Goal: Task Accomplishment & Management: Use online tool/utility

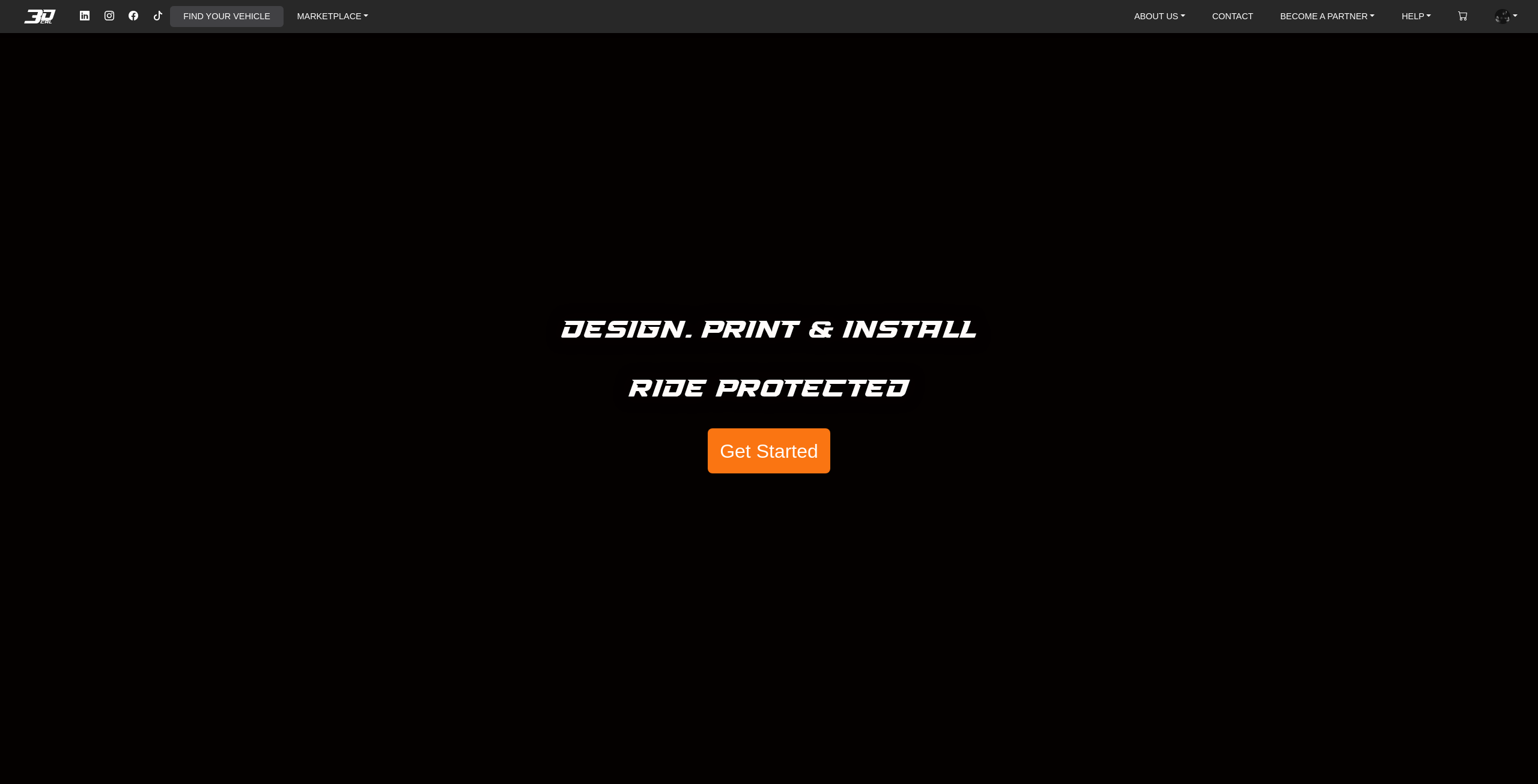
click at [201, 19] on link "FIND YOUR VEHICLE" at bounding box center [227, 17] width 96 height 21
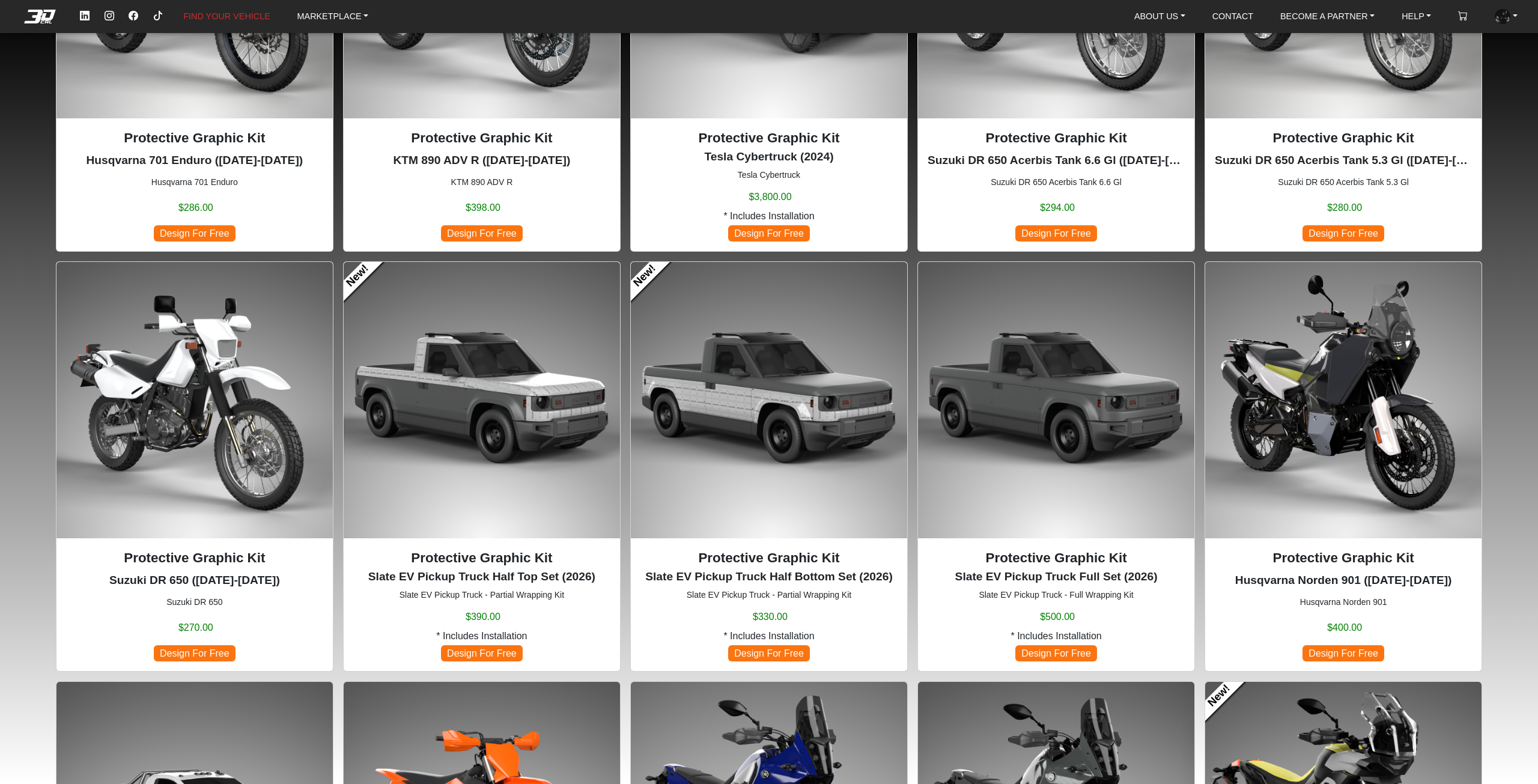
scroll to position [301, 0]
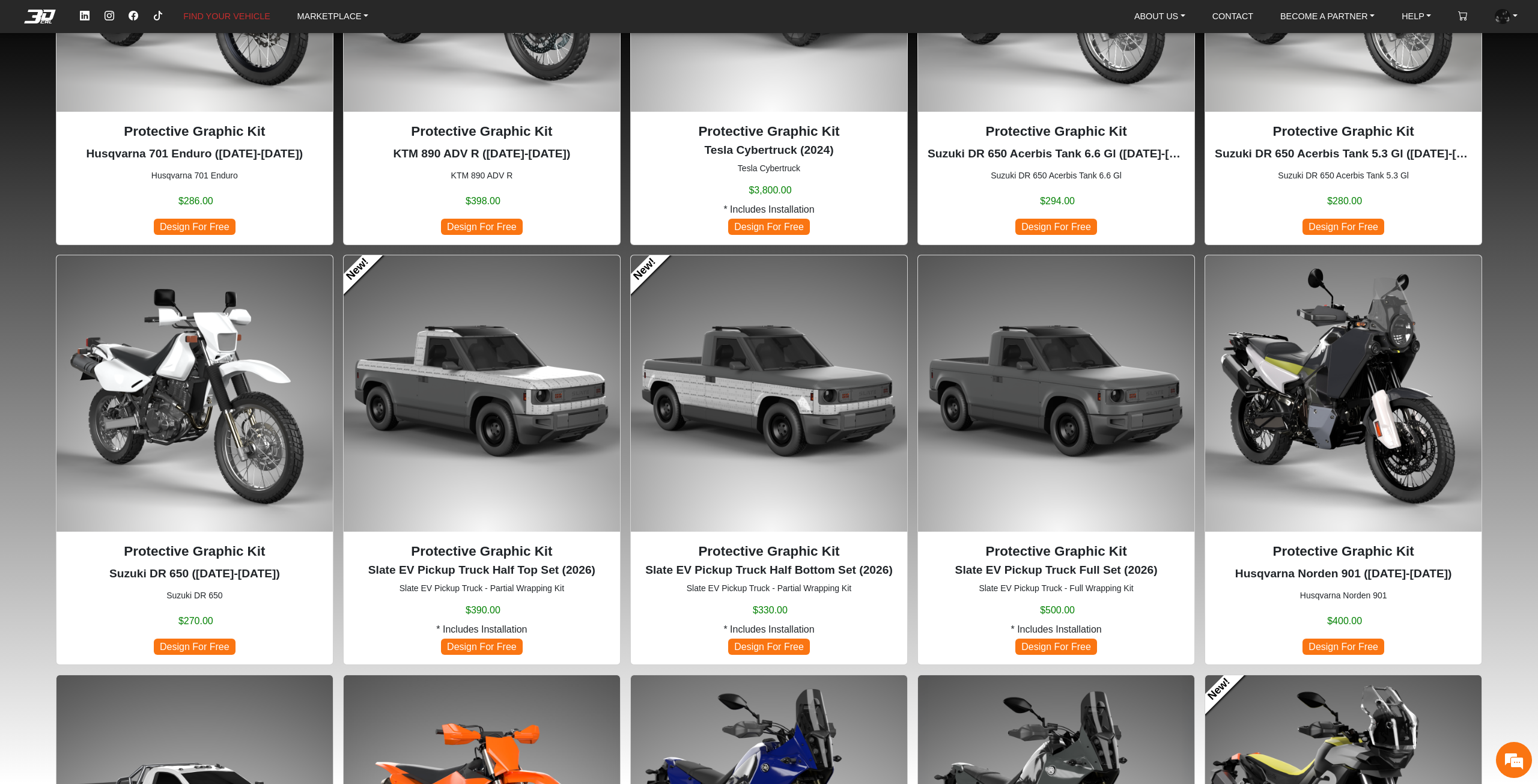
click at [563, 438] on img at bounding box center [482, 393] width 276 height 276
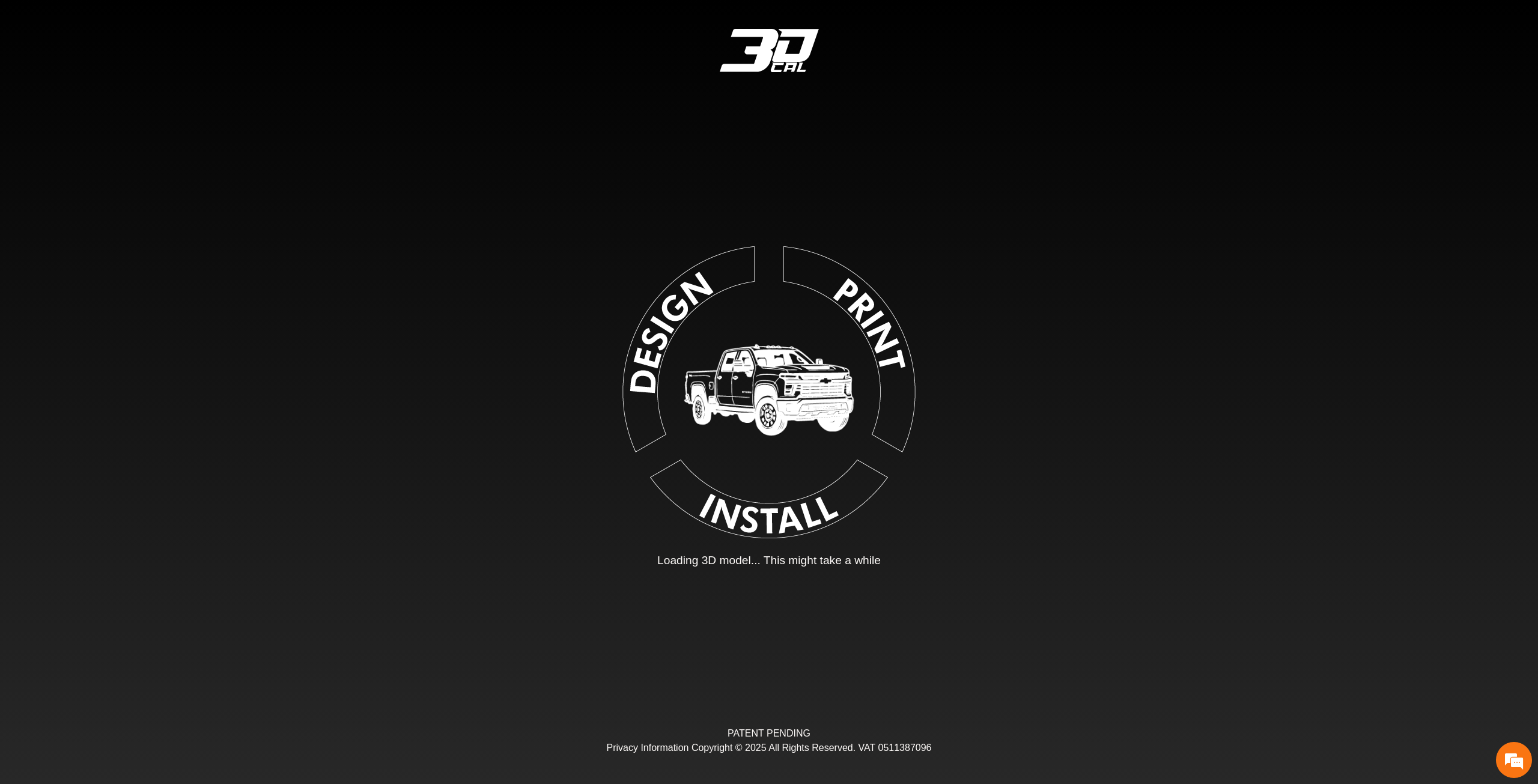
type input "*"
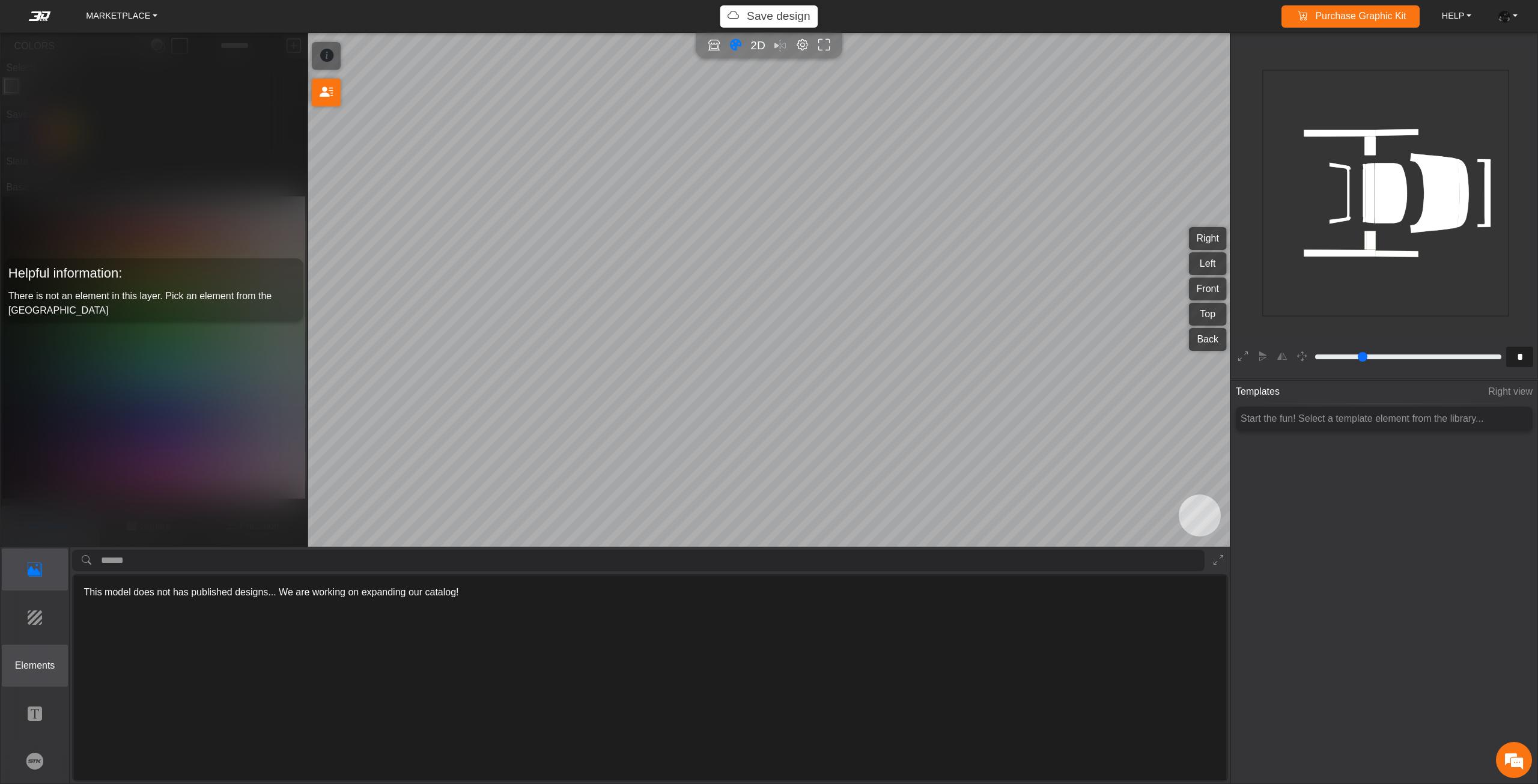
click at [42, 656] on button "Elements" at bounding box center [35, 666] width 67 height 42
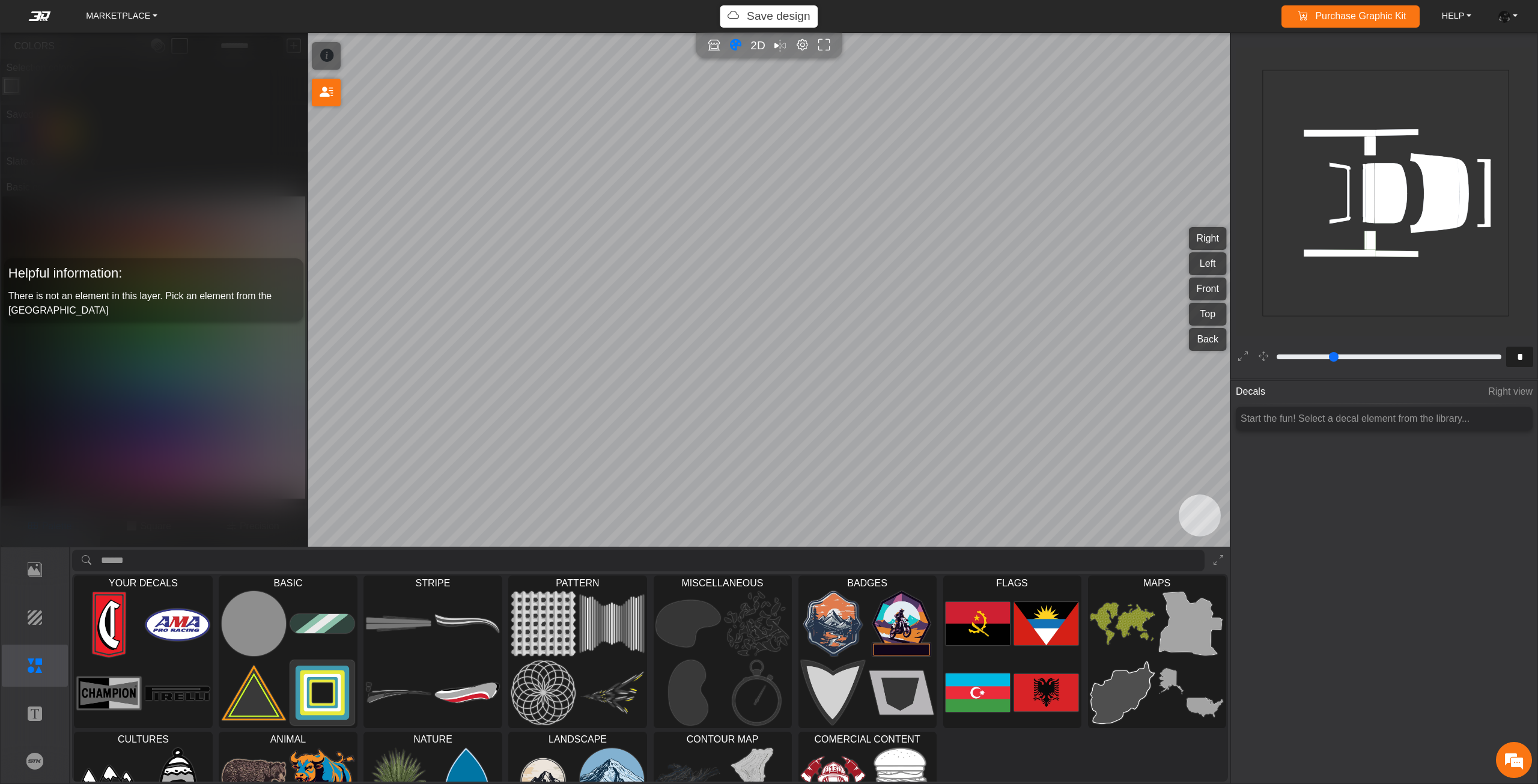
click at [132, 617] on img at bounding box center [110, 625] width 65 height 65
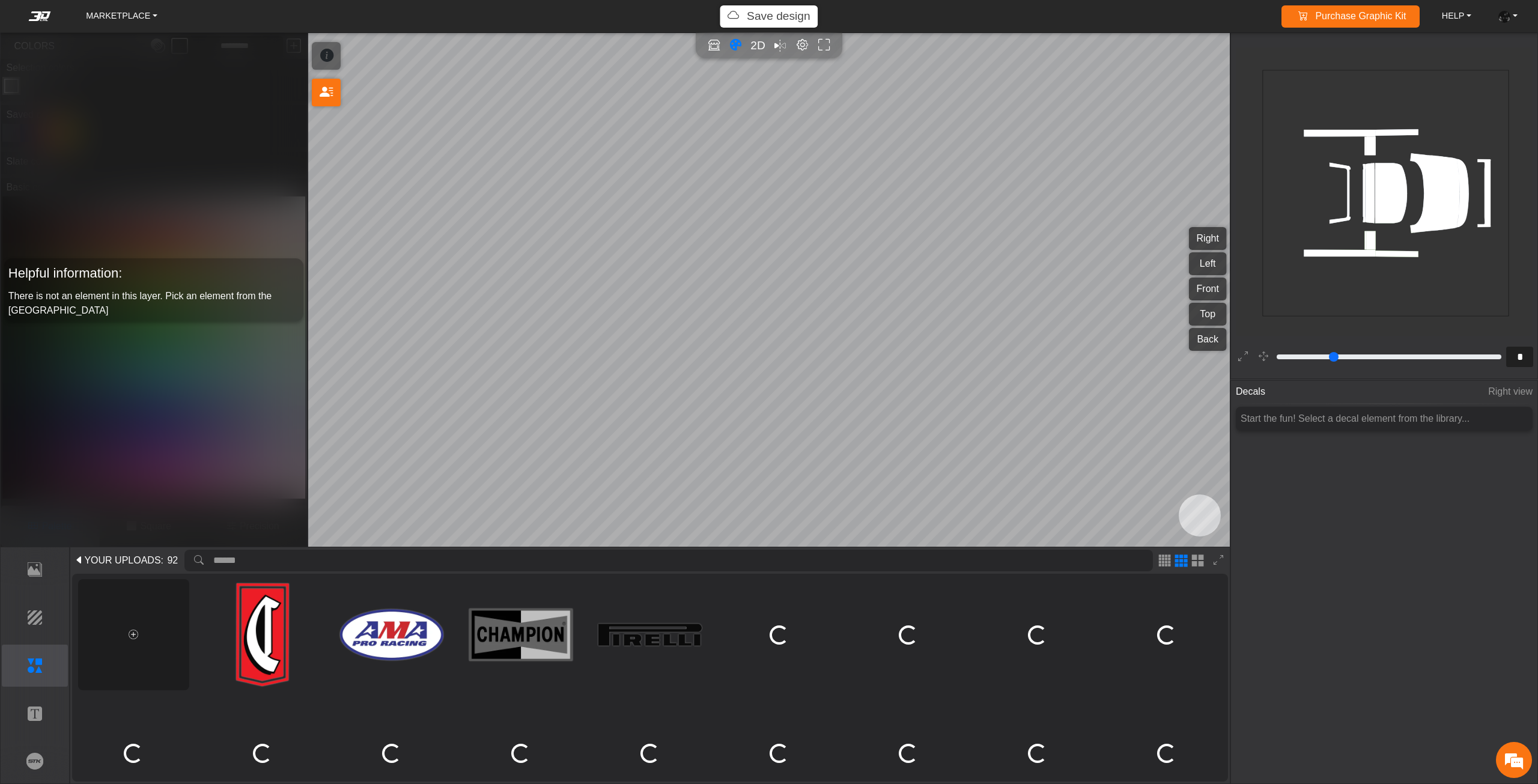
click at [131, 617] on div at bounding box center [133, 635] width 111 height 111
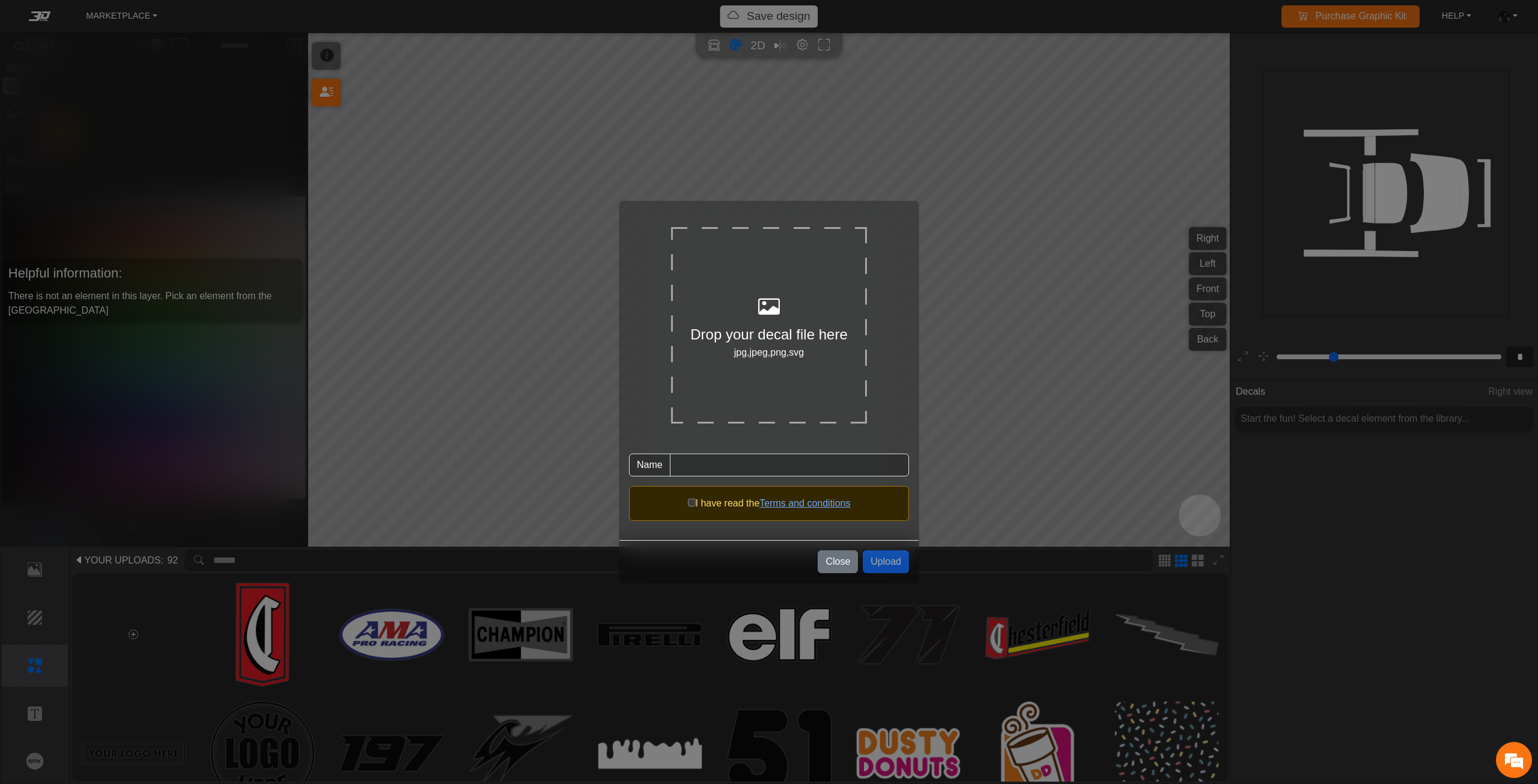
click at [806, 308] on div at bounding box center [769, 307] width 196 height 32
type input "********"
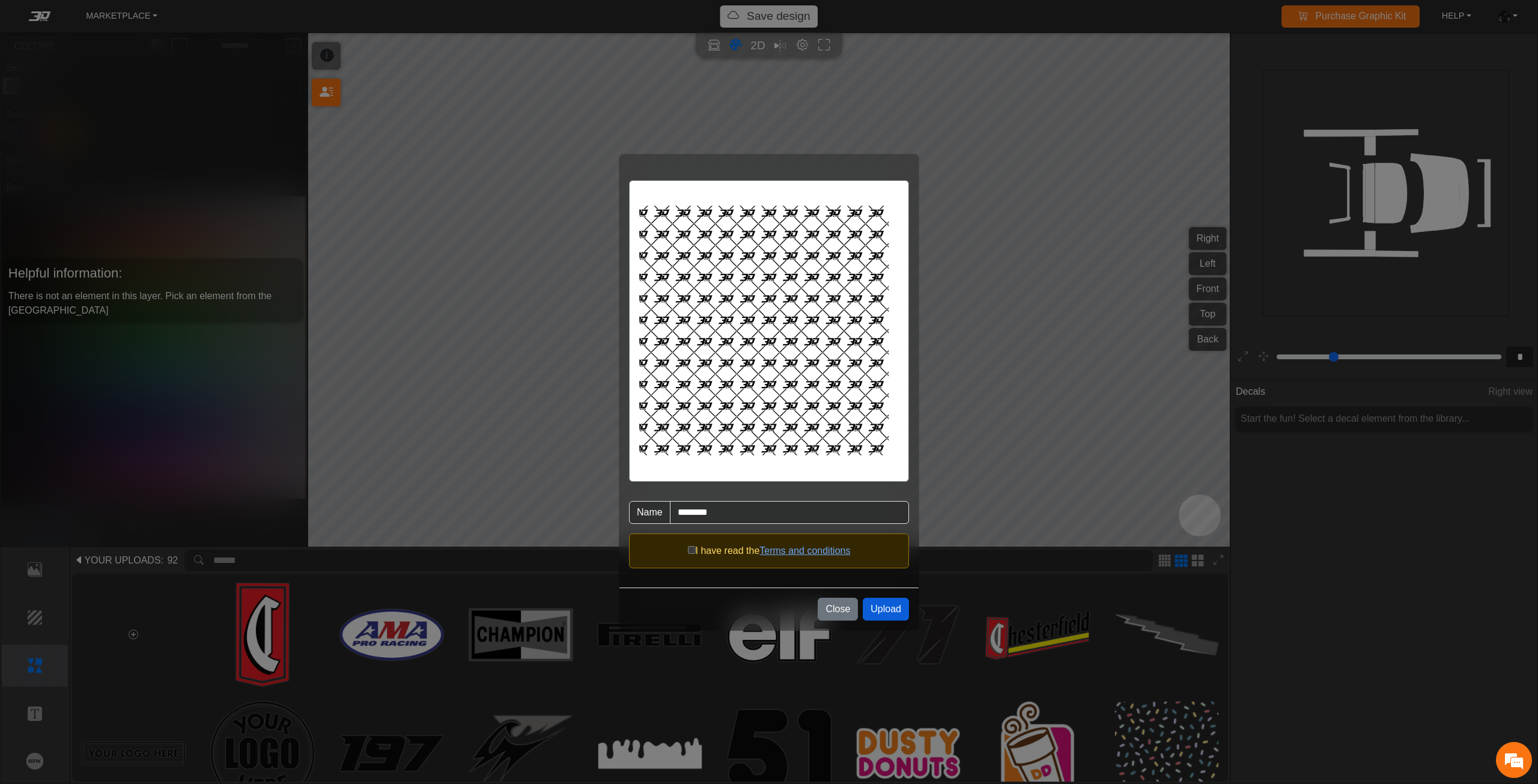
click at [876, 606] on button "Upload" at bounding box center [886, 609] width 46 height 23
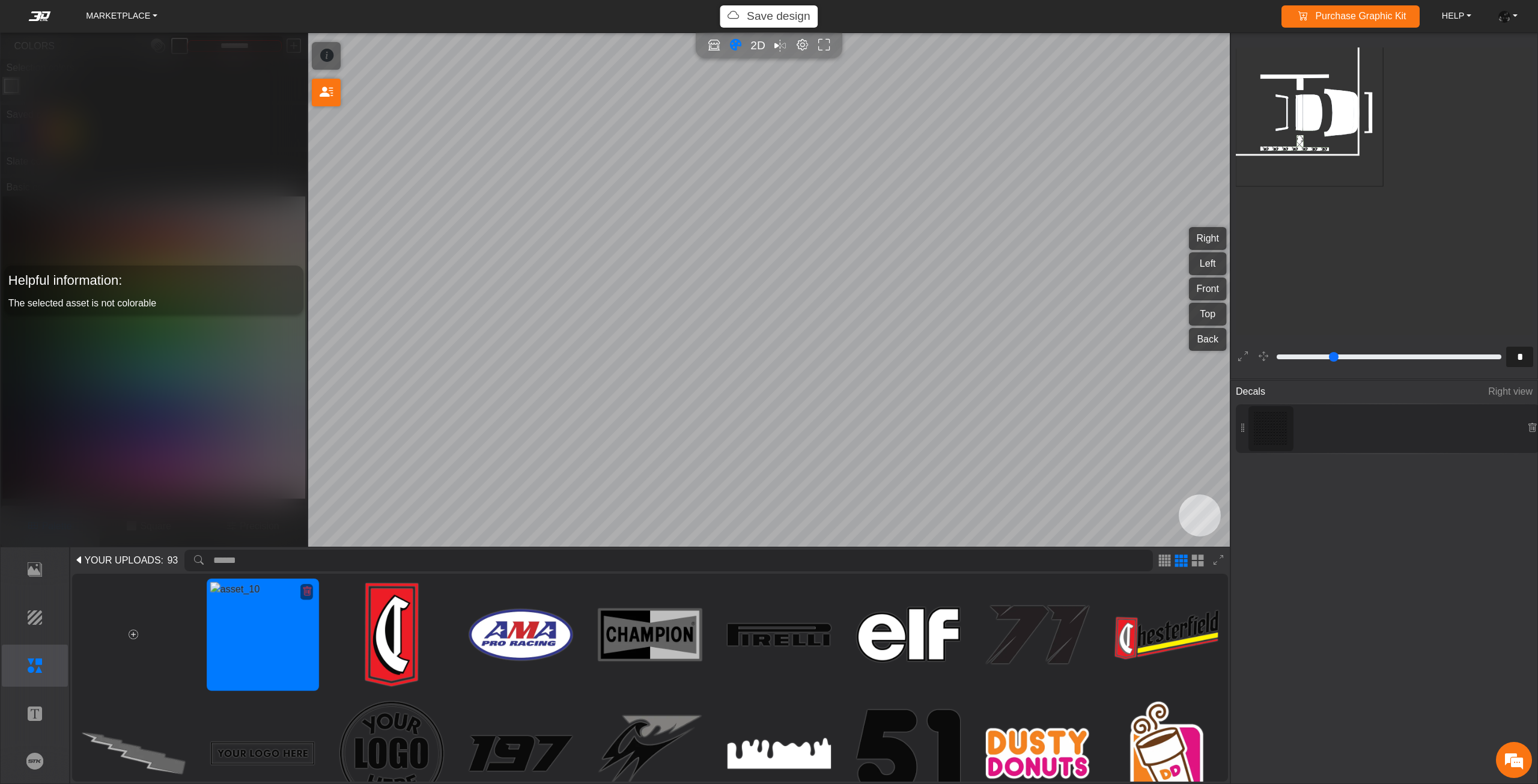
type input "*"
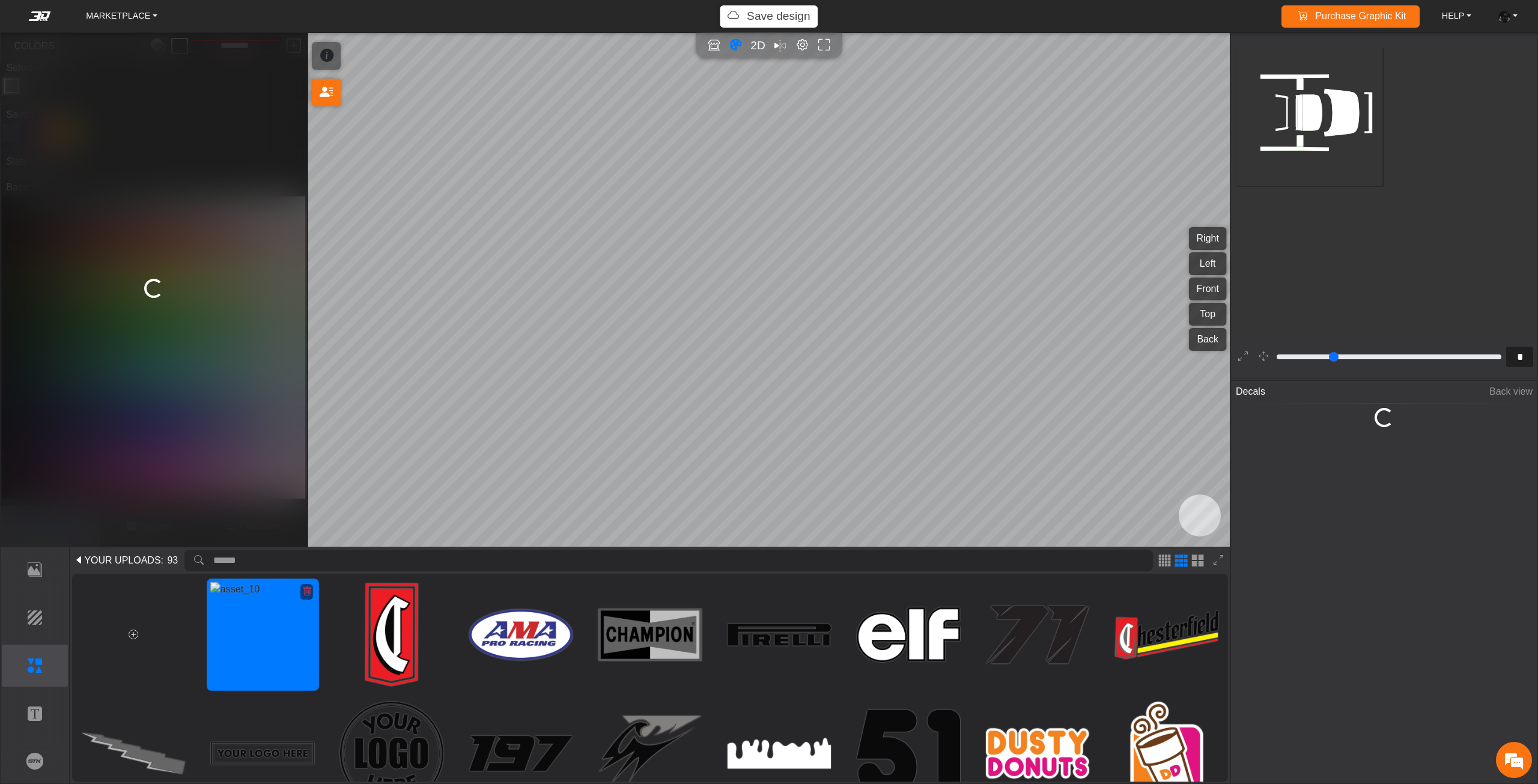
scroll to position [60, 59]
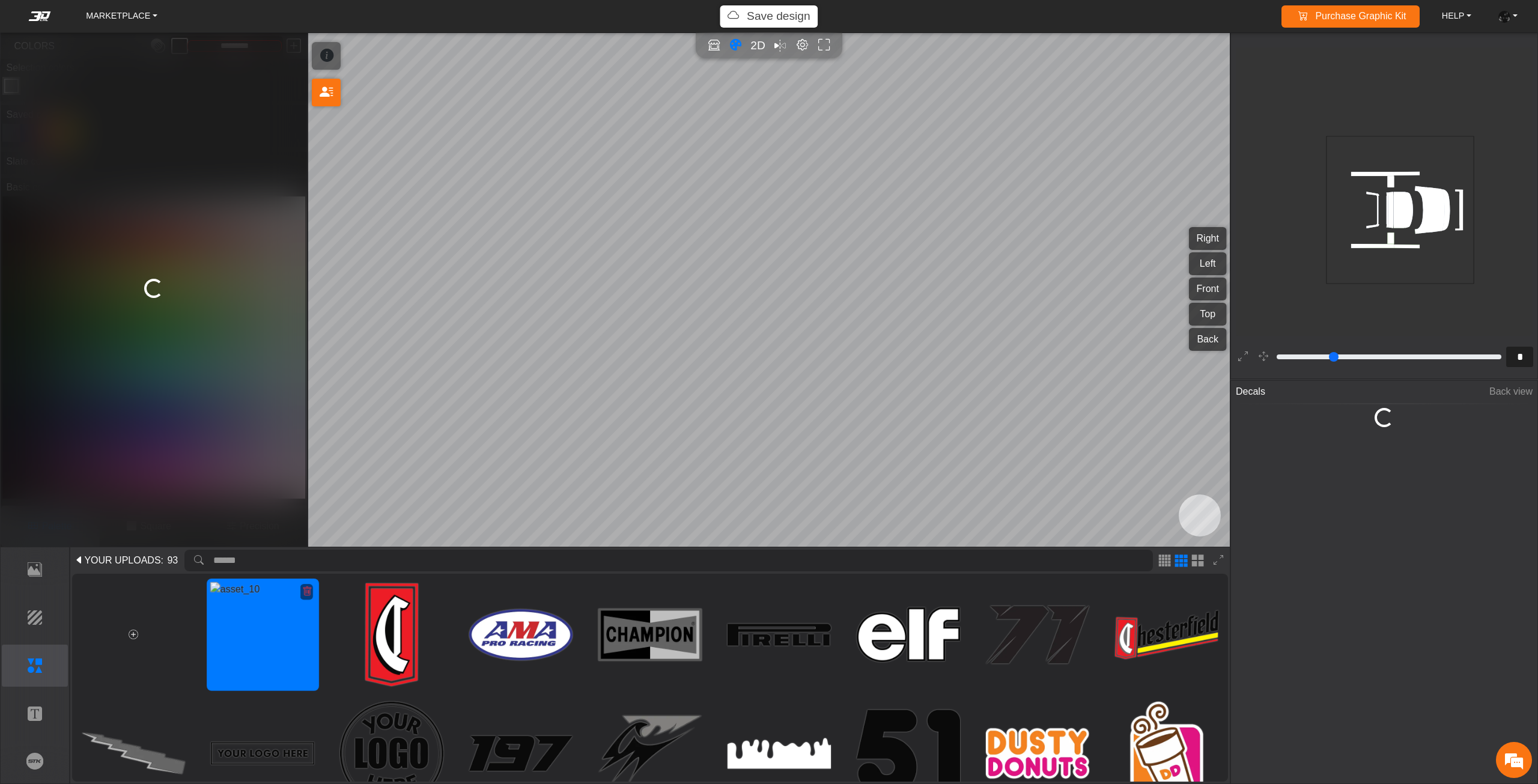
type input "***"
type input "*****"
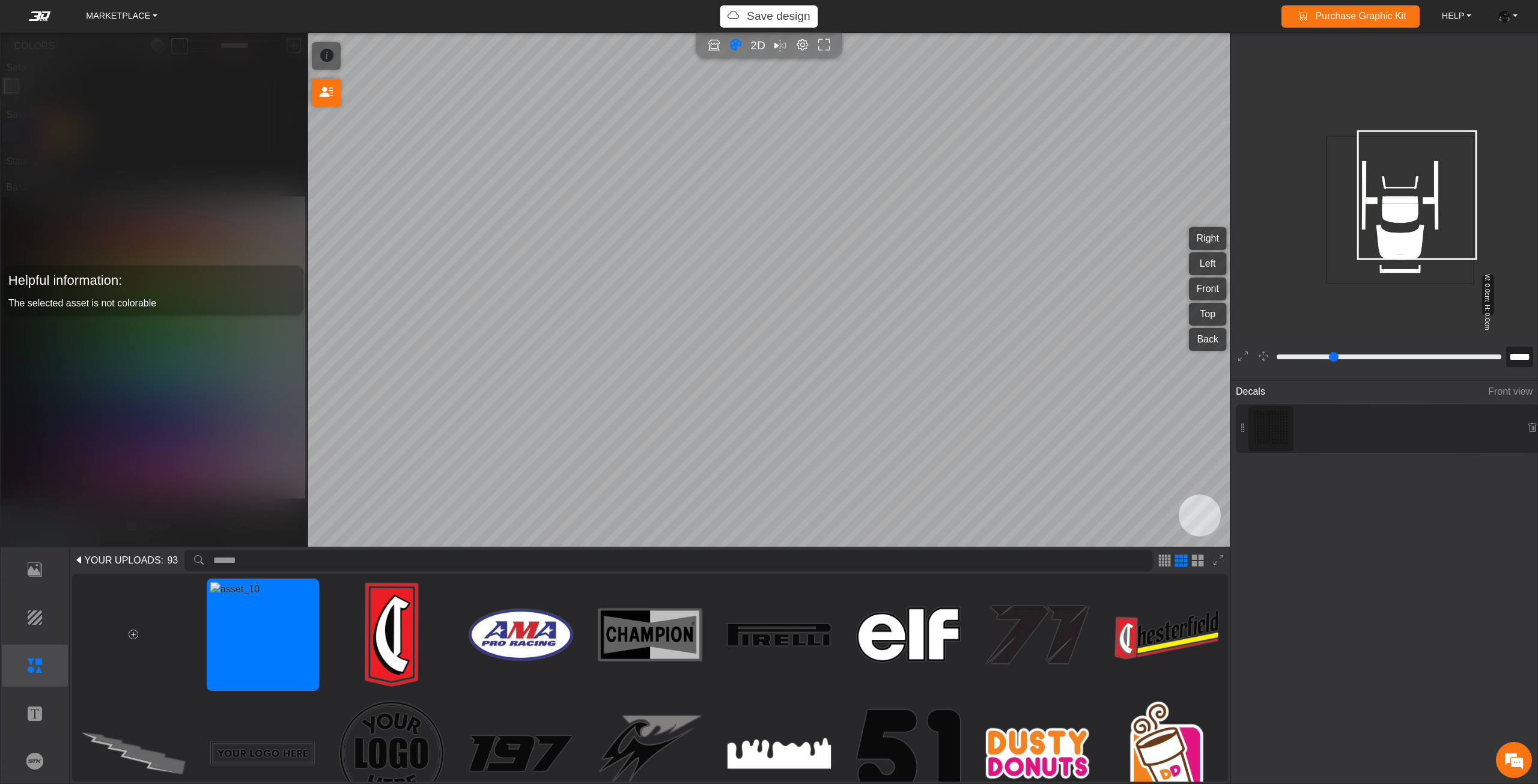
type input "*"
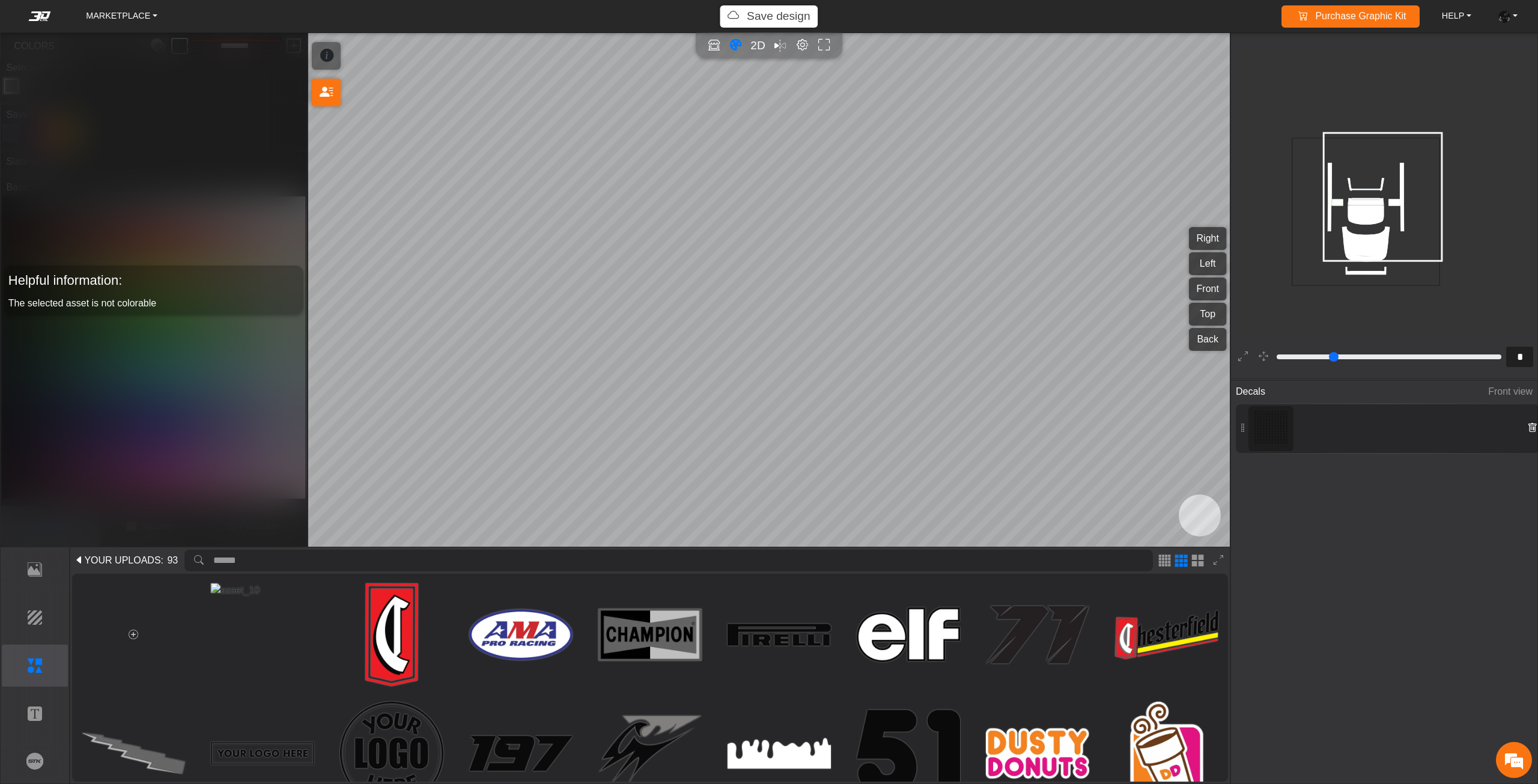
click at [1532, 424] on icon at bounding box center [1532, 428] width 9 height 10
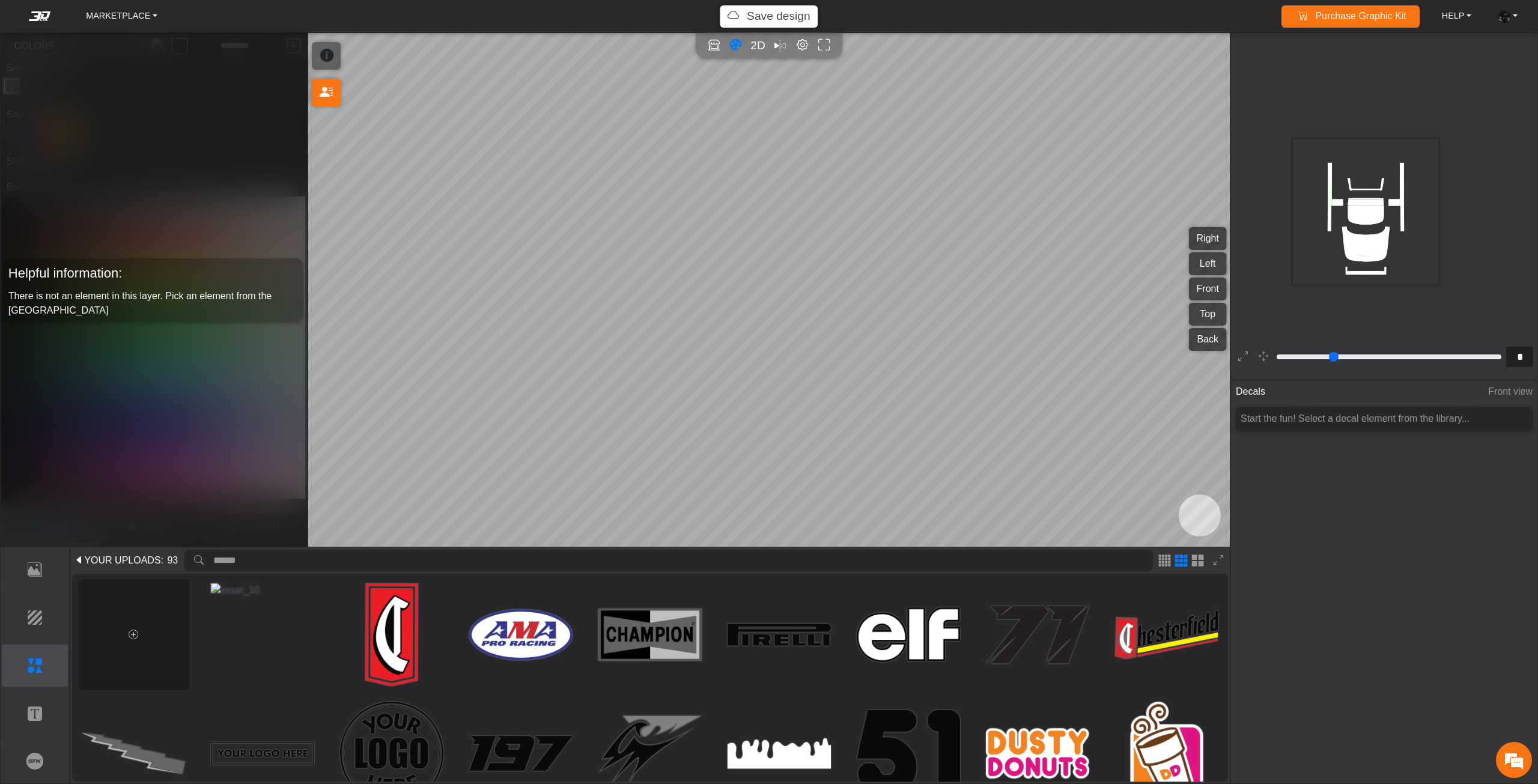
click at [130, 635] on icon at bounding box center [133, 635] width 9 height 10
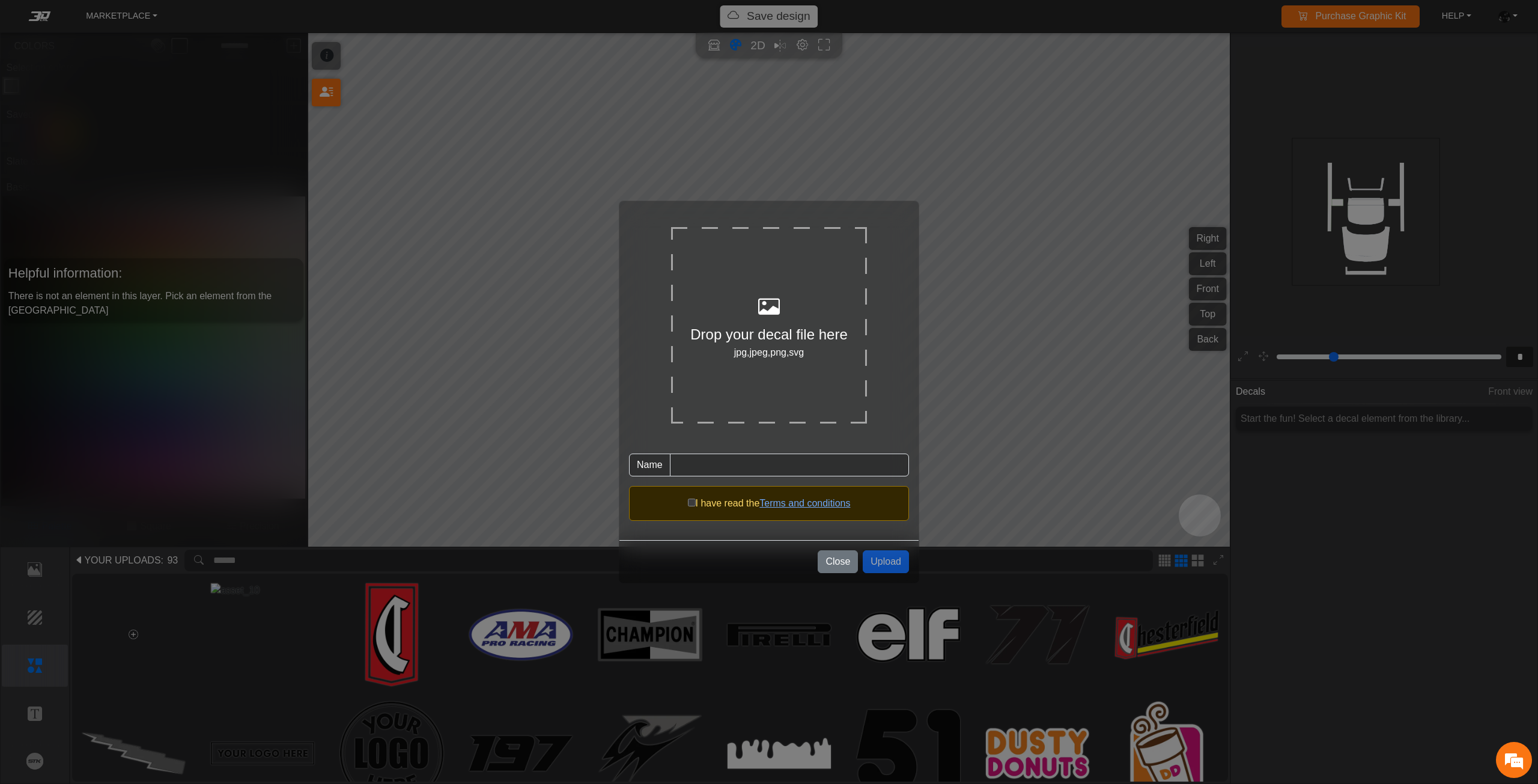
click at [727, 338] on div "Drop your decal file here" at bounding box center [769, 334] width 196 height 22
type input "********"
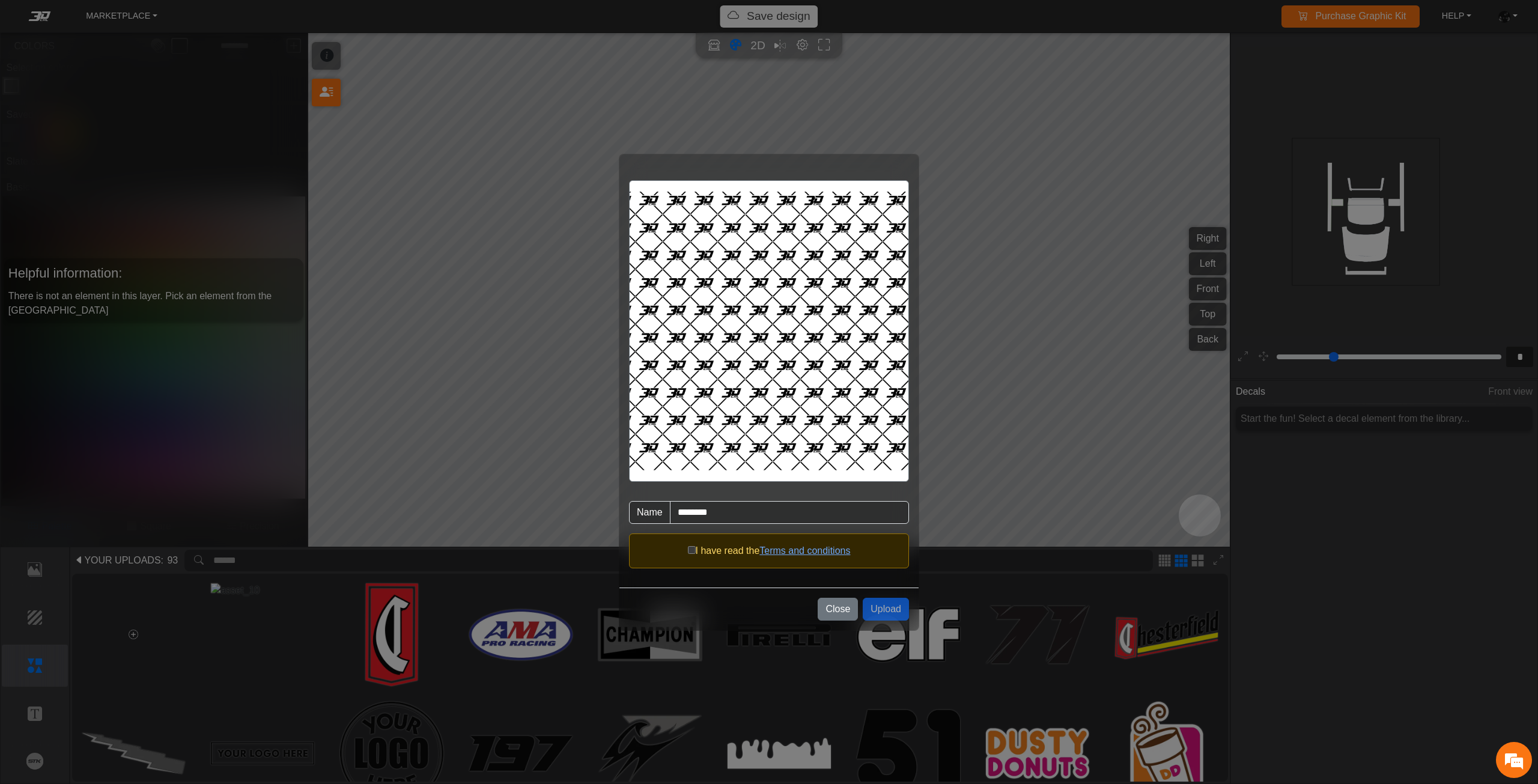
click at [684, 547] on div "I have read the Terms and conditions" at bounding box center [769, 551] width 280 height 35
click at [886, 613] on button "Upload" at bounding box center [886, 609] width 46 height 23
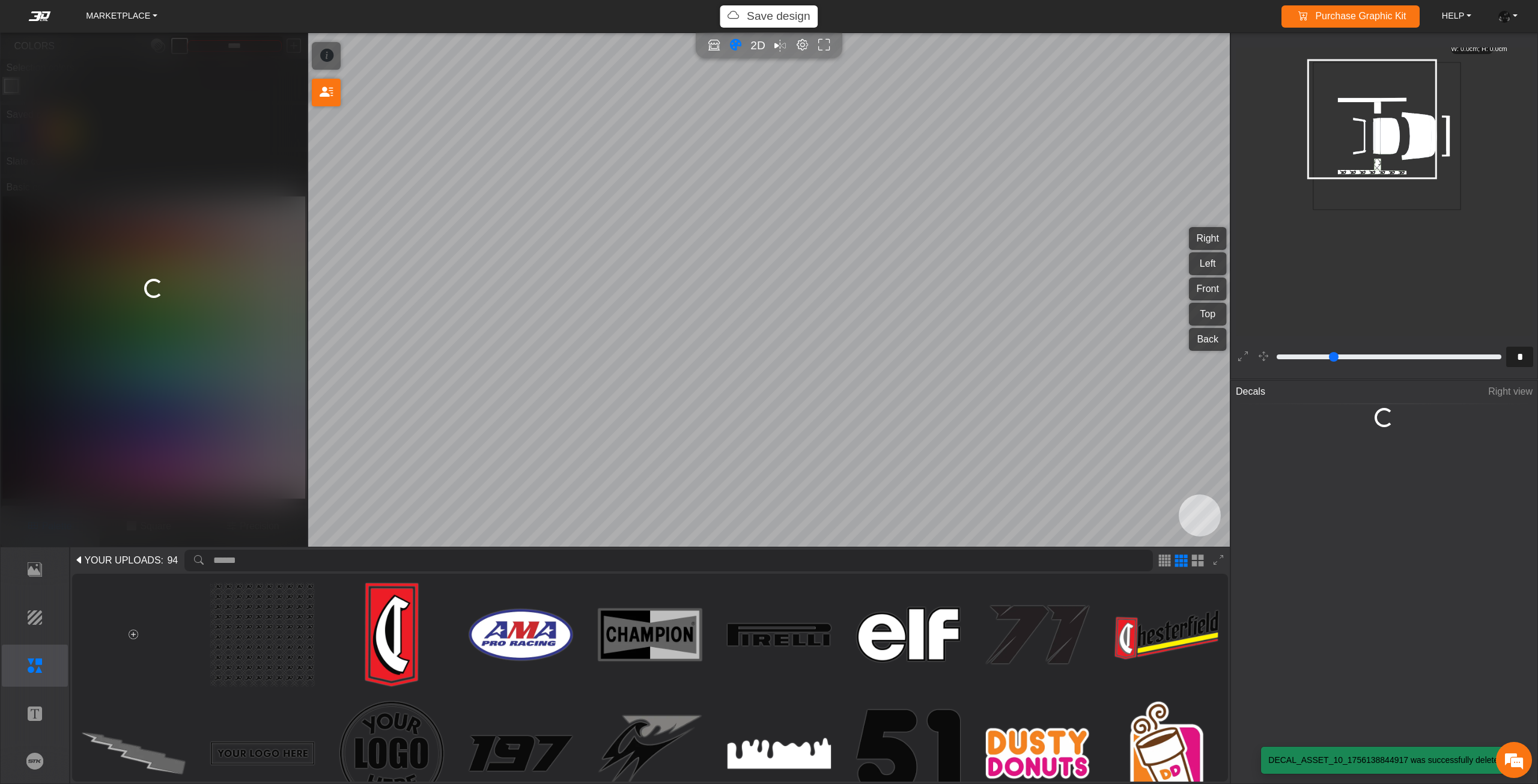
scroll to position [60, 59]
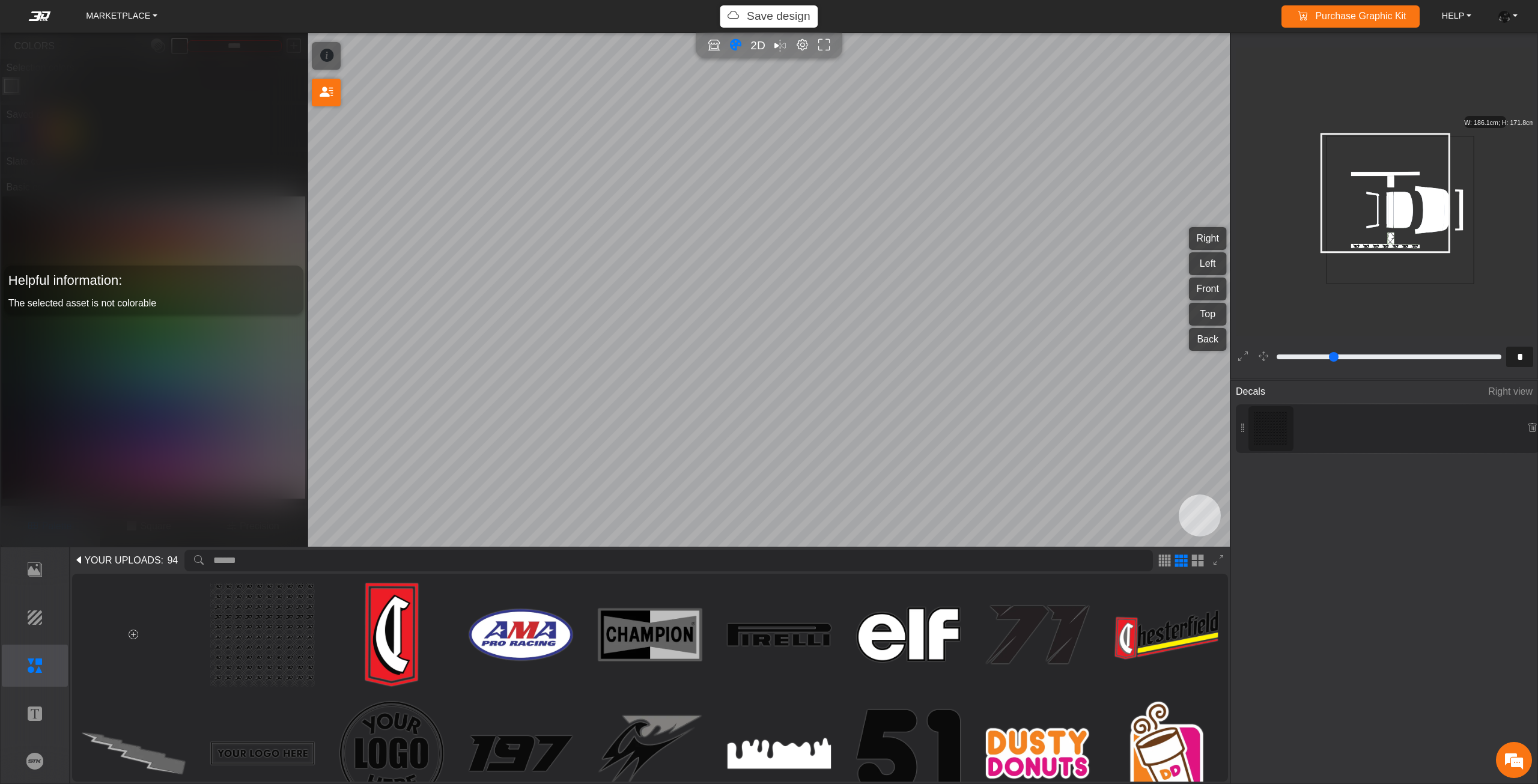
click at [765, 24] on p "Save design" at bounding box center [779, 17] width 63 height 17
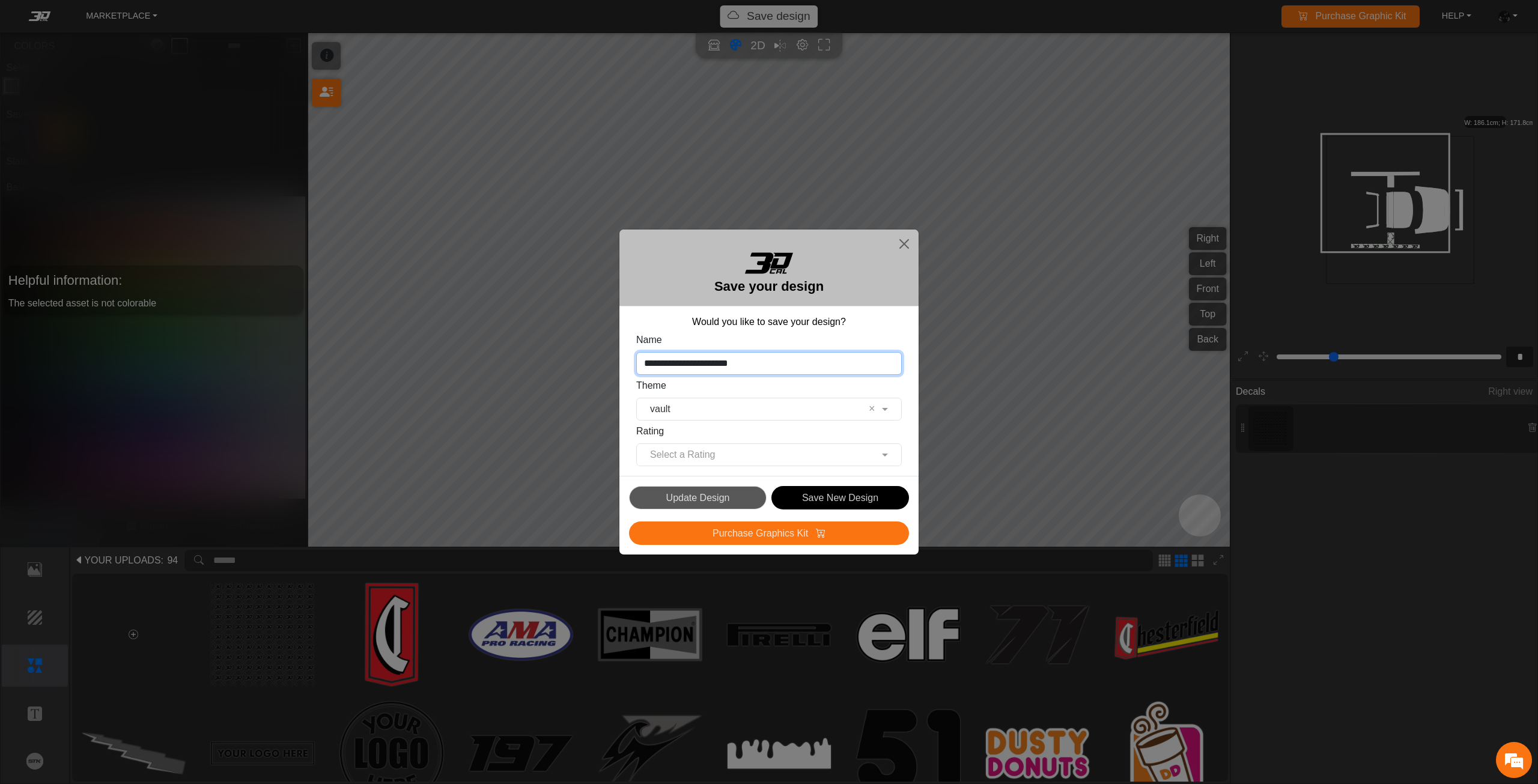
drag, startPoint x: 789, startPoint y: 358, endPoint x: 528, endPoint y: 338, distance: 261.8
click at [528, 338] on div "**********" at bounding box center [769, 392] width 1538 height 784
type input "*****"
click at [815, 497] on button "Save New Design" at bounding box center [840, 498] width 138 height 24
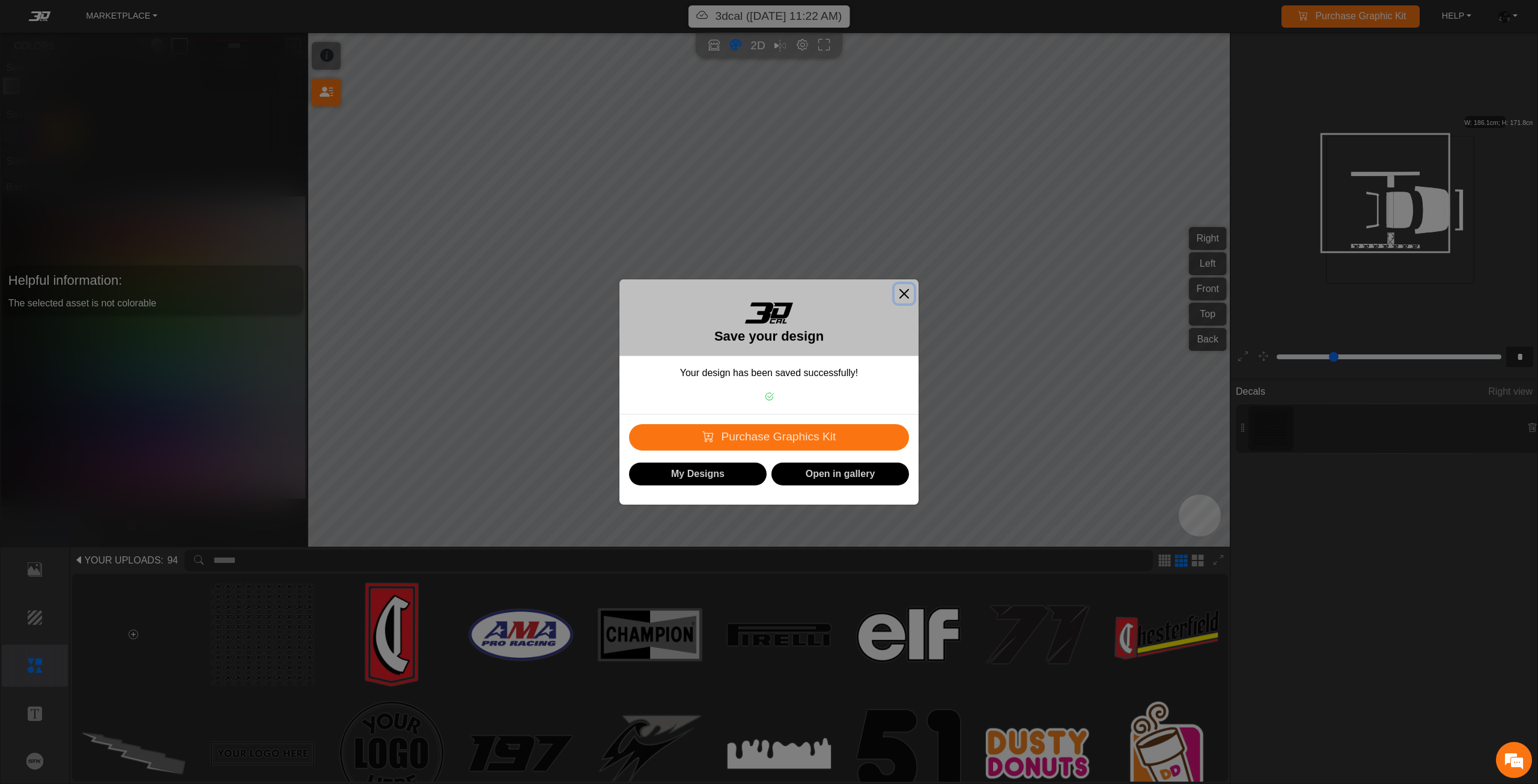
click at [901, 297] on button "Close" at bounding box center [904, 294] width 19 height 19
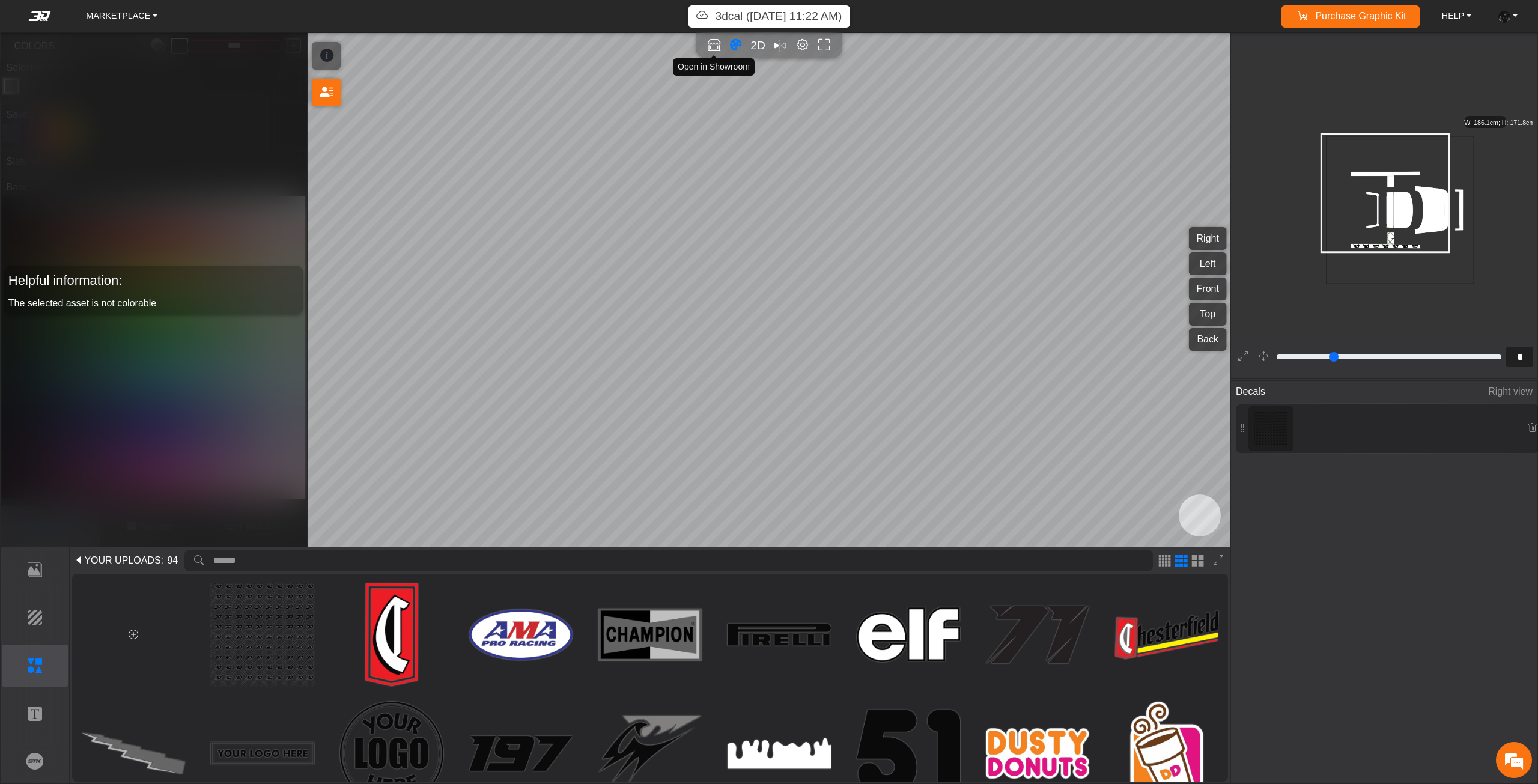
click at [713, 46] on icon "Open in Showroom" at bounding box center [714, 45] width 12 height 14
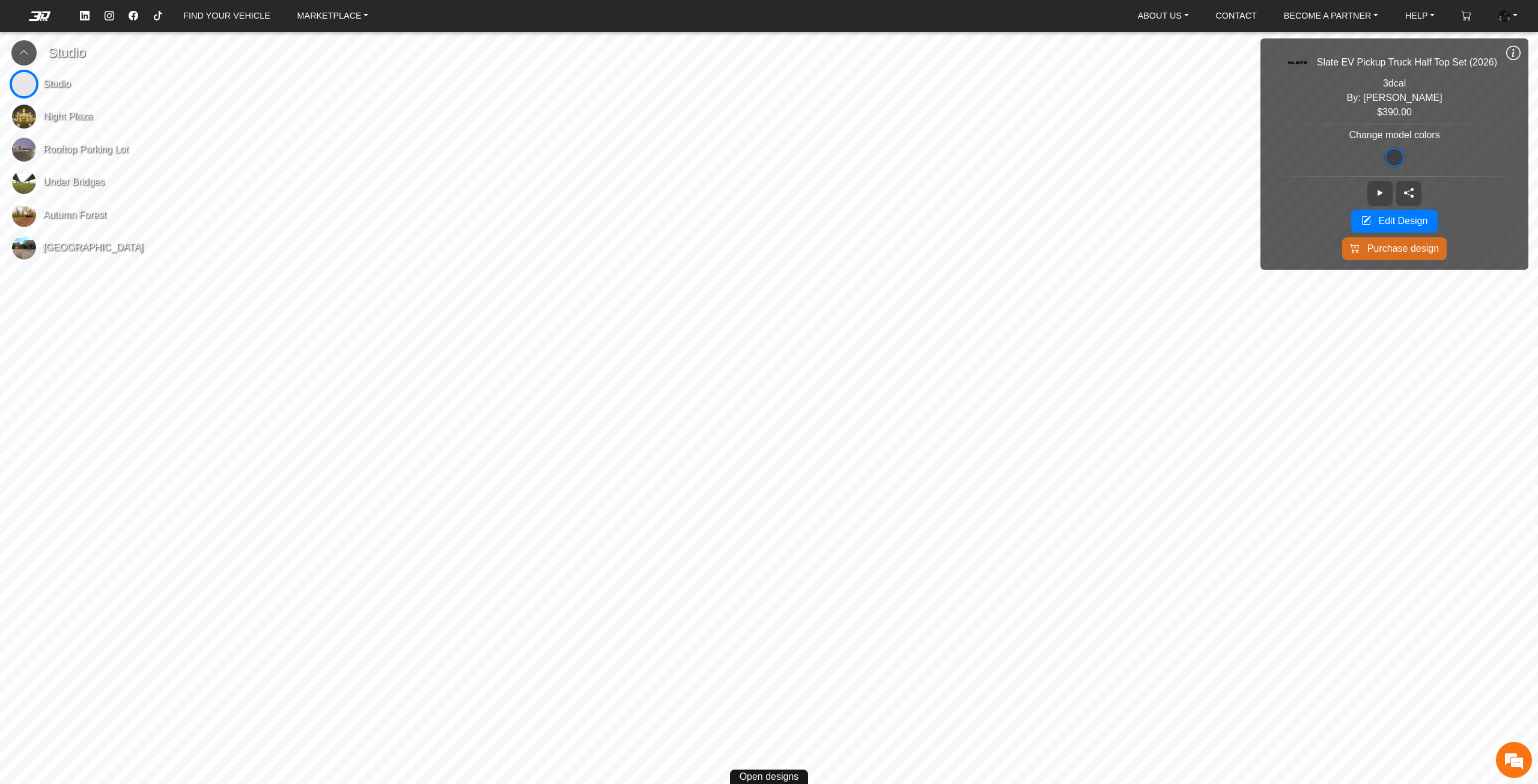
click at [27, 47] on icon at bounding box center [24, 52] width 9 height 10
drag, startPoint x: 1514, startPoint y: 49, endPoint x: 1491, endPoint y: 54, distance: 23.5
click at [1514, 50] on icon at bounding box center [1513, 53] width 14 height 16
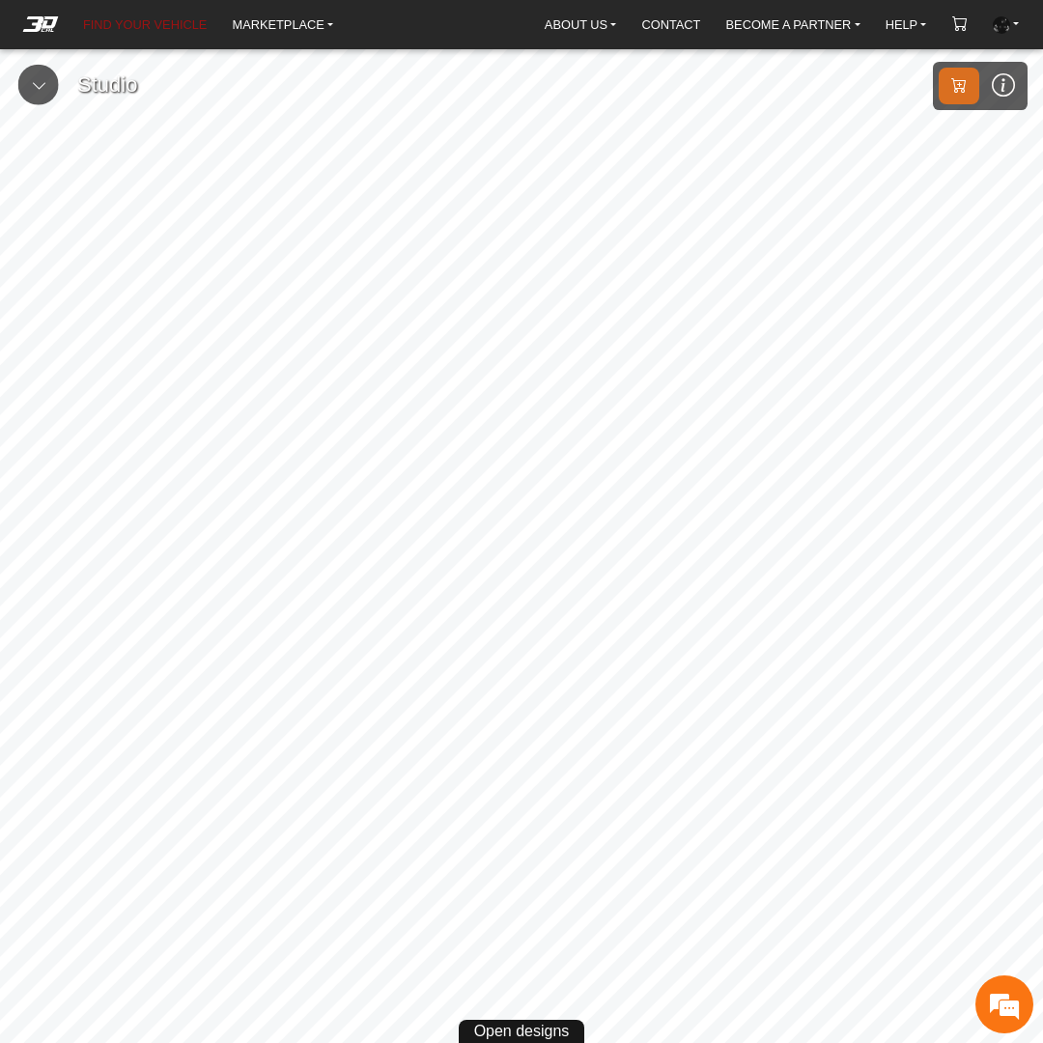
click at [137, 24] on link "FIND YOUR VEHICLE" at bounding box center [144, 24] width 139 height 29
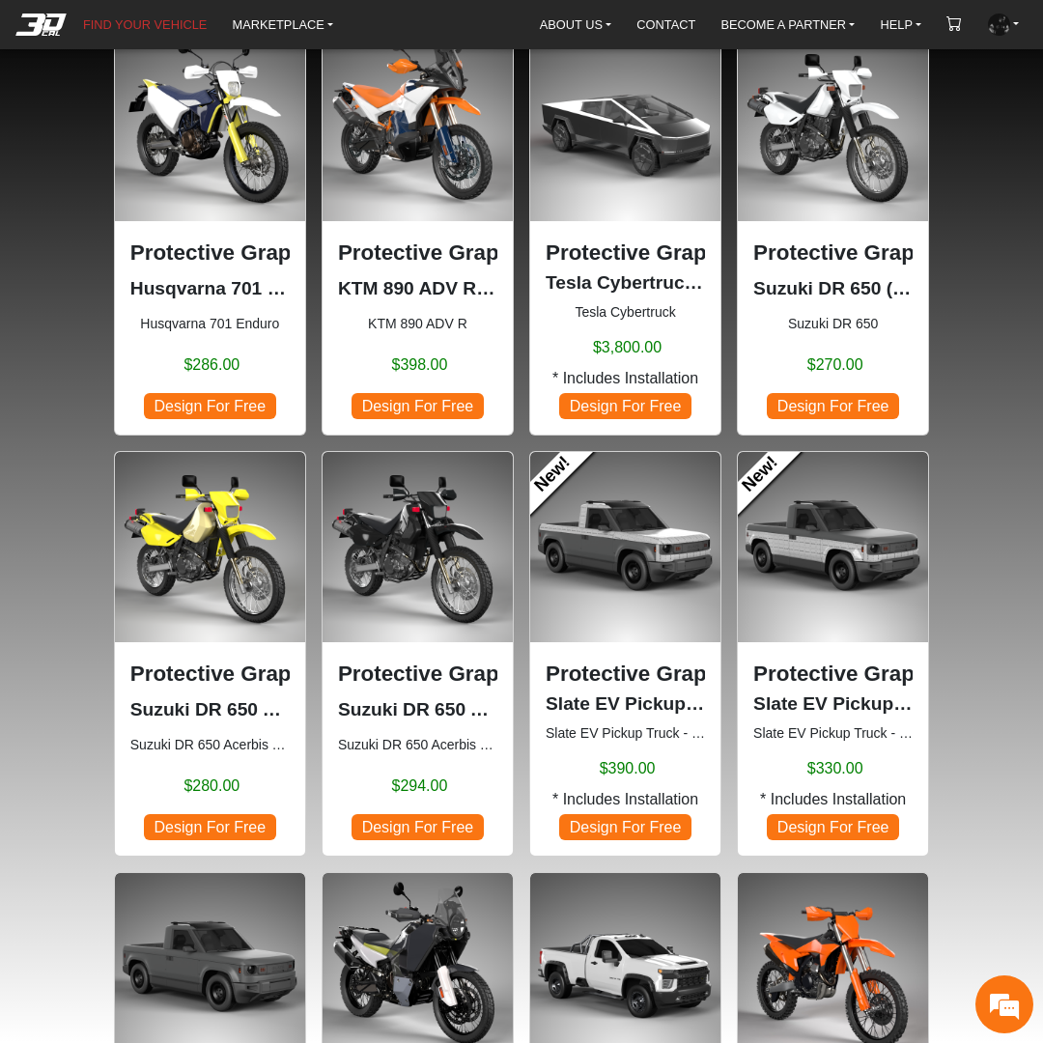
scroll to position [290, 0]
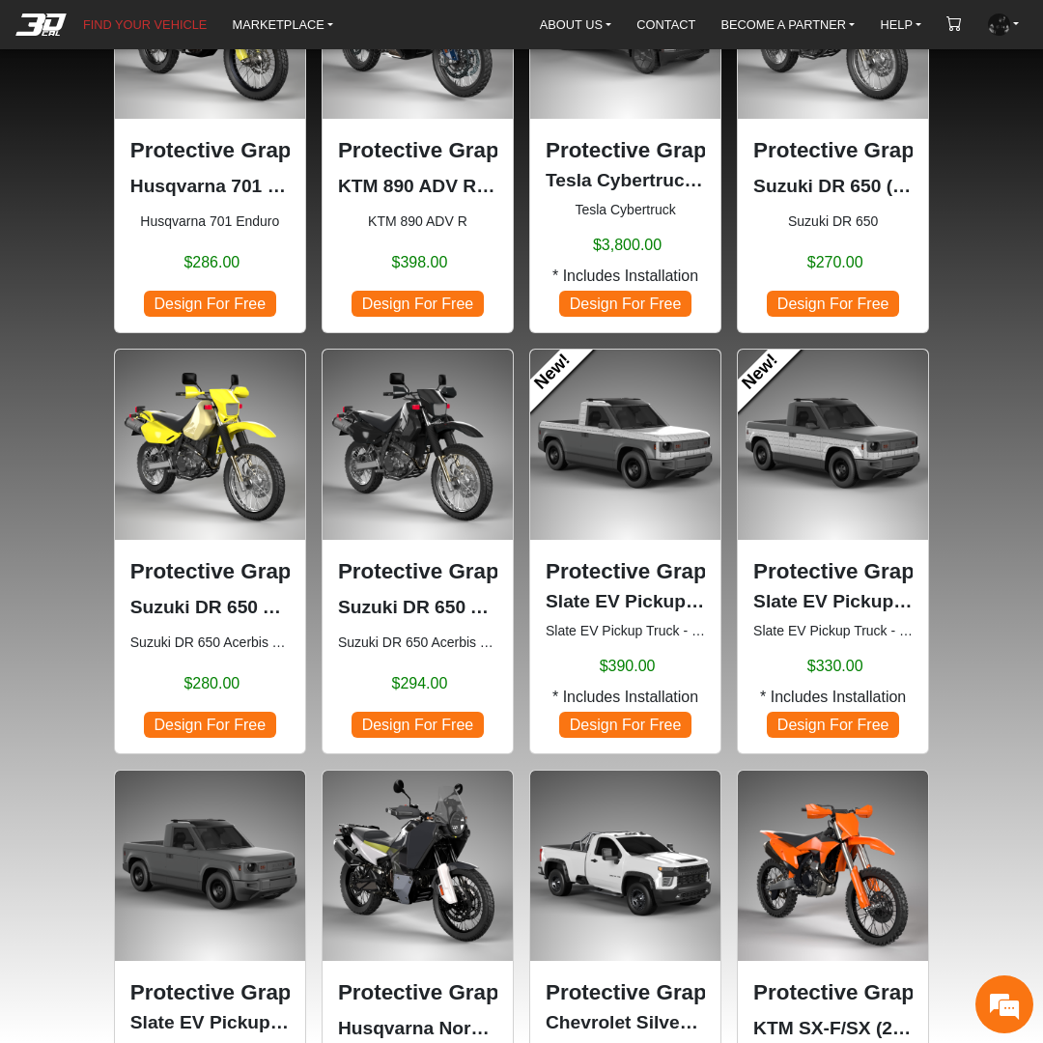
click at [854, 454] on img at bounding box center [832, 444] width 190 height 190
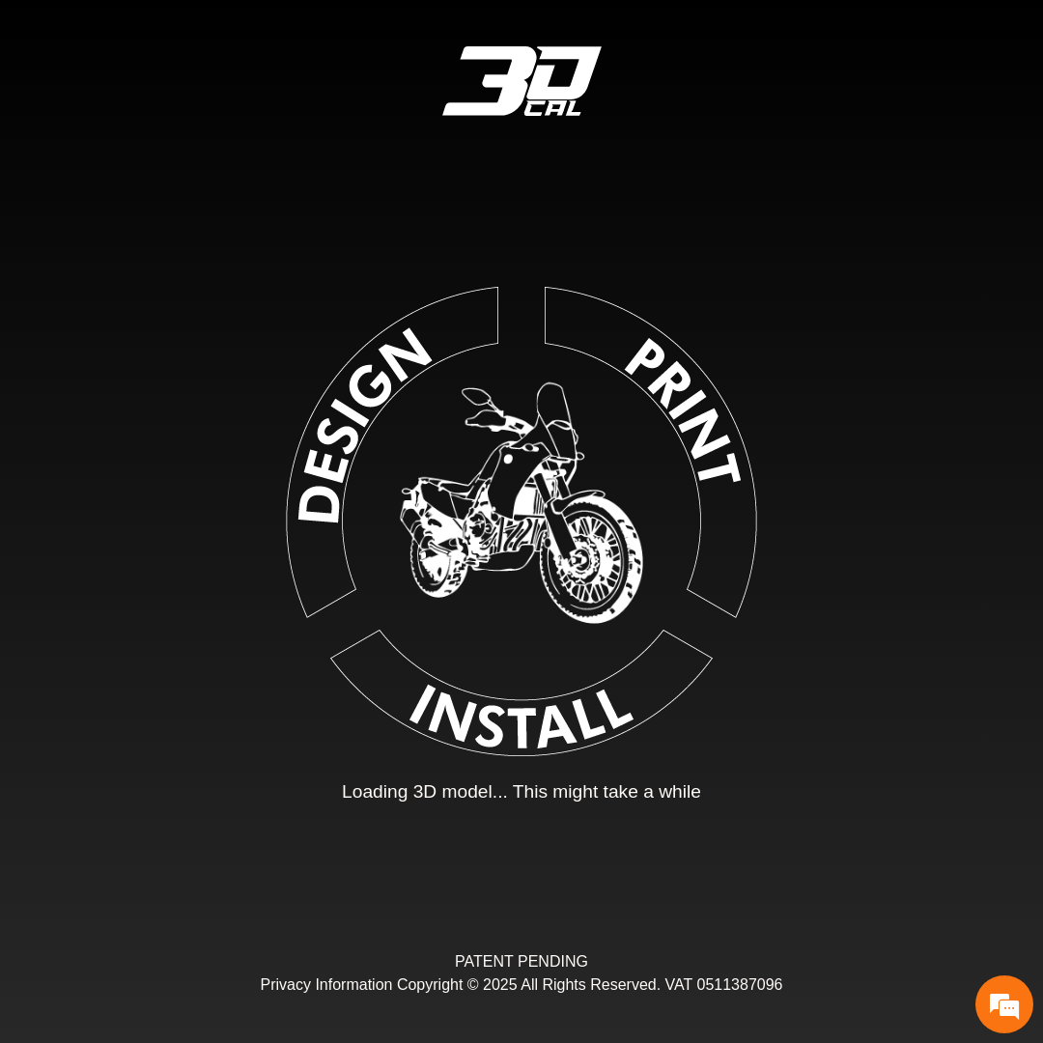
type input "*"
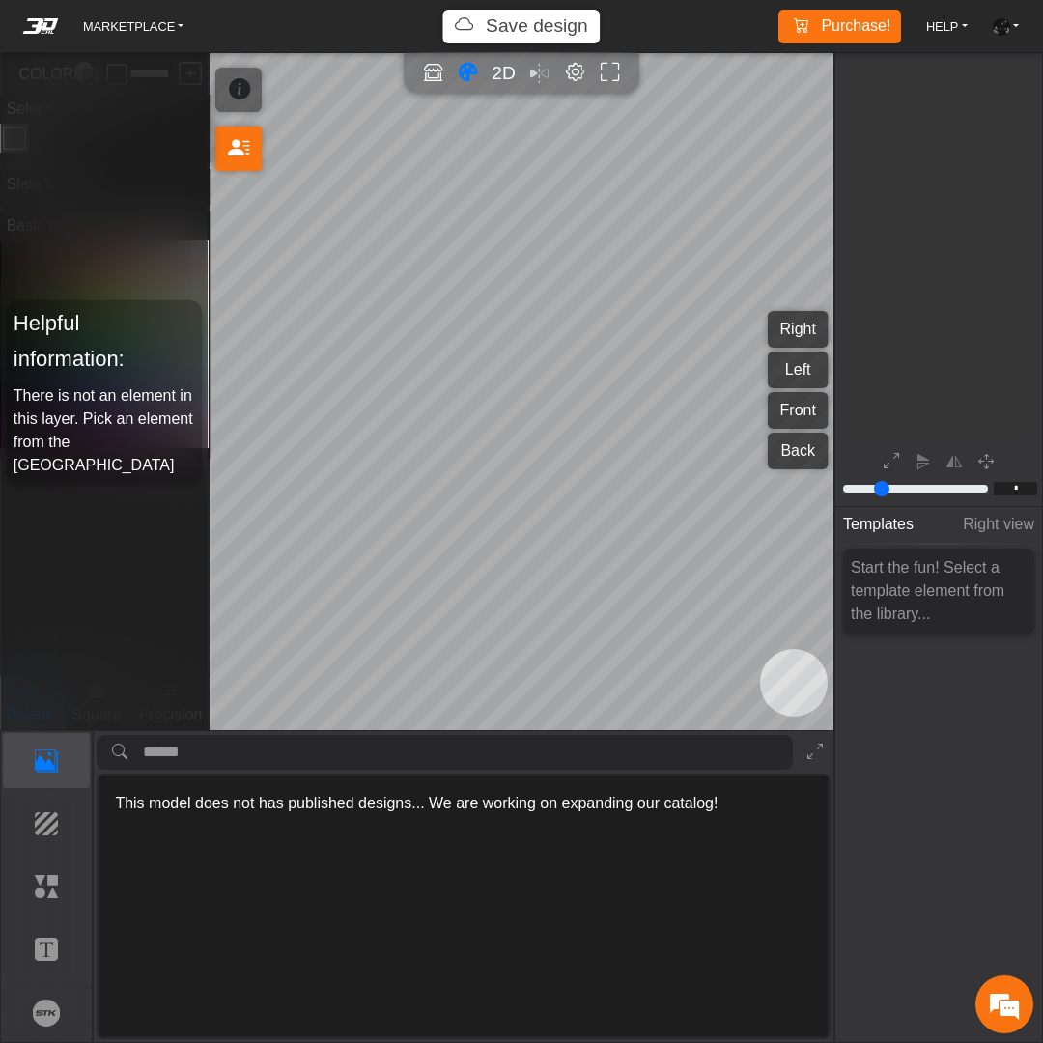
scroll to position [167, 261]
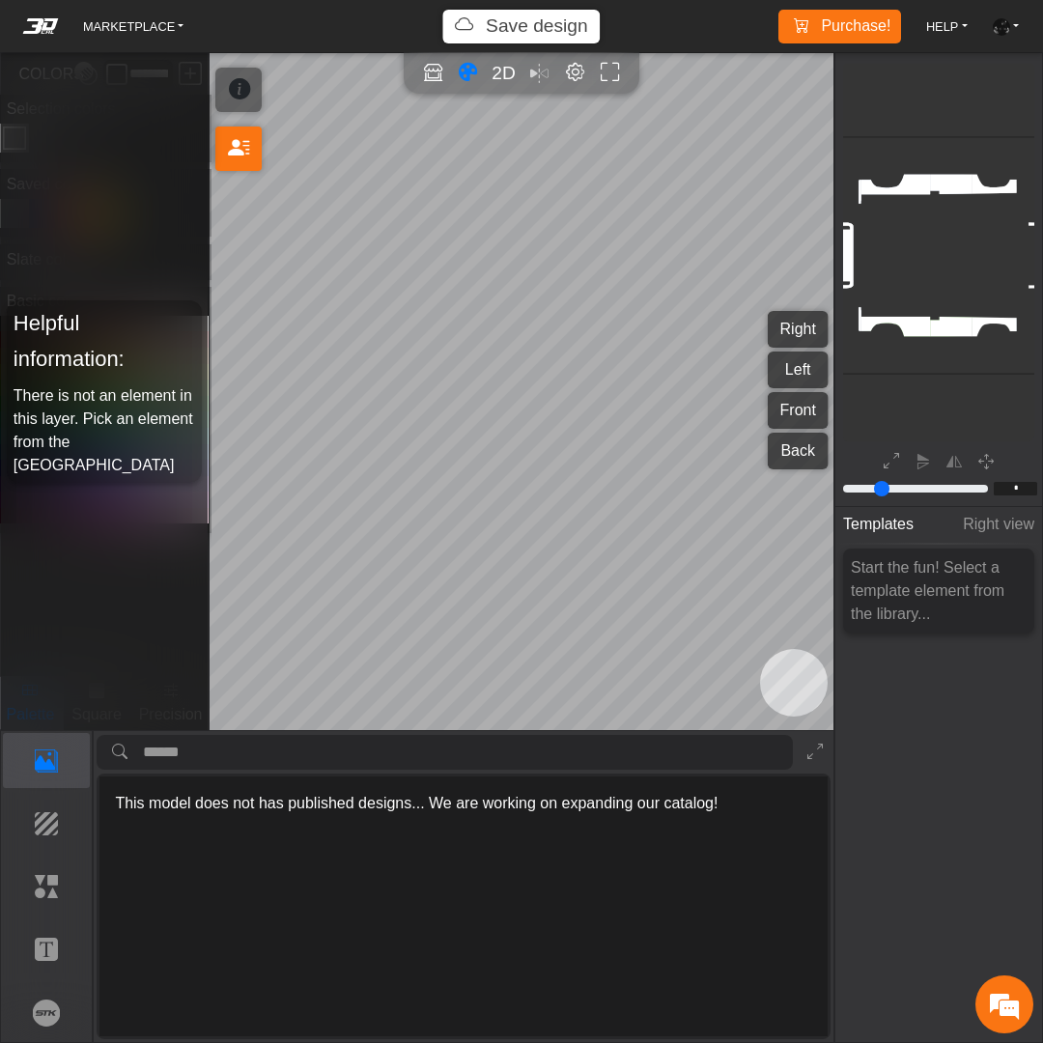
click at [0, 0] on p "Elements" at bounding box center [0, 0] width 0 height 0
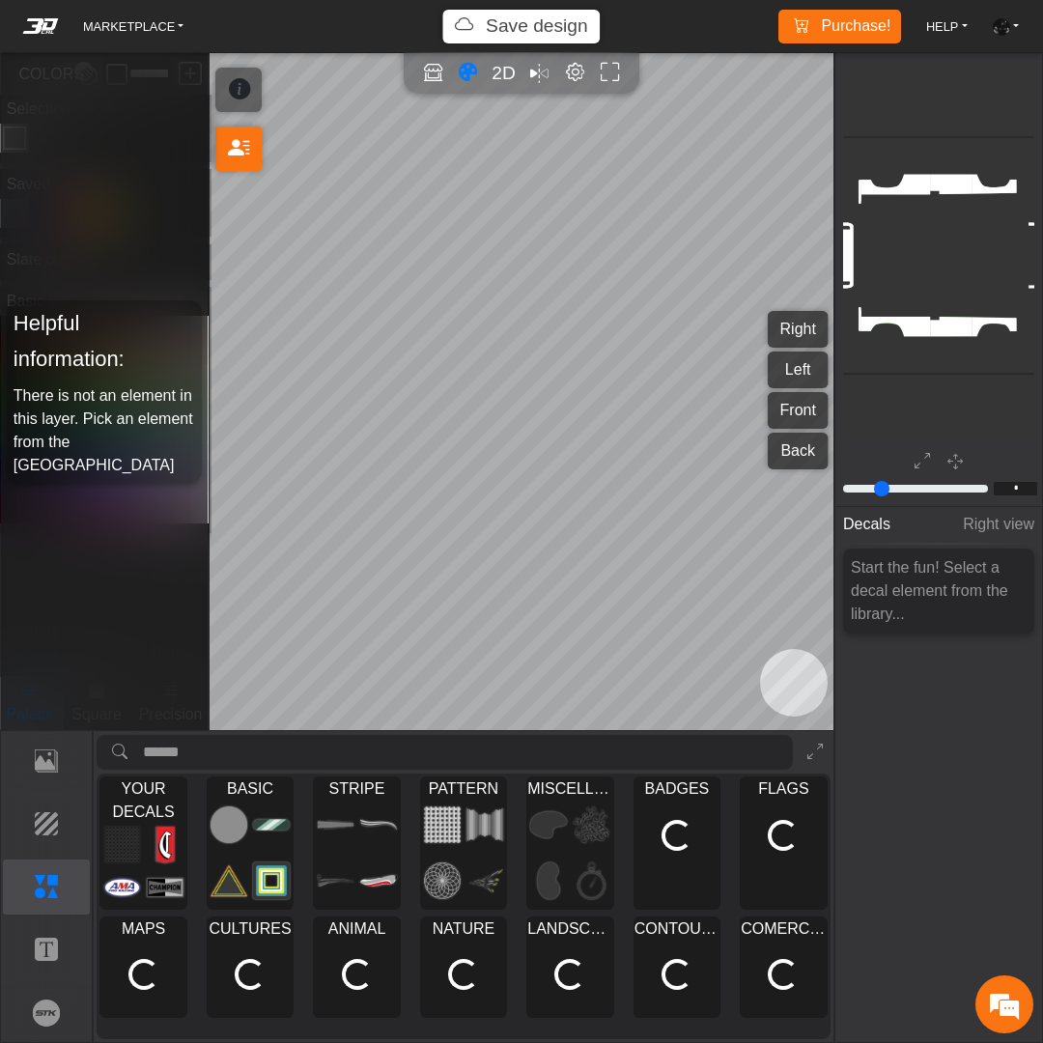
click at [181, 830] on img at bounding box center [165, 844] width 37 height 37
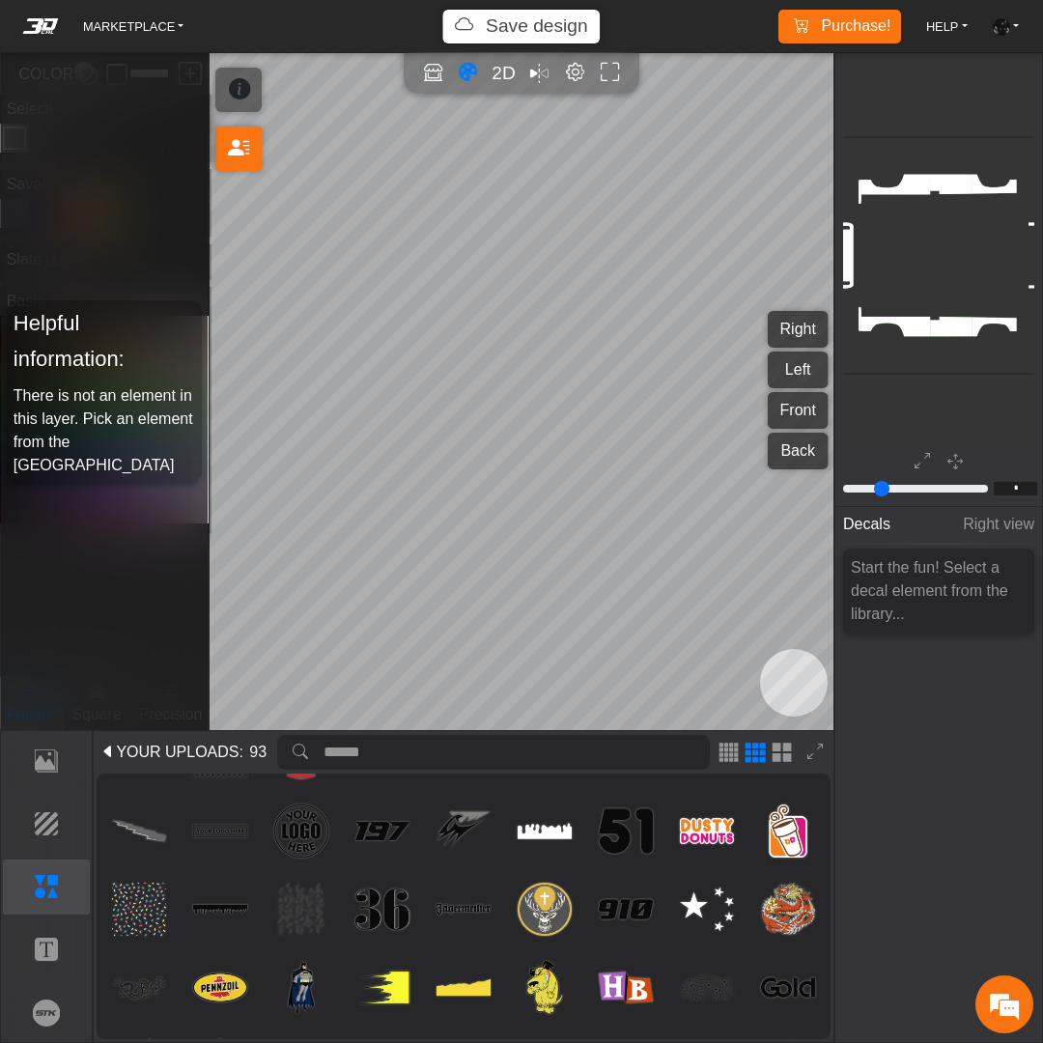
scroll to position [0, 0]
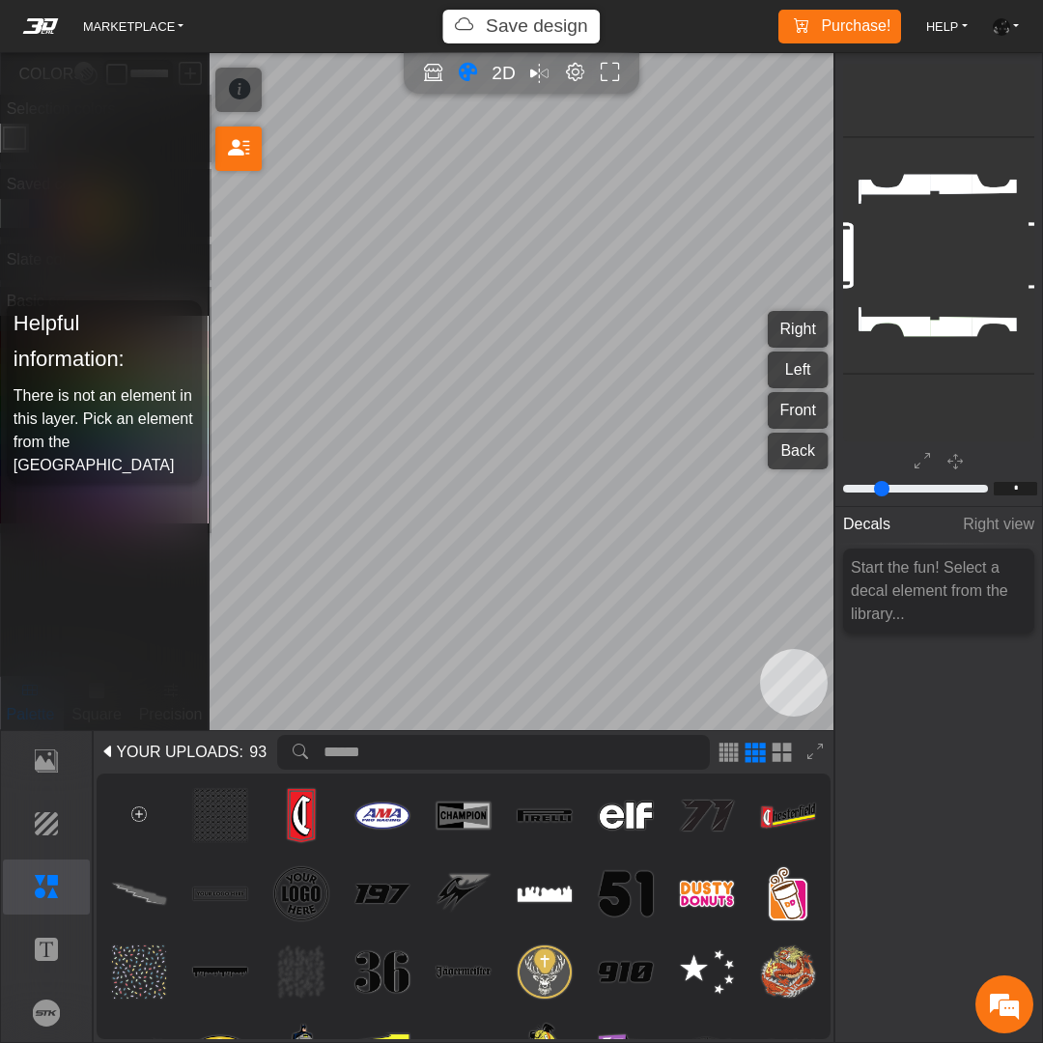
click at [225, 811] on img at bounding box center [220, 816] width 54 height 54
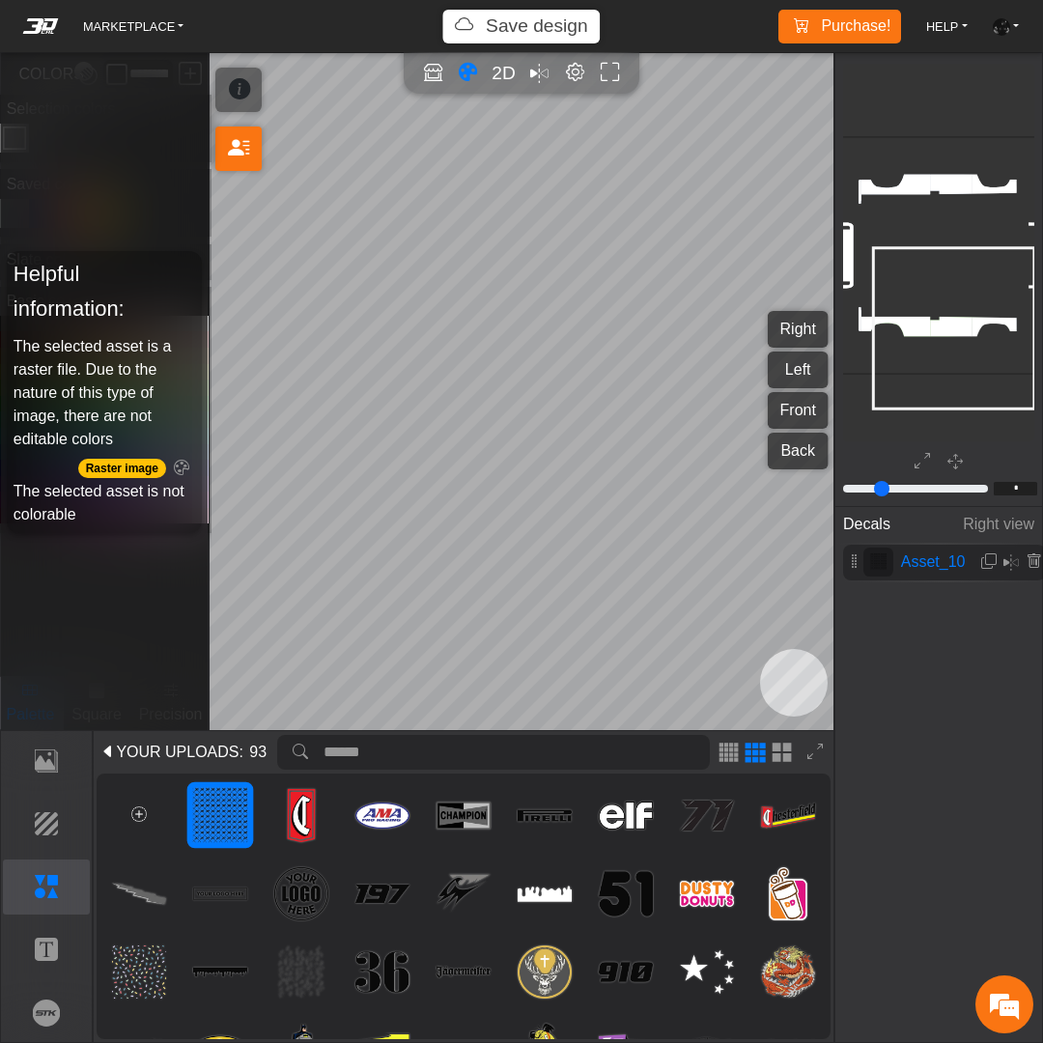
type input "****"
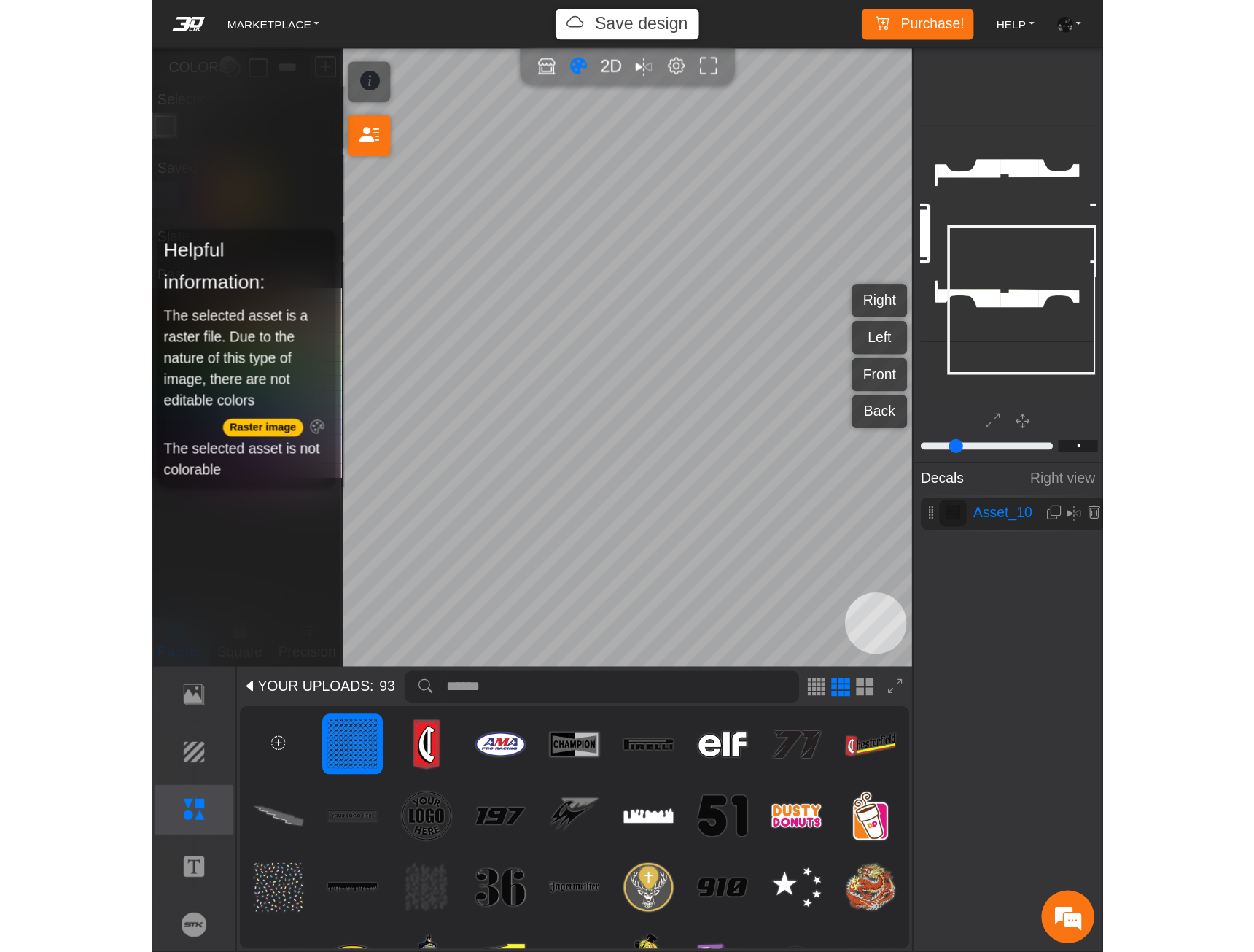
scroll to position [181, 207]
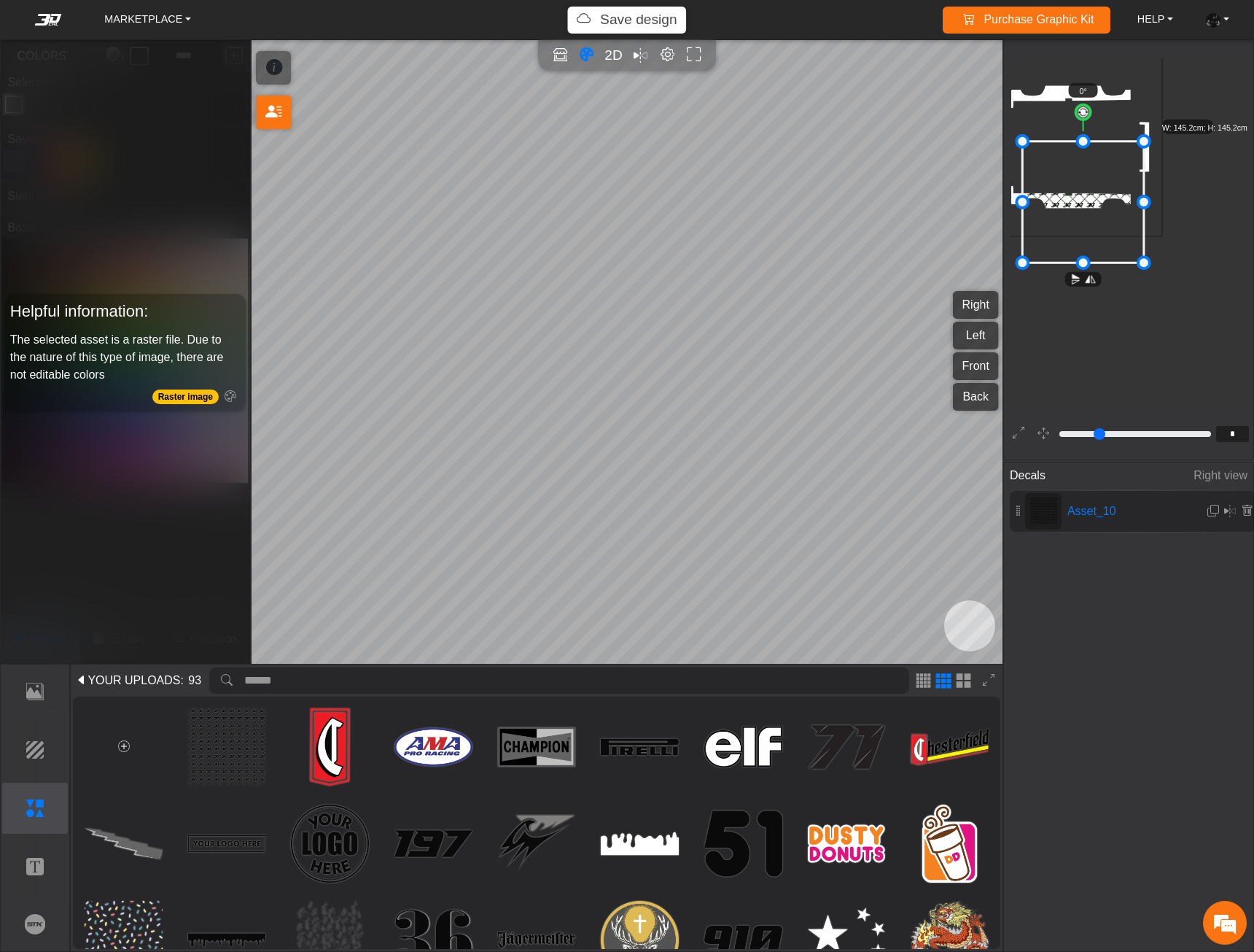
drag, startPoint x: 1015, startPoint y: 432, endPoint x: 1015, endPoint y: 422, distance: 10.0
click at [1015, 433] on icon at bounding box center [1018, 434] width 11 height 19
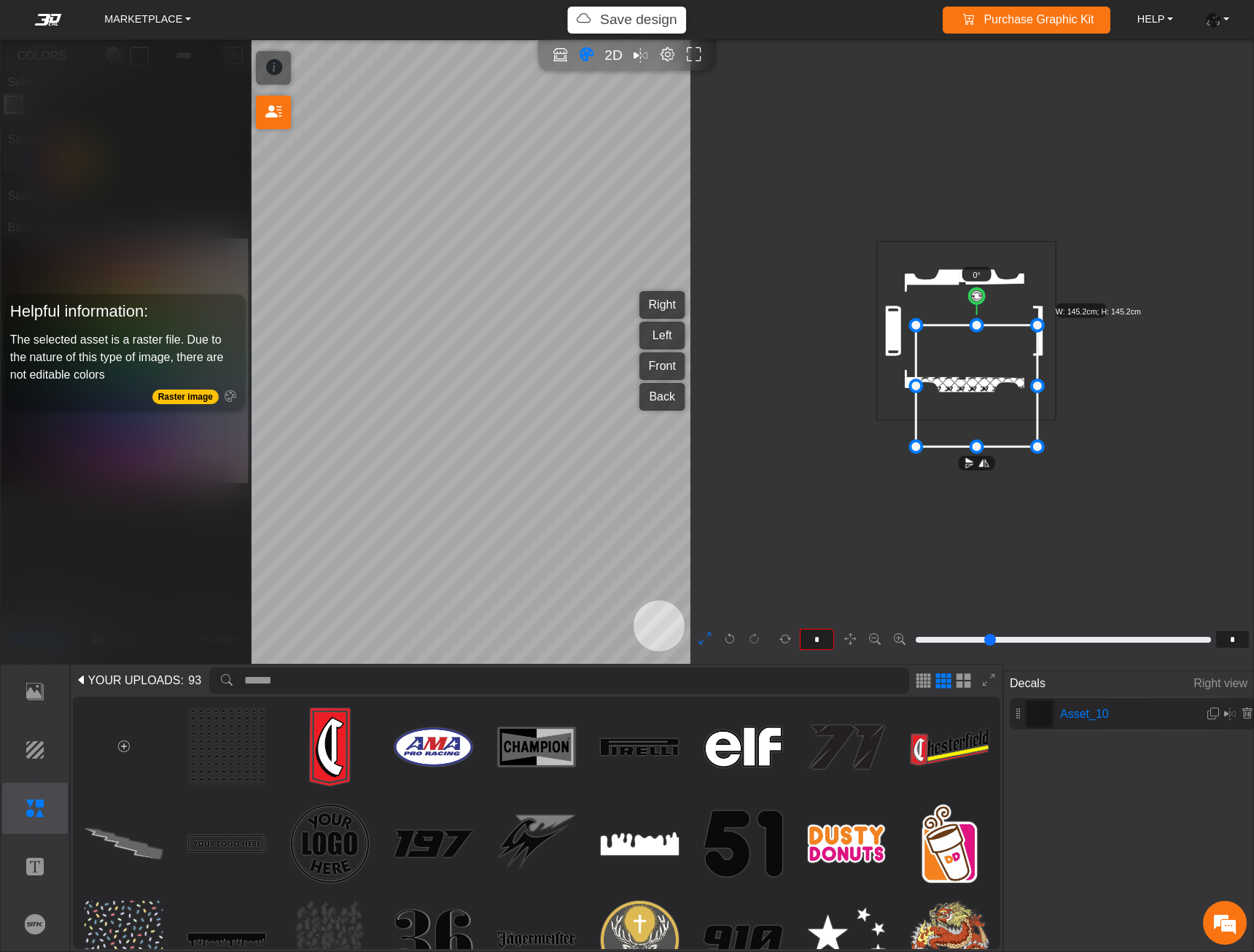
type input "*"
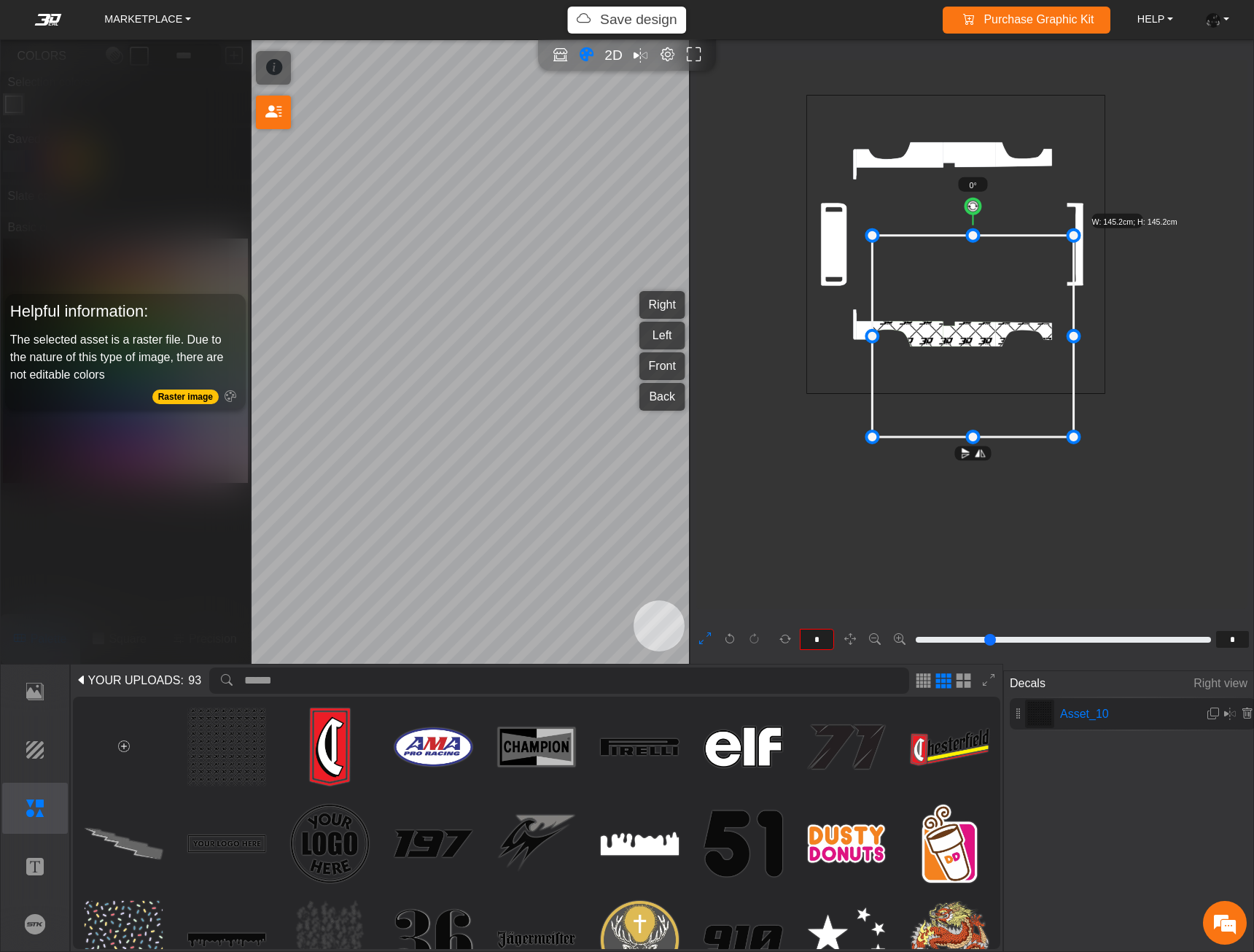
type input "*"
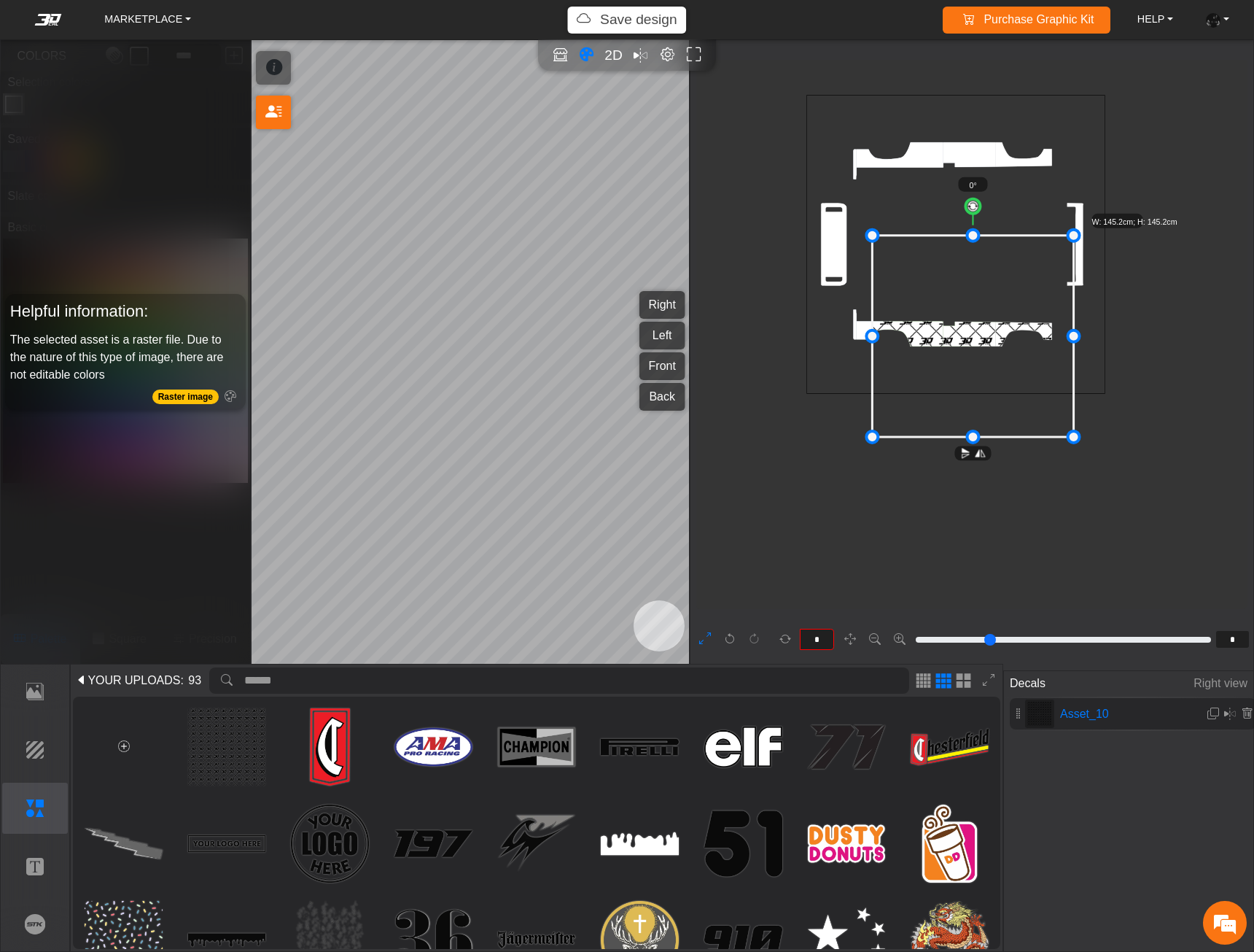
type input "*"
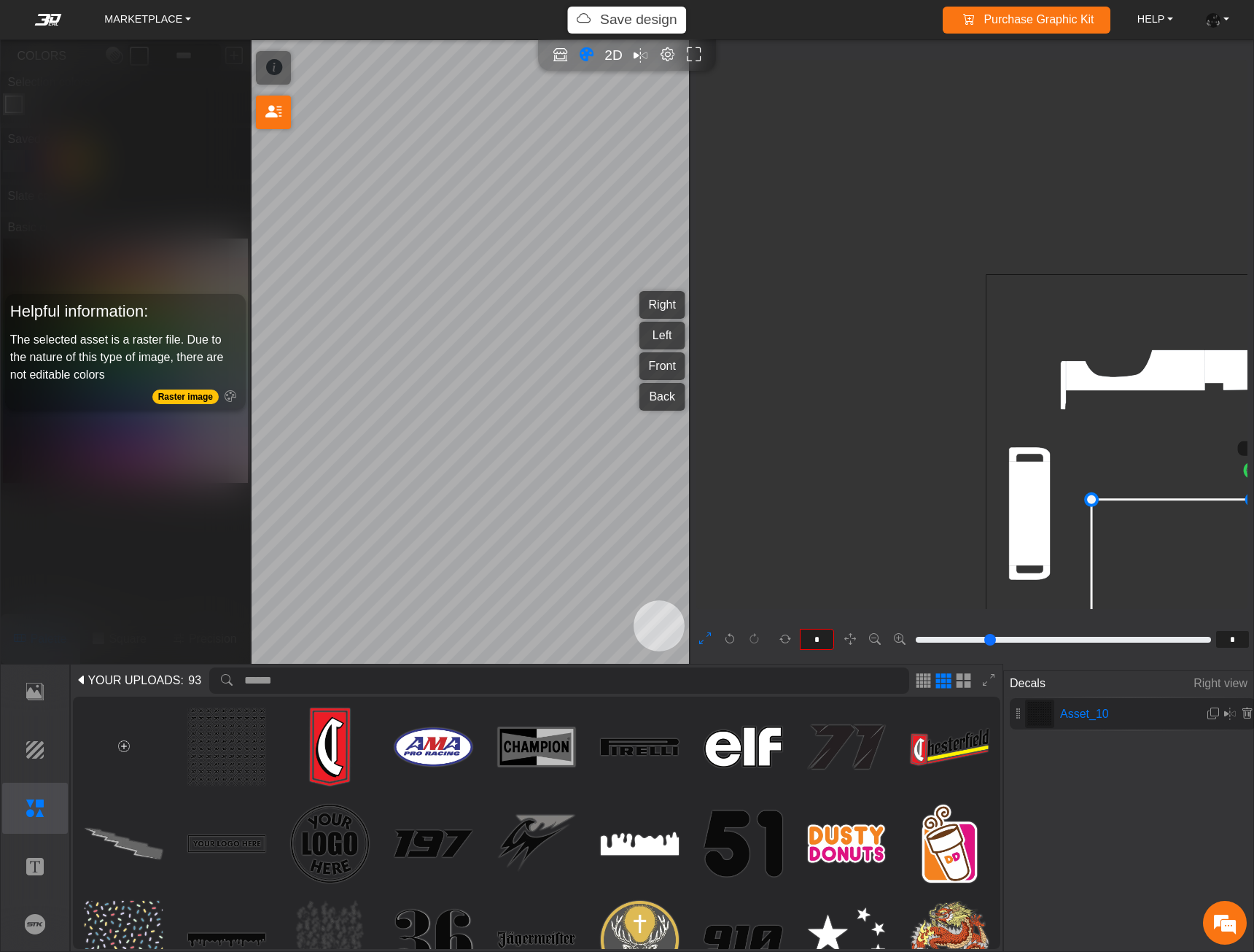
scroll to position [589, 470]
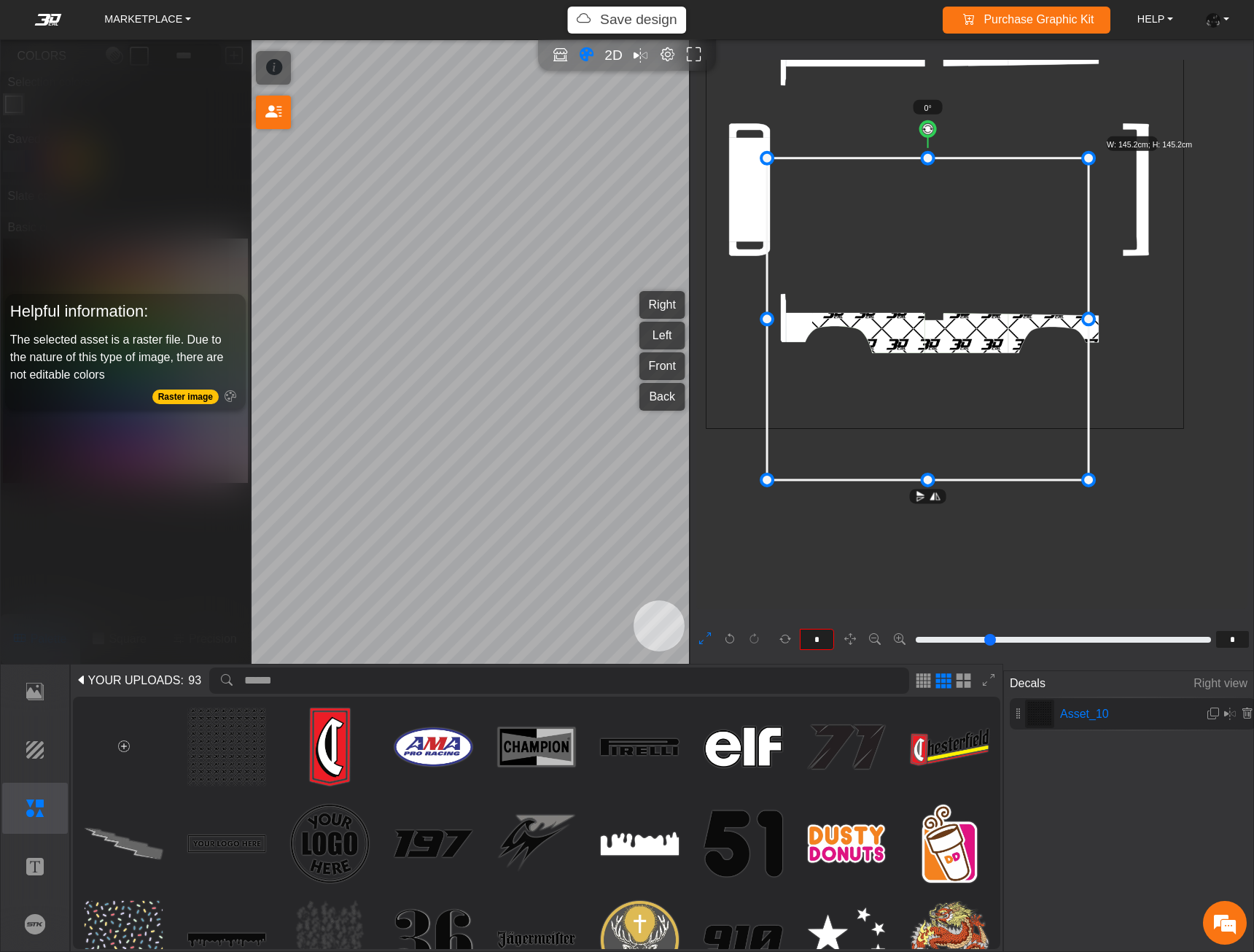
drag, startPoint x: 986, startPoint y: 385, endPoint x: 953, endPoint y: 359, distance: 42.0
click at [953, 360] on icon at bounding box center [928, 319] width 322 height 322
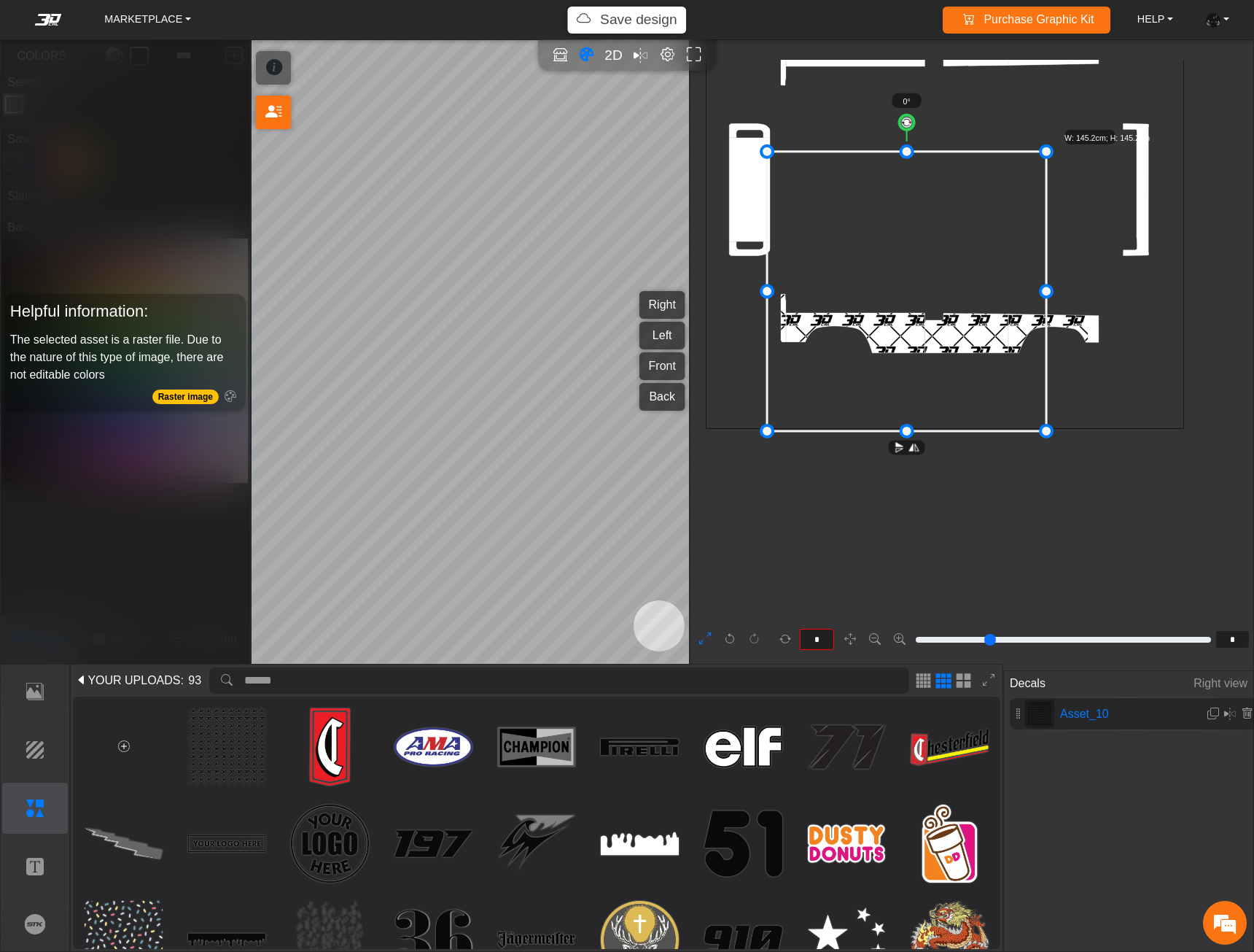
drag, startPoint x: 1084, startPoint y: 314, endPoint x: 1022, endPoint y: 333, distance: 64.8
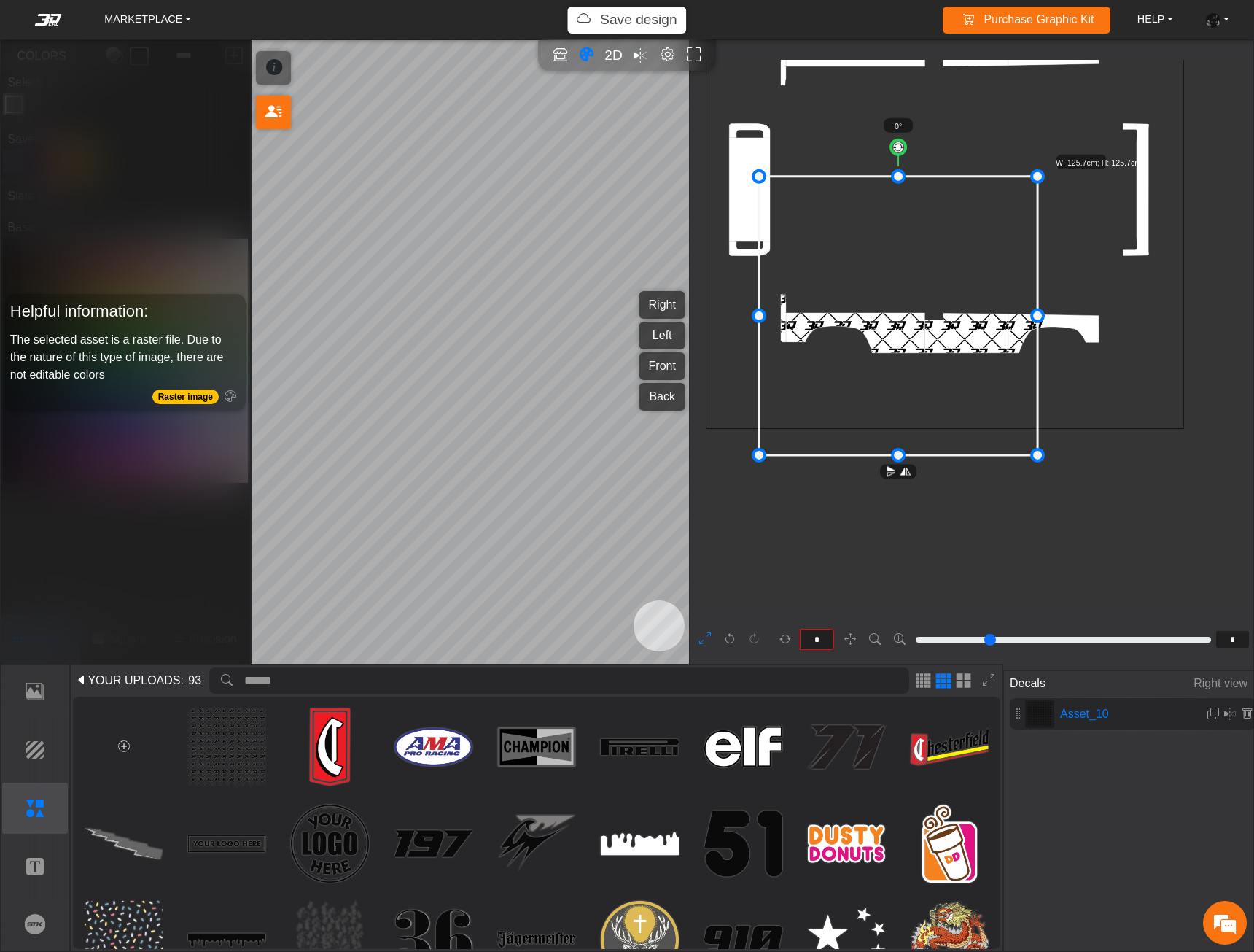
drag, startPoint x: 1017, startPoint y: 345, endPoint x: 1008, endPoint y: 368, distance: 24.7
click at [1008, 368] on icon at bounding box center [898, 316] width 279 height 279
click at [1209, 716] on em at bounding box center [1213, 713] width 11 height 12
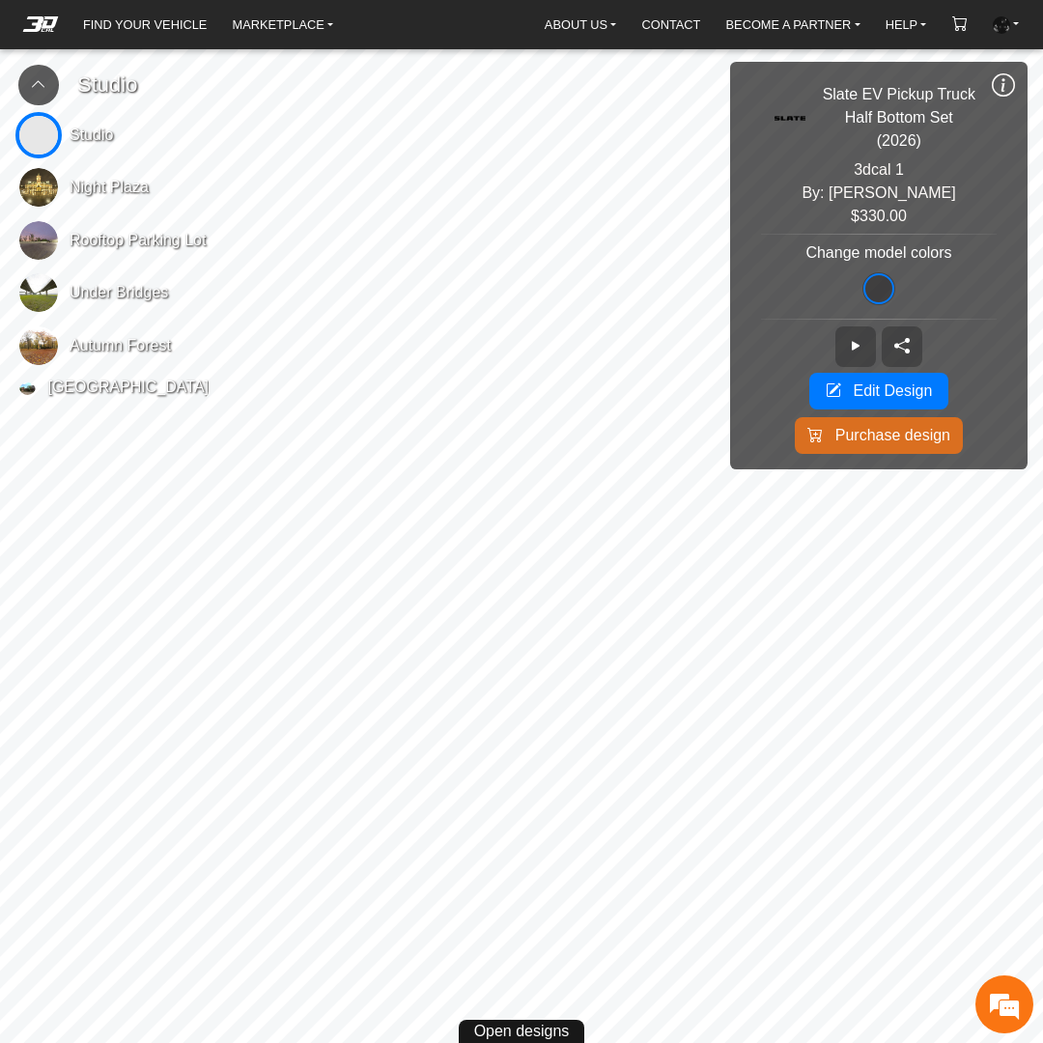
click at [1005, 86] on icon at bounding box center [1002, 85] width 23 height 26
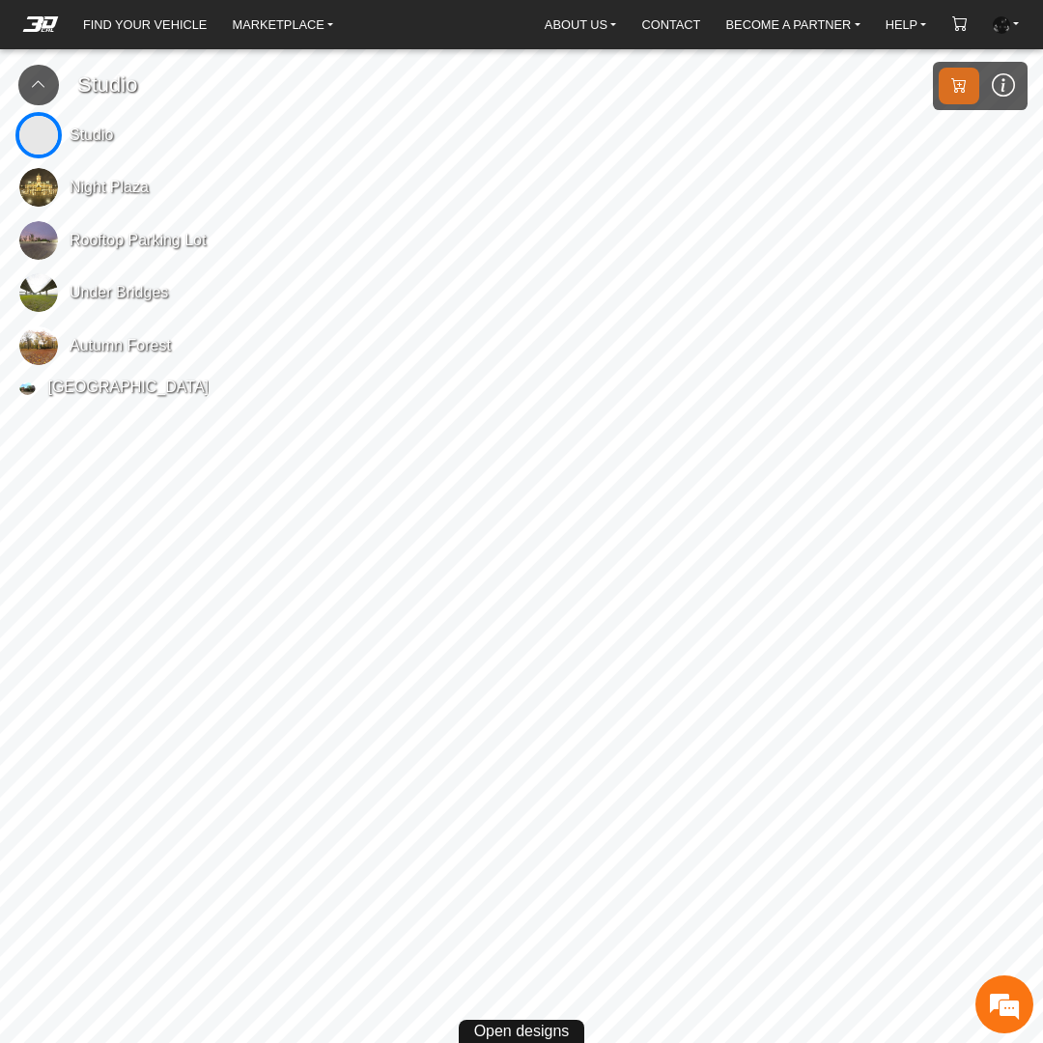
click at [29, 76] on button at bounding box center [38, 85] width 41 height 41
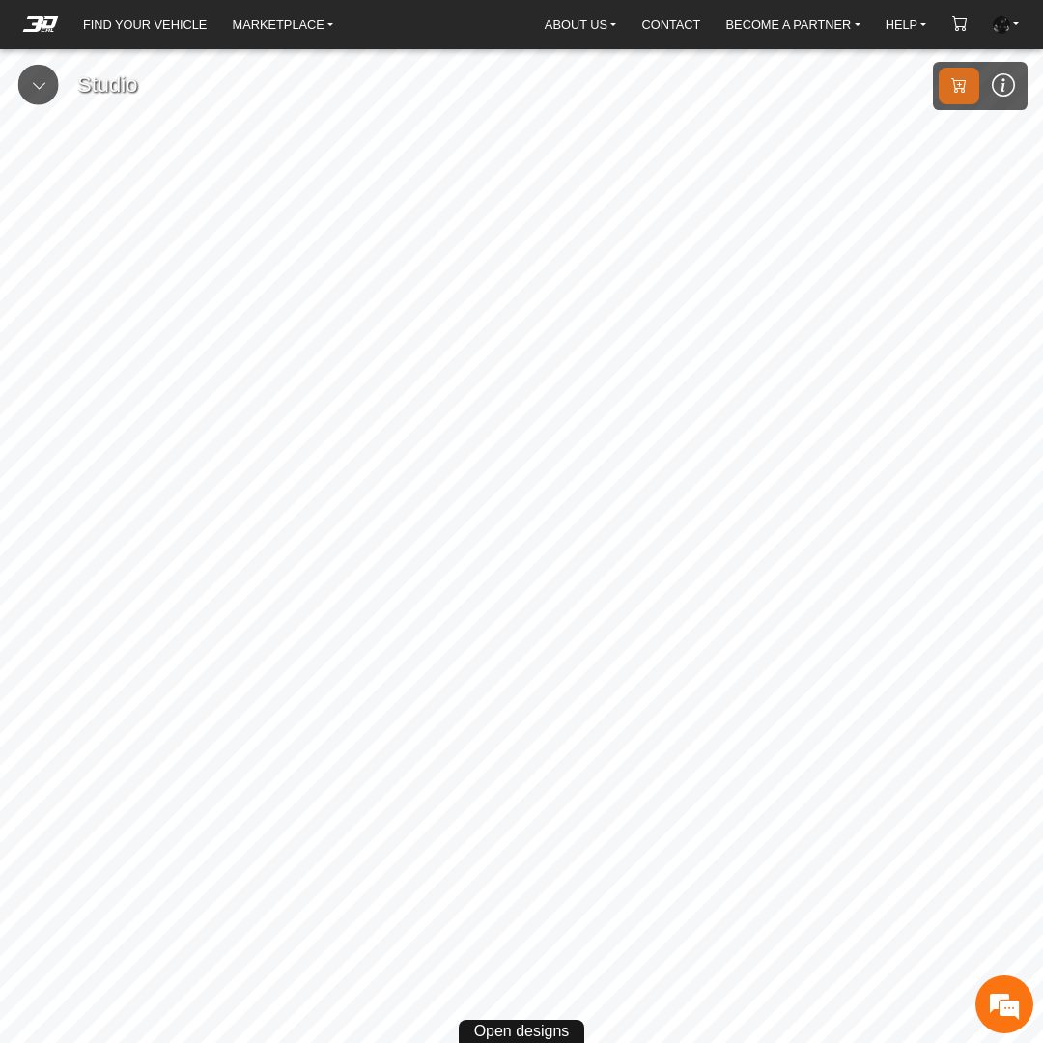
click at [521, 1032] on span "Open designs" at bounding box center [522, 1030] width 96 height 23
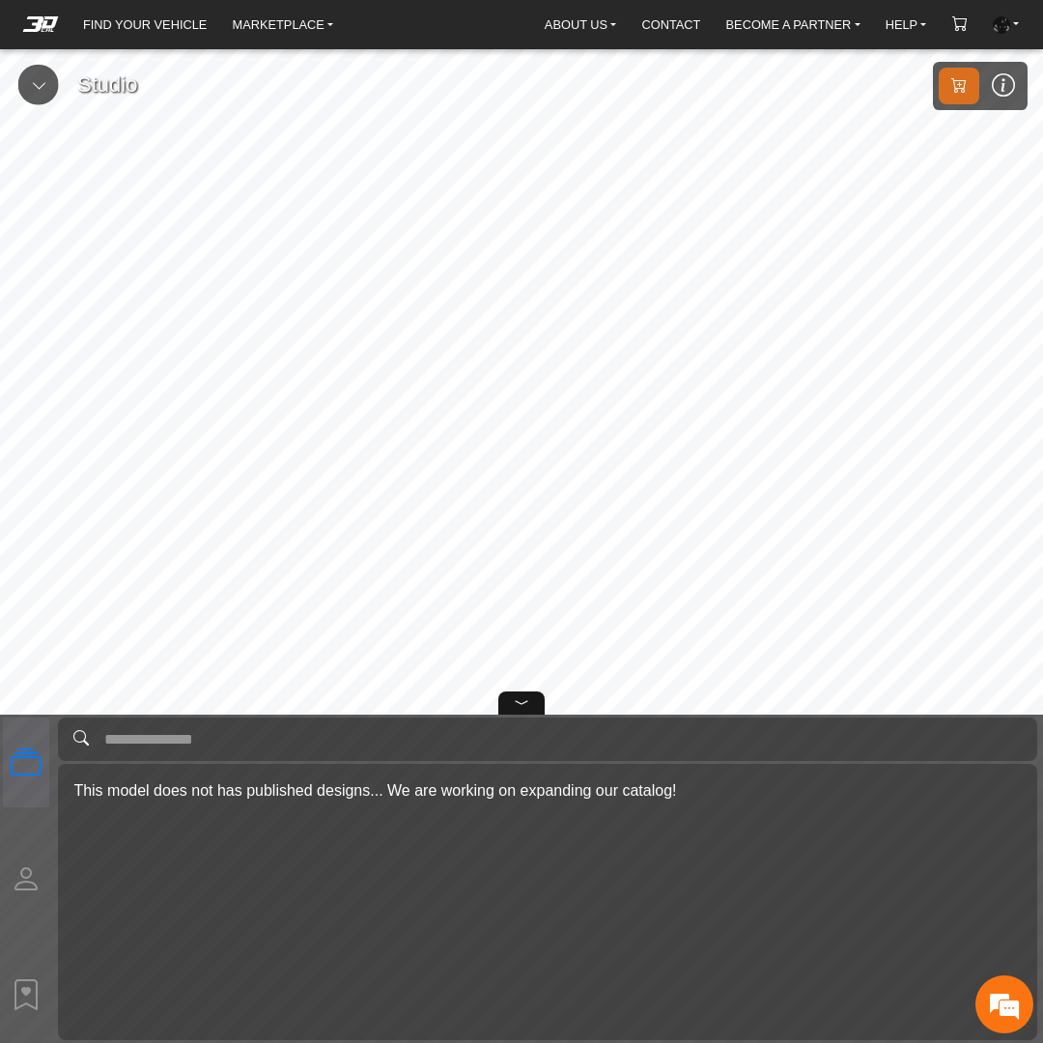
click at [43, 853] on button "My Templates" at bounding box center [26, 878] width 46 height 90
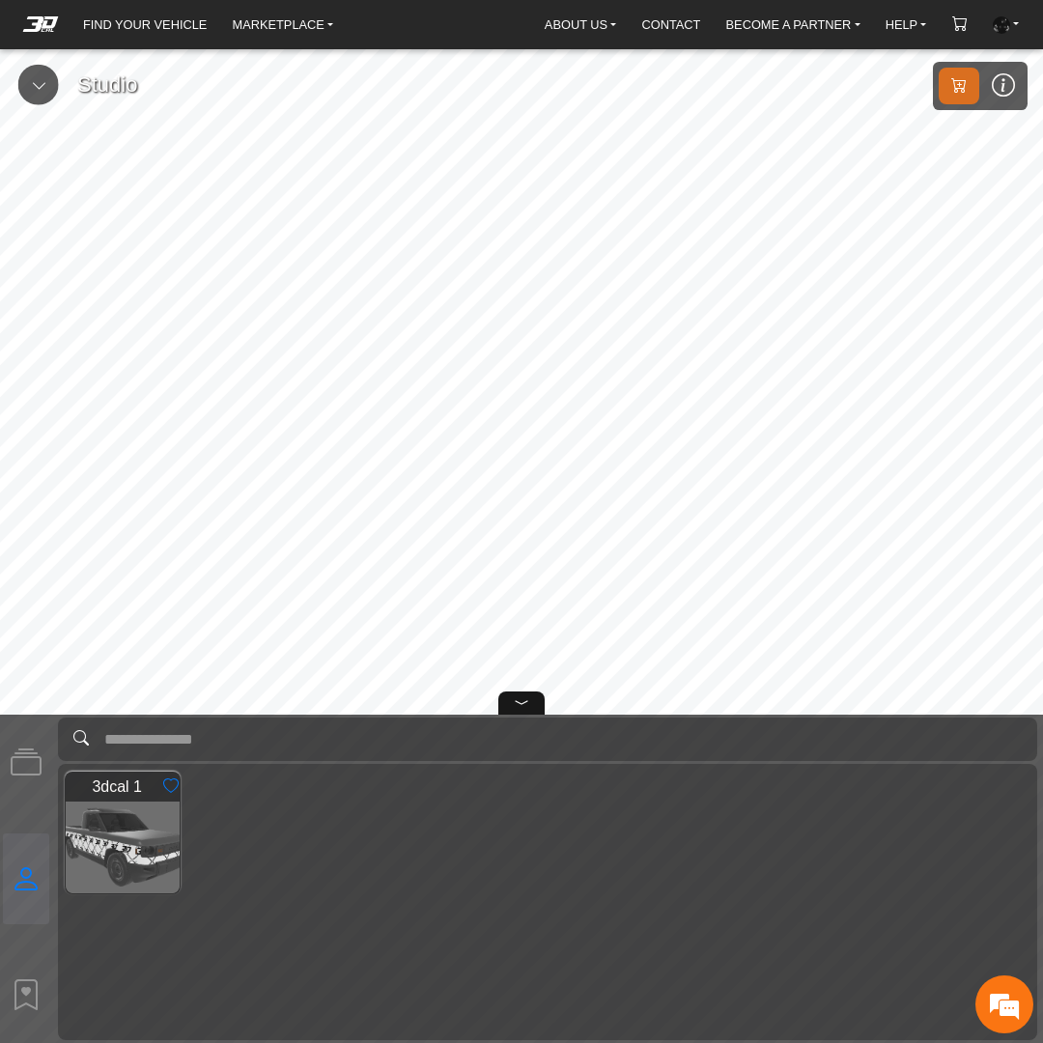
click at [0, 0] on p "My Favorites" at bounding box center [0, 0] width 0 height 0
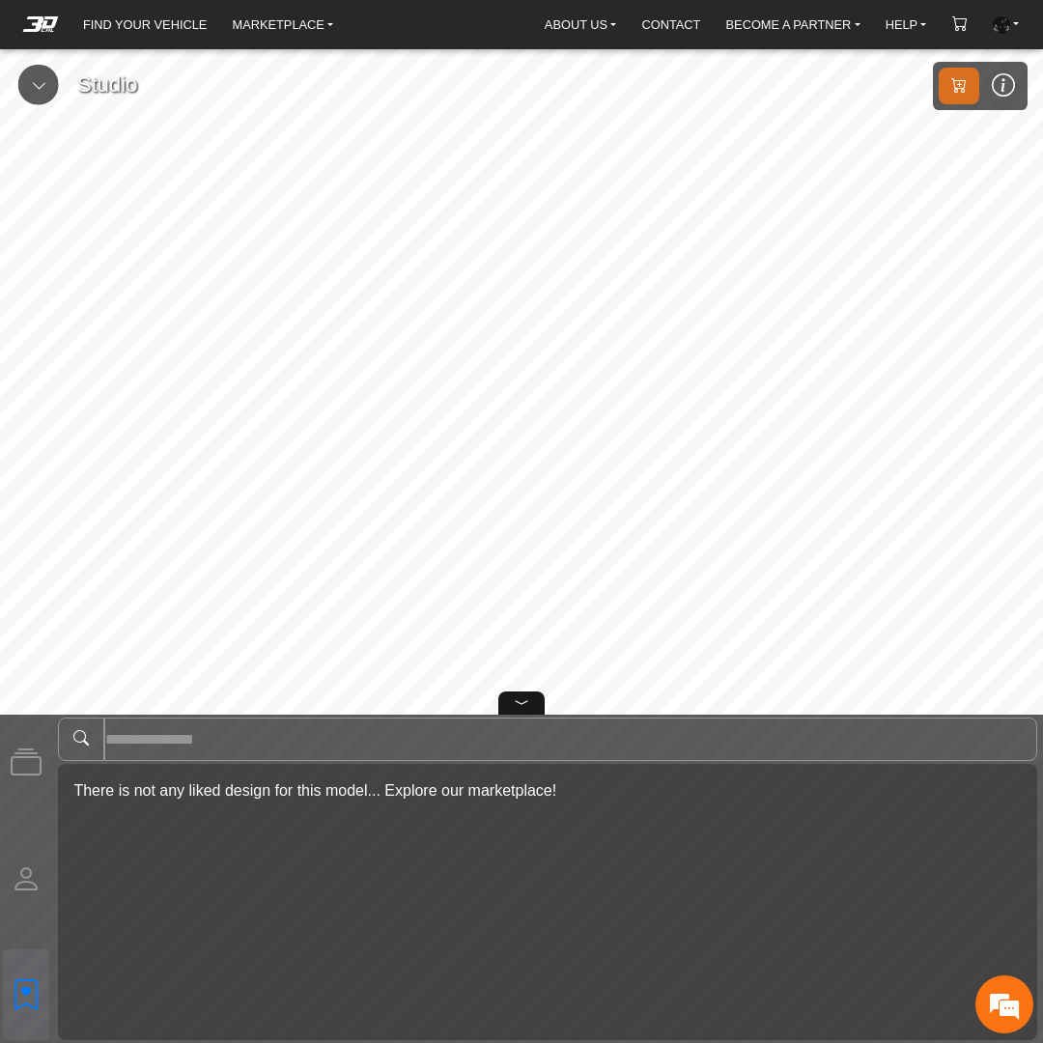
click at [0, 0] on p "My Templates" at bounding box center [0, 0] width 0 height 0
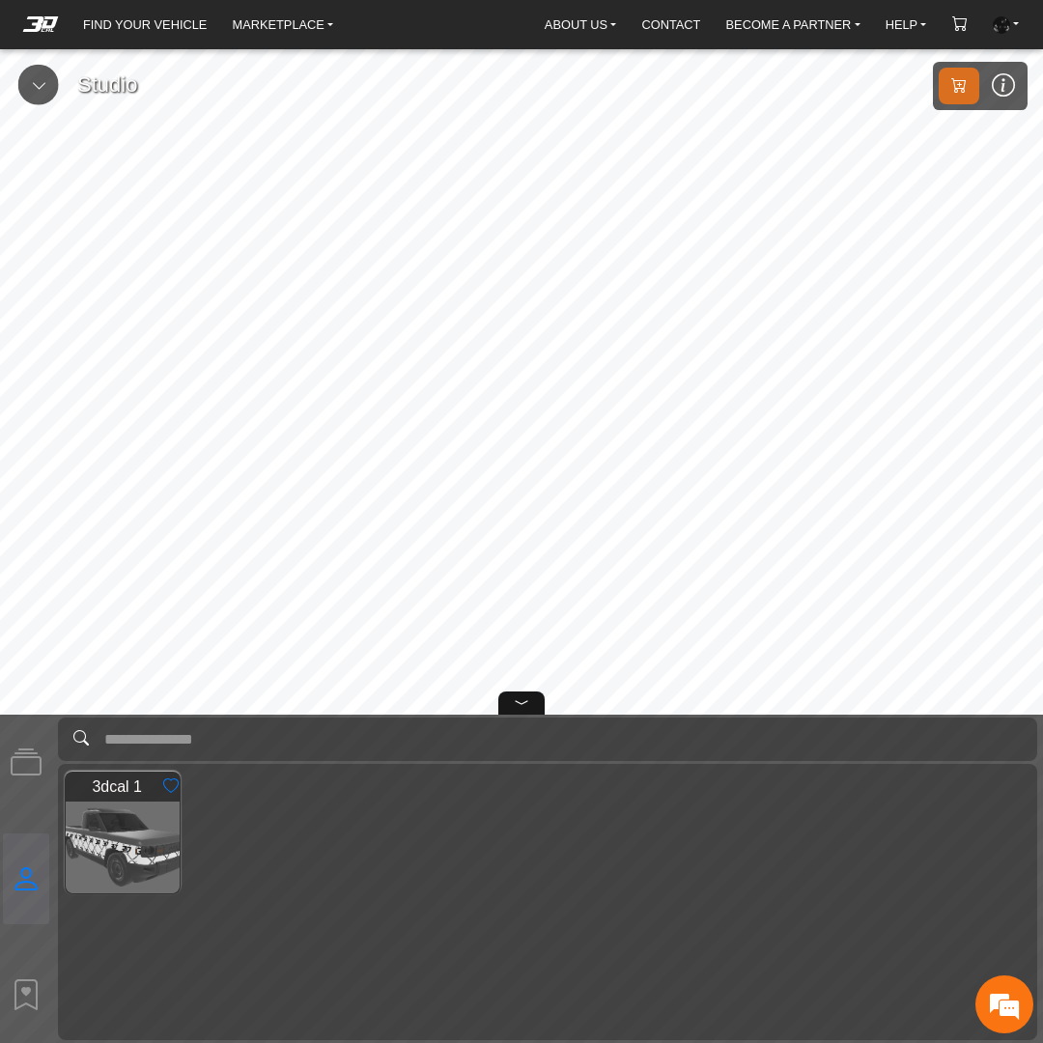
click at [0, 0] on p "Marketplace" at bounding box center [0, 0] width 0 height 0
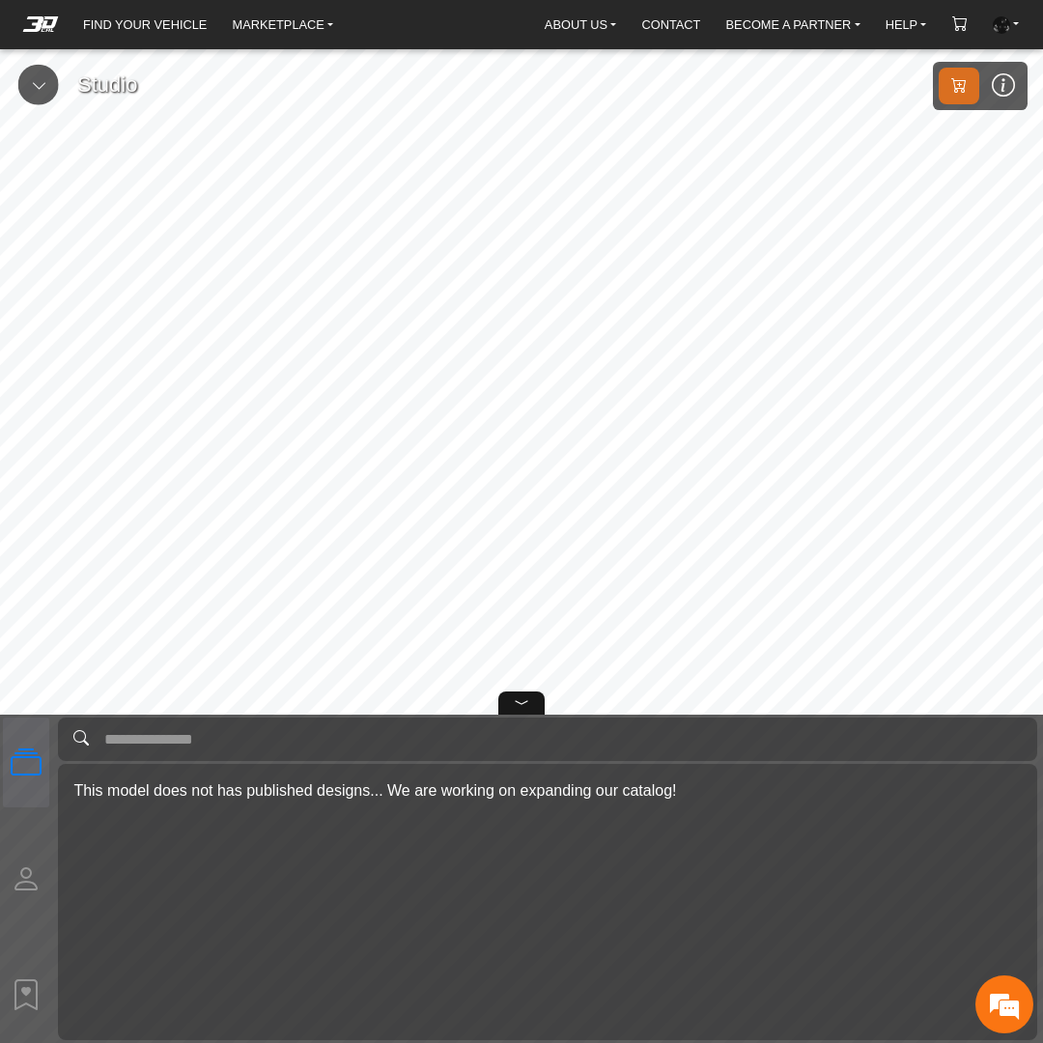
click at [135, 32] on link "FIND YOUR VEHICLE" at bounding box center [144, 24] width 139 height 29
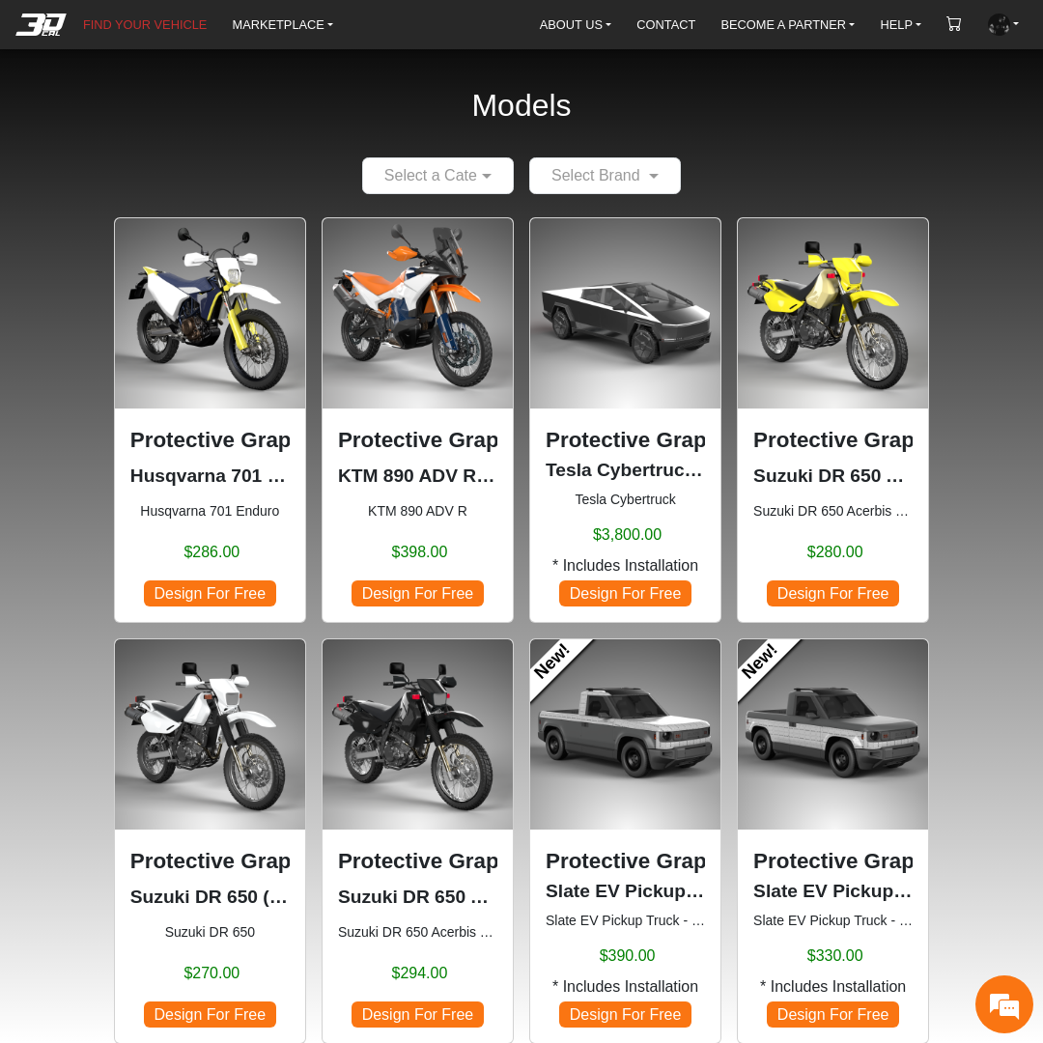
click at [1007, 22] on img at bounding box center [999, 25] width 22 height 22
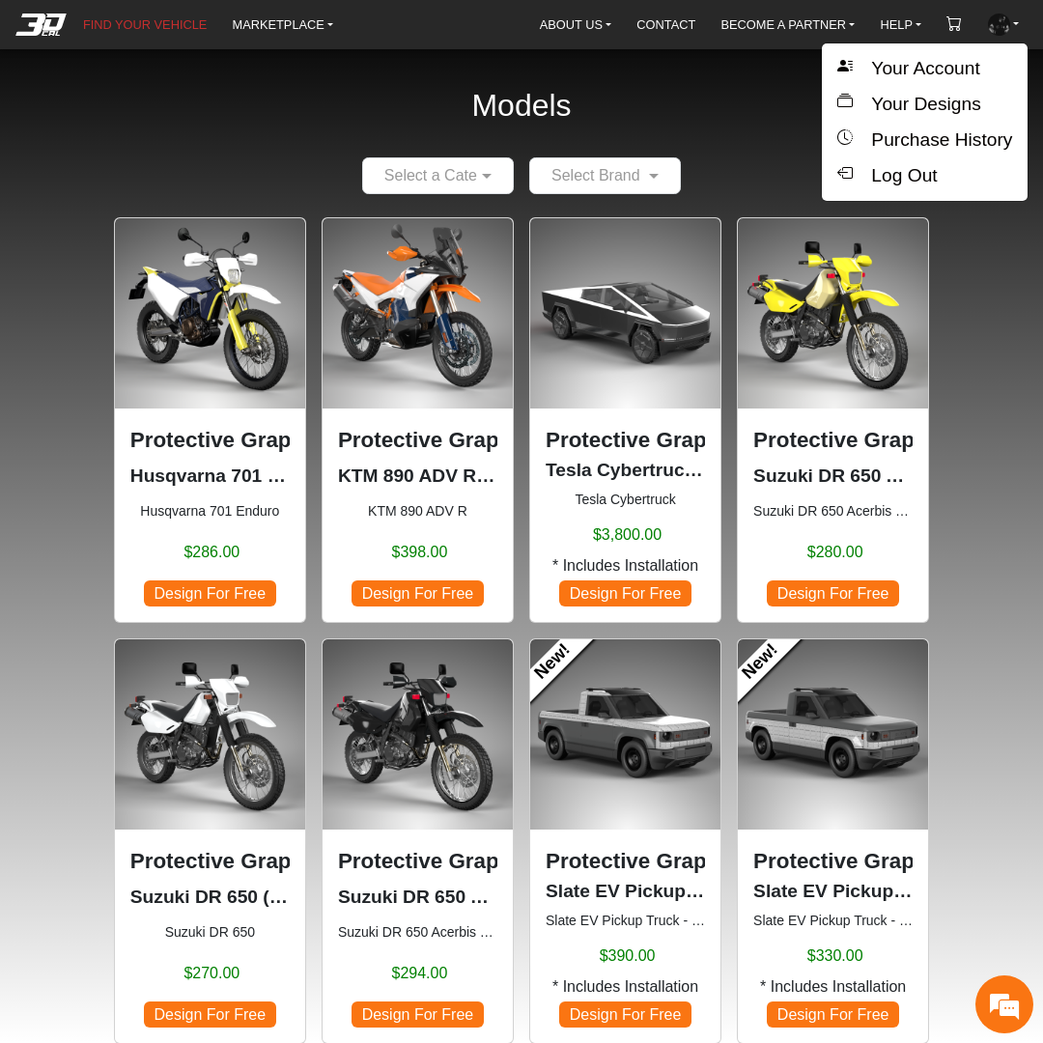
click at [966, 97] on button "Your Designs" at bounding box center [924, 105] width 206 height 36
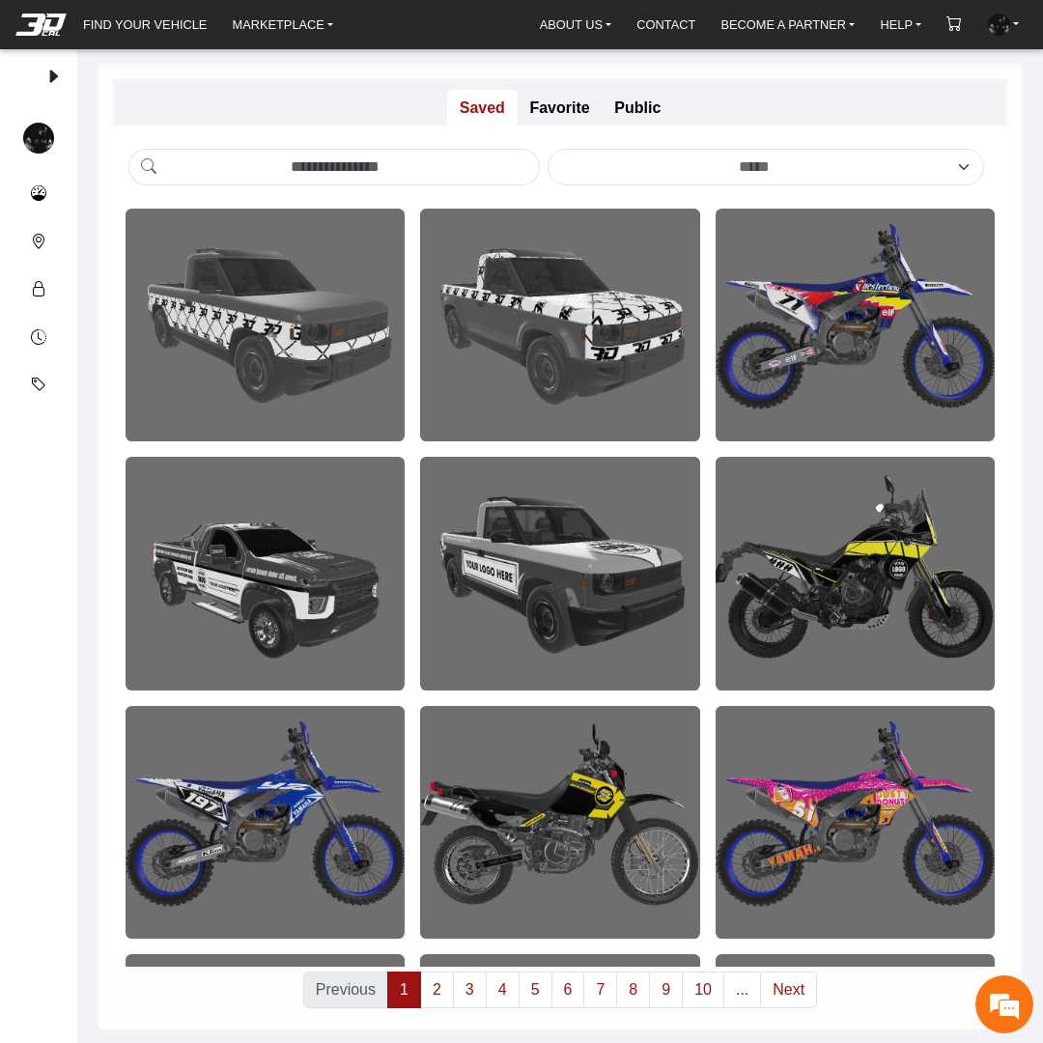
click at [549, 355] on img at bounding box center [560, 325] width 280 height 233
click at [505, 408] on icon at bounding box center [512, 412] width 15 height 16
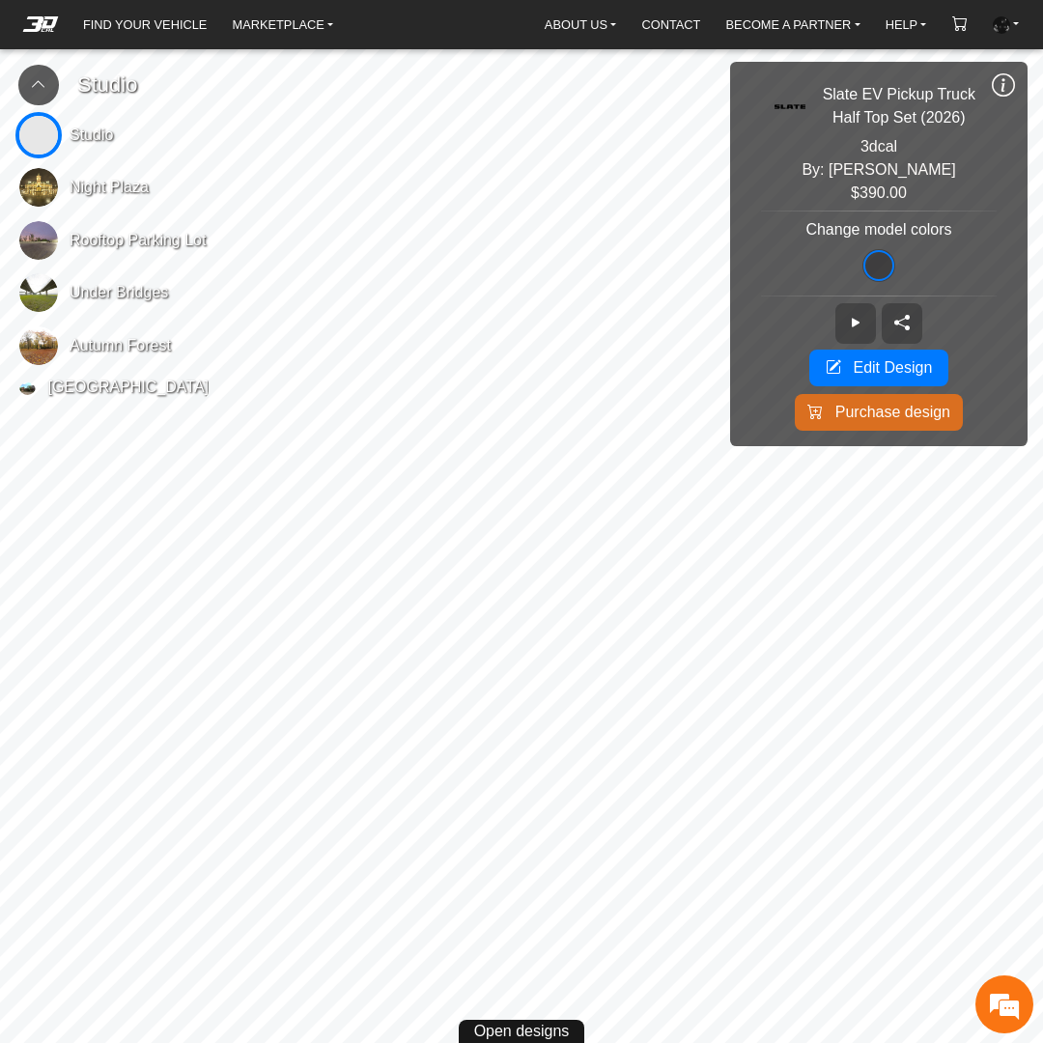
click at [44, 201] on img at bounding box center [38, 187] width 39 height 39
click at [36, 131] on img at bounding box center [38, 135] width 39 height 39
click at [31, 30] on em at bounding box center [40, 23] width 77 height 15
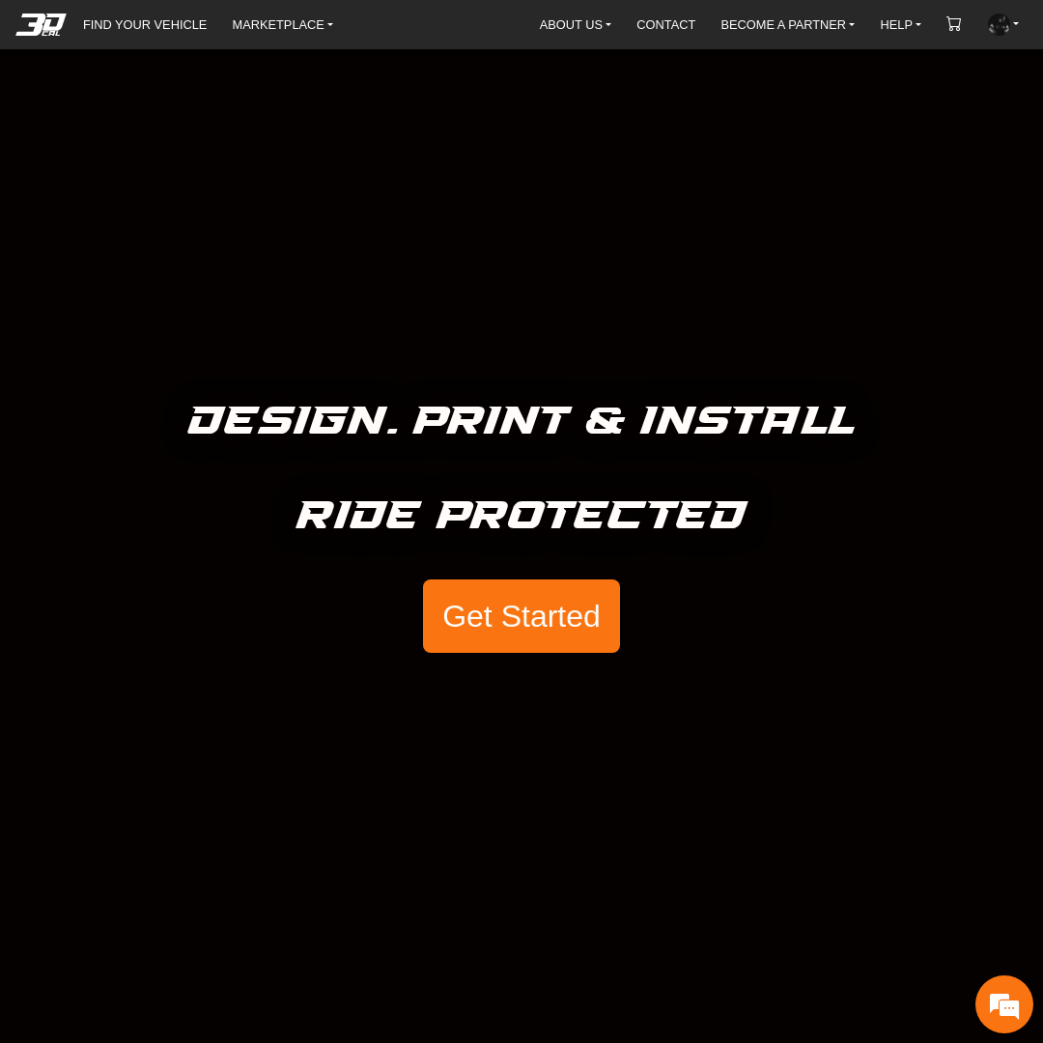
click at [125, 24] on link "FIND YOUR VEHICLE" at bounding box center [144, 24] width 139 height 29
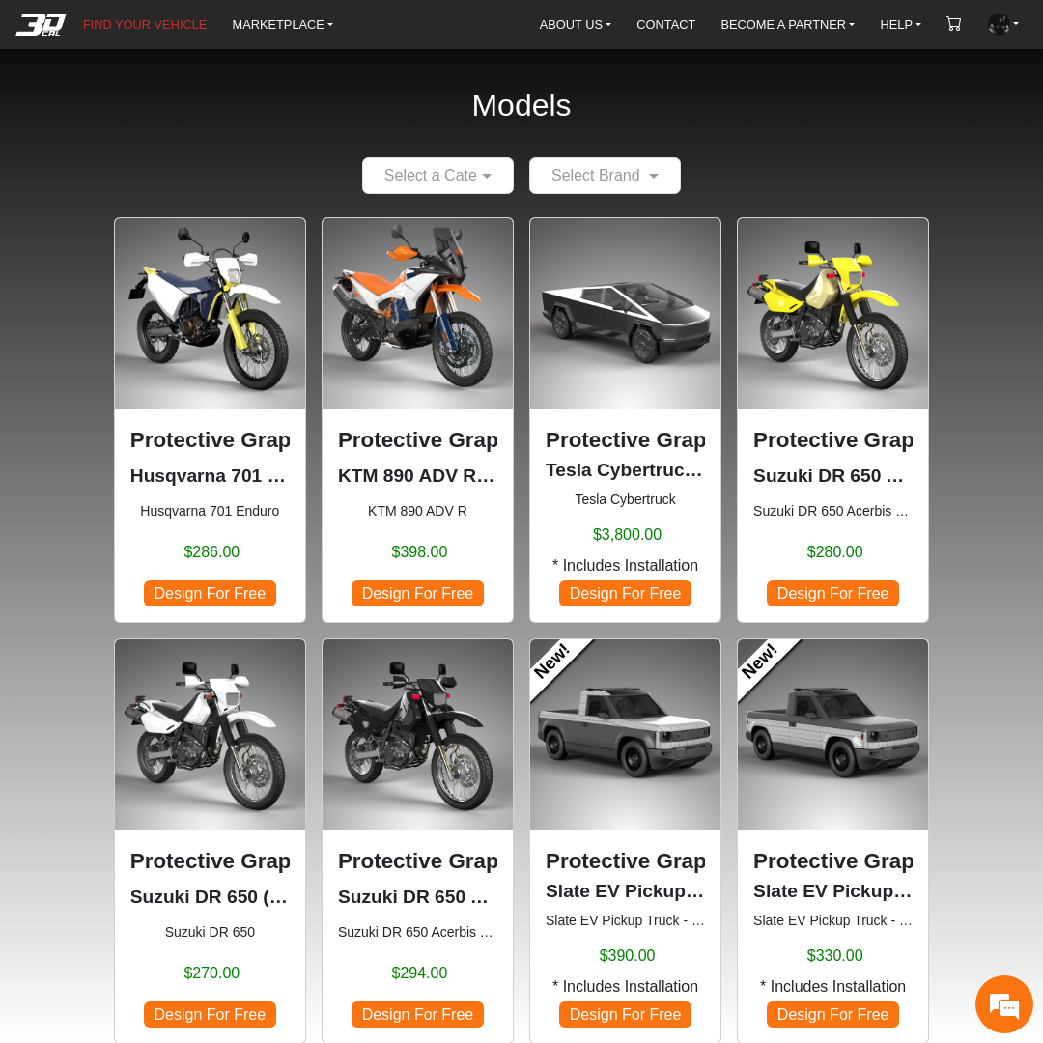
click at [663, 759] on img at bounding box center [625, 734] width 190 height 190
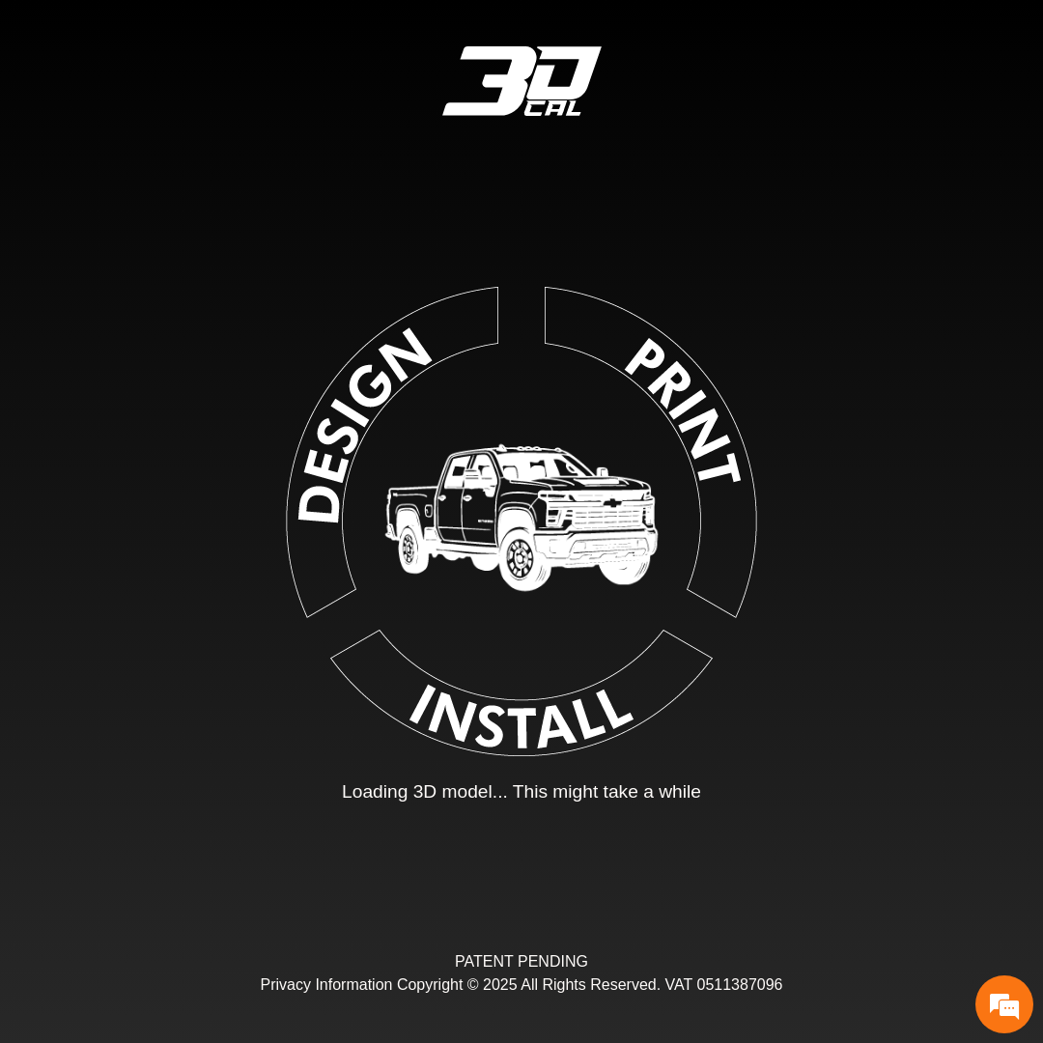
type input "*"
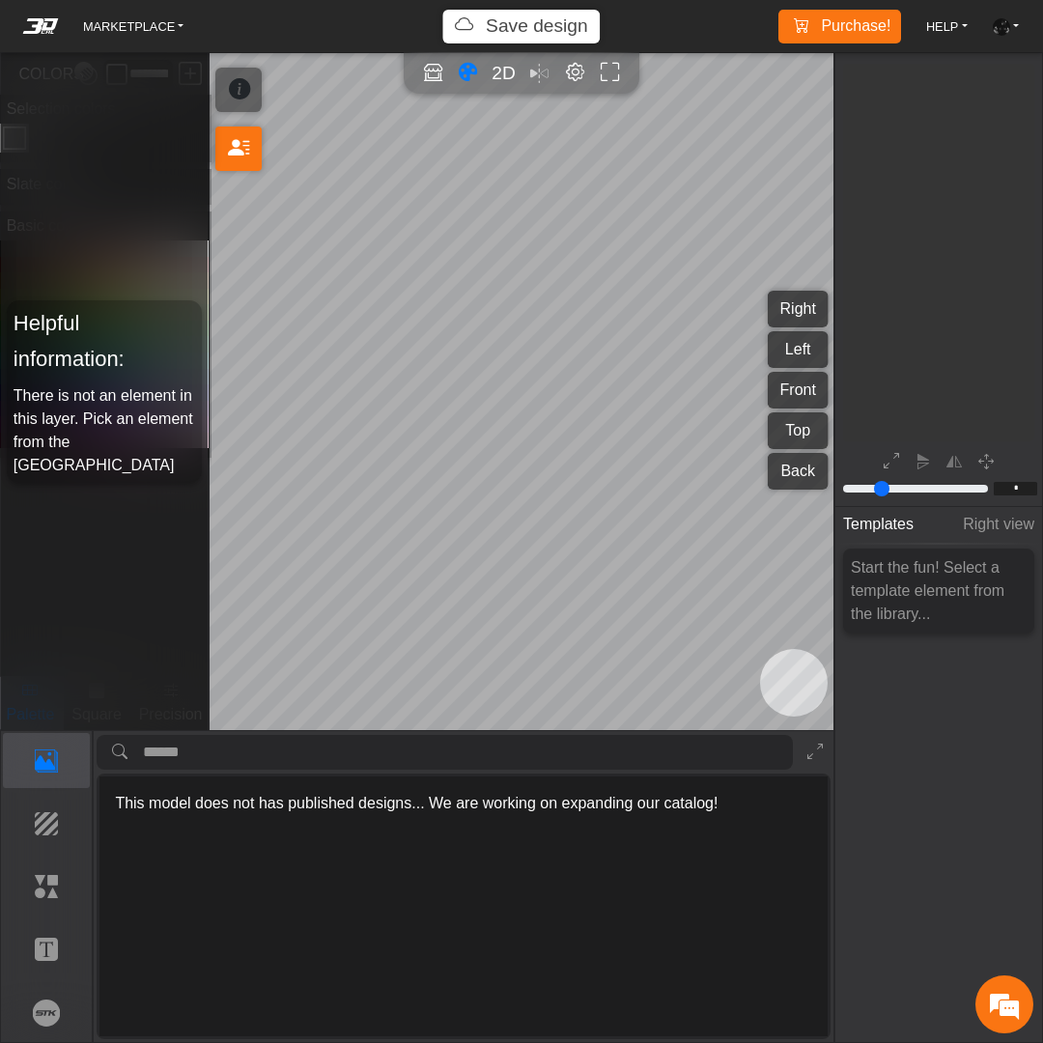
scroll to position [167, 261]
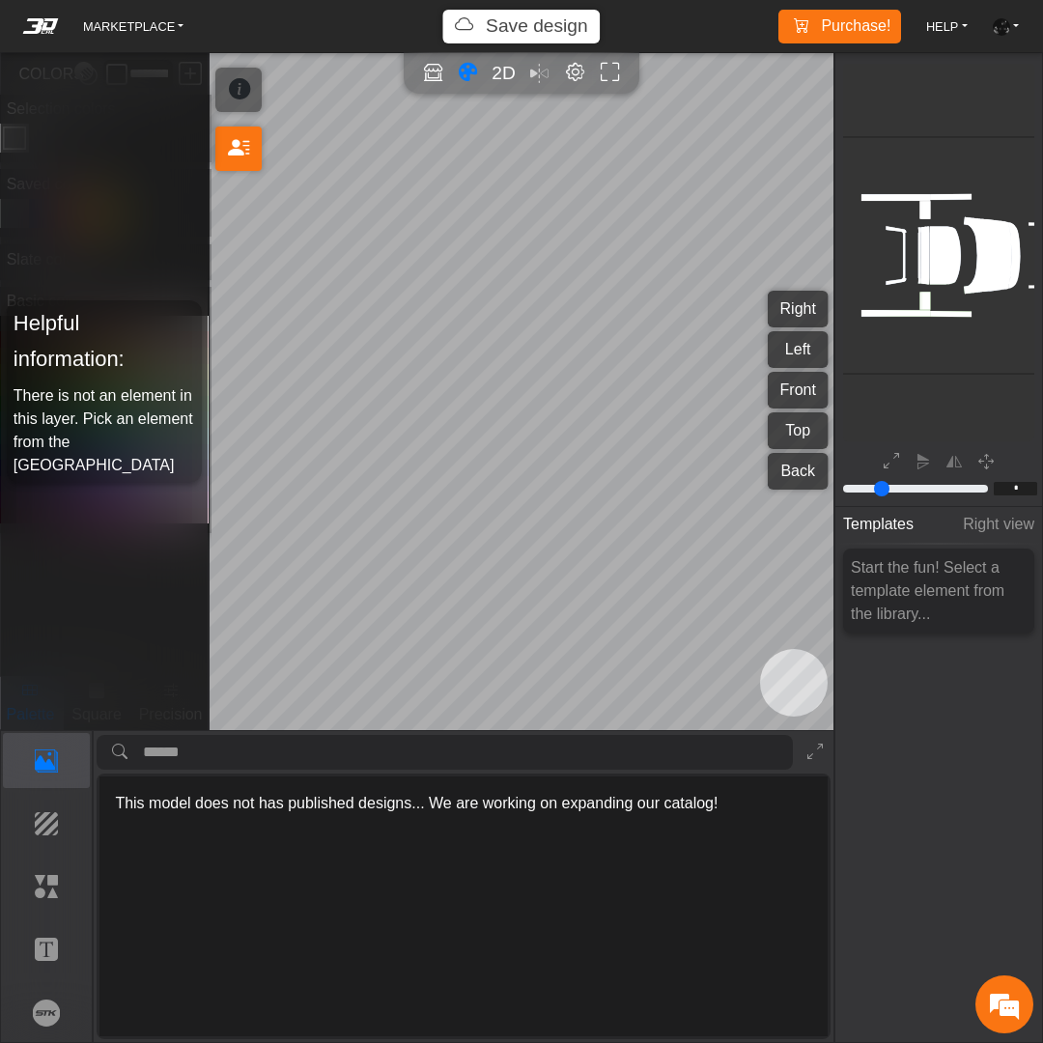
click at [1011, 15] on link "ACCOUNT" at bounding box center [1006, 26] width 42 height 29
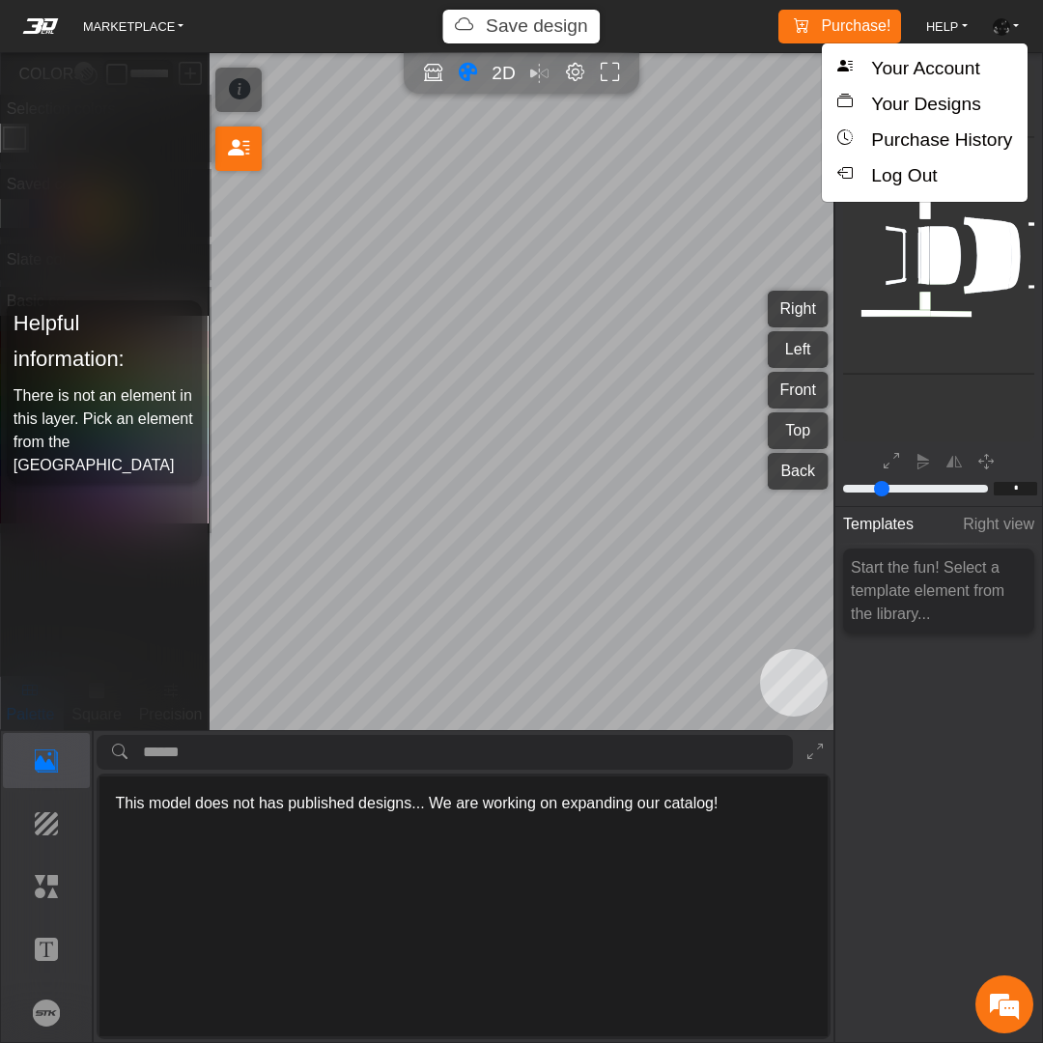
click at [1007, 31] on img at bounding box center [1000, 26] width 17 height 17
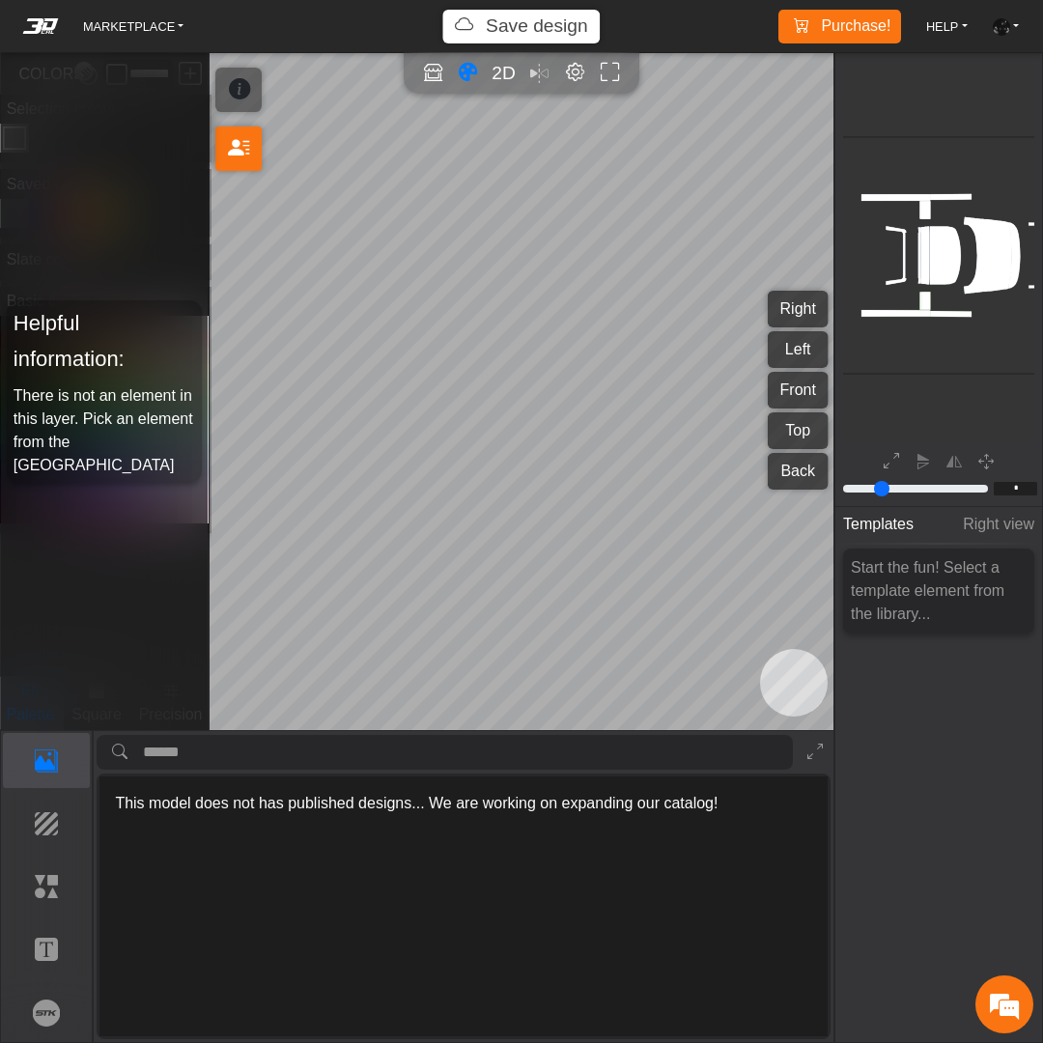
click at [1000, 21] on img at bounding box center [1000, 26] width 17 height 17
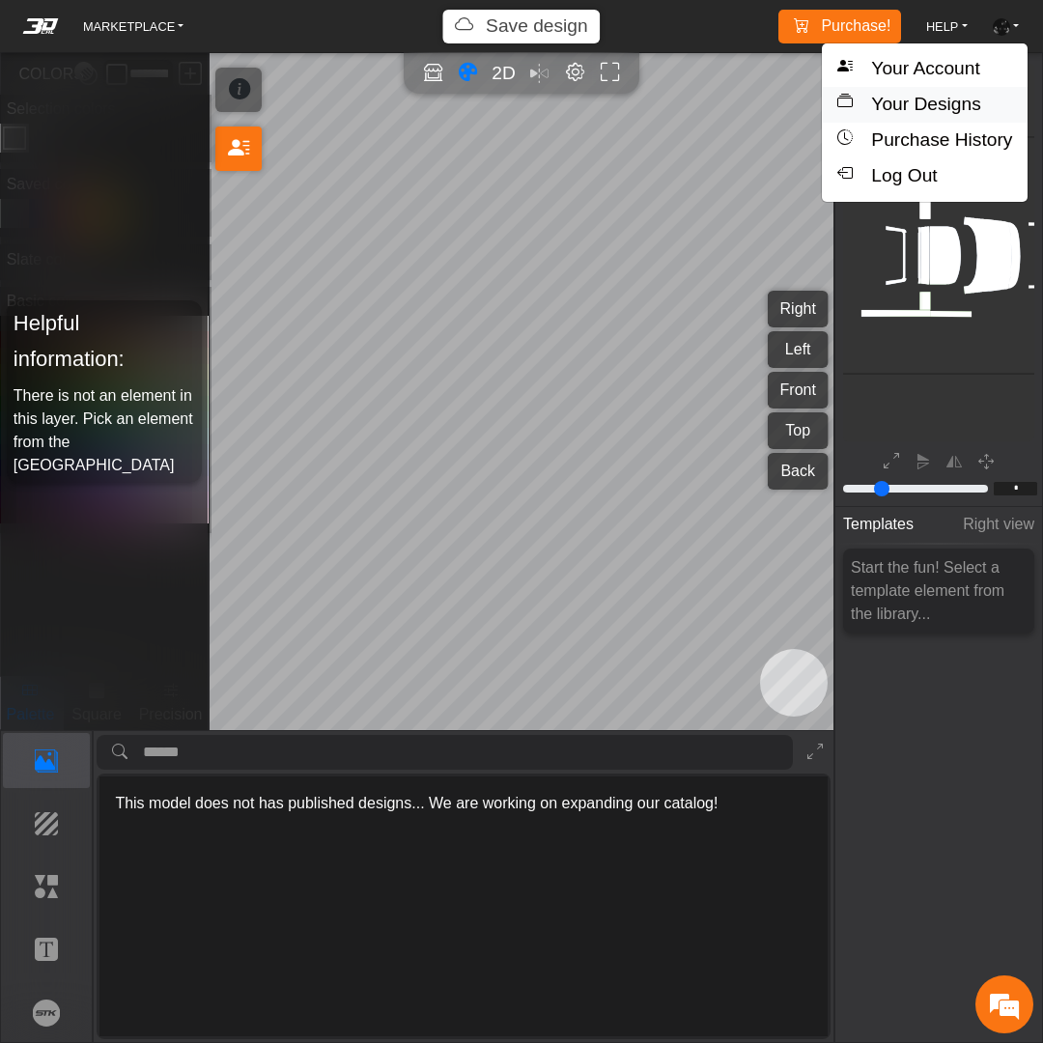
click at [937, 110] on button "Your Designs" at bounding box center [924, 105] width 206 height 36
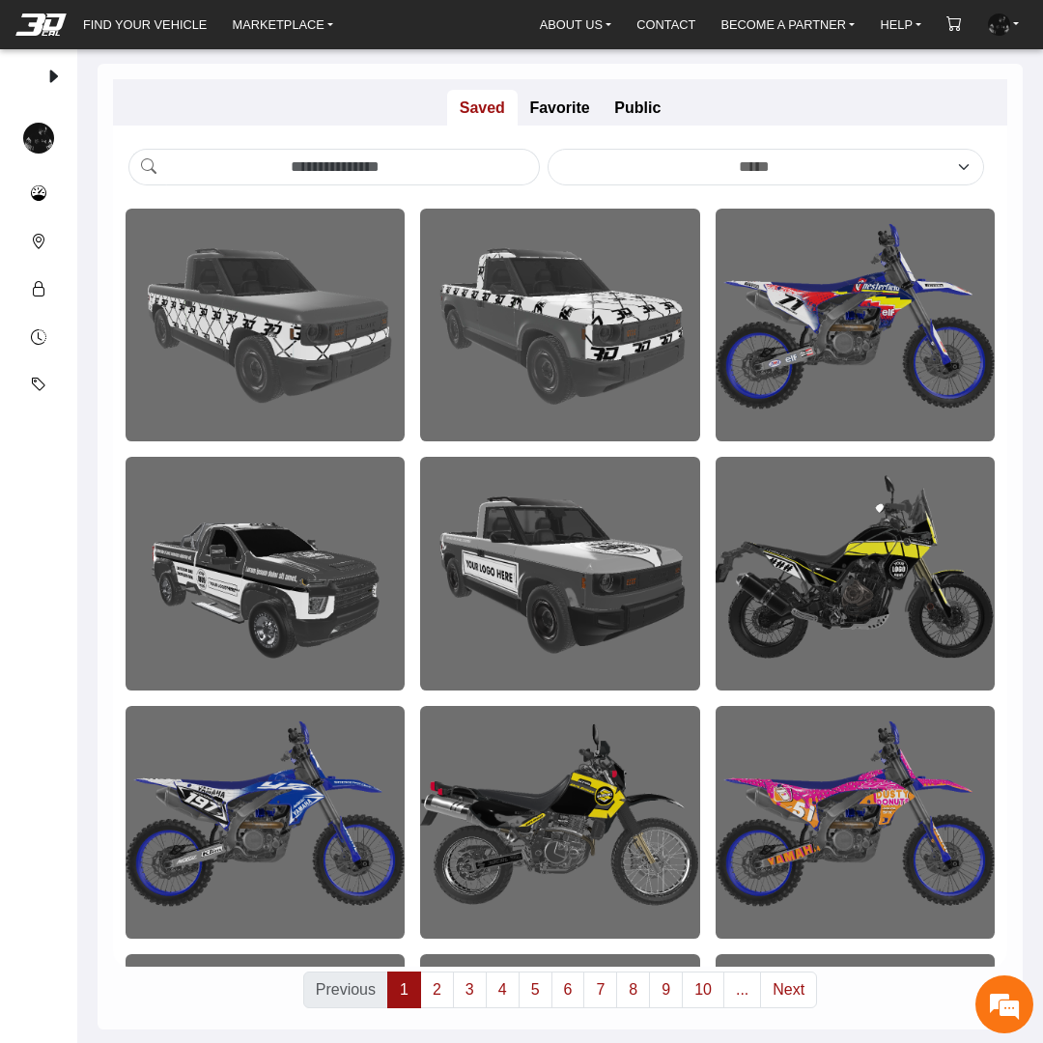
click at [562, 364] on img at bounding box center [560, 325] width 280 height 233
click at [508, 414] on icon at bounding box center [512, 412] width 15 height 16
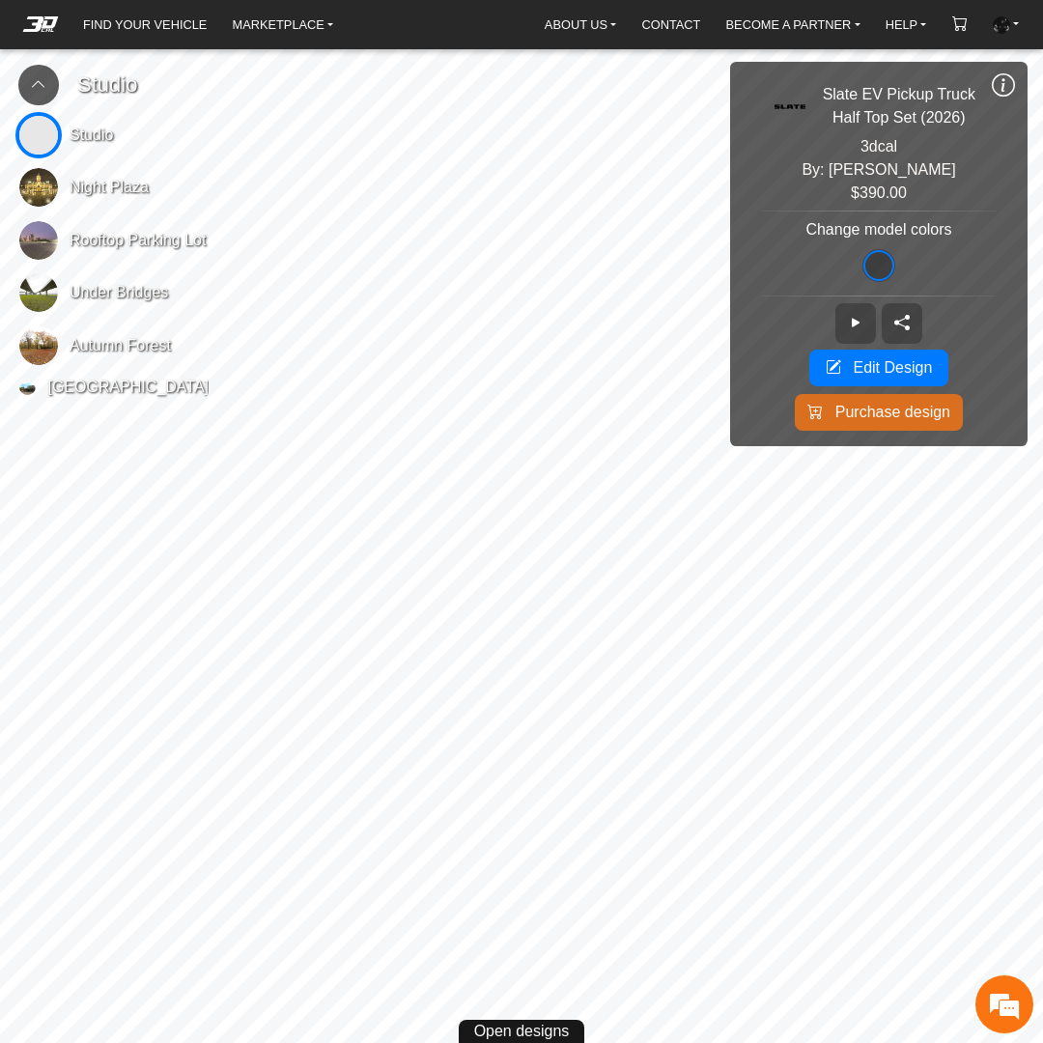
click at [22, 91] on button at bounding box center [38, 85] width 41 height 41
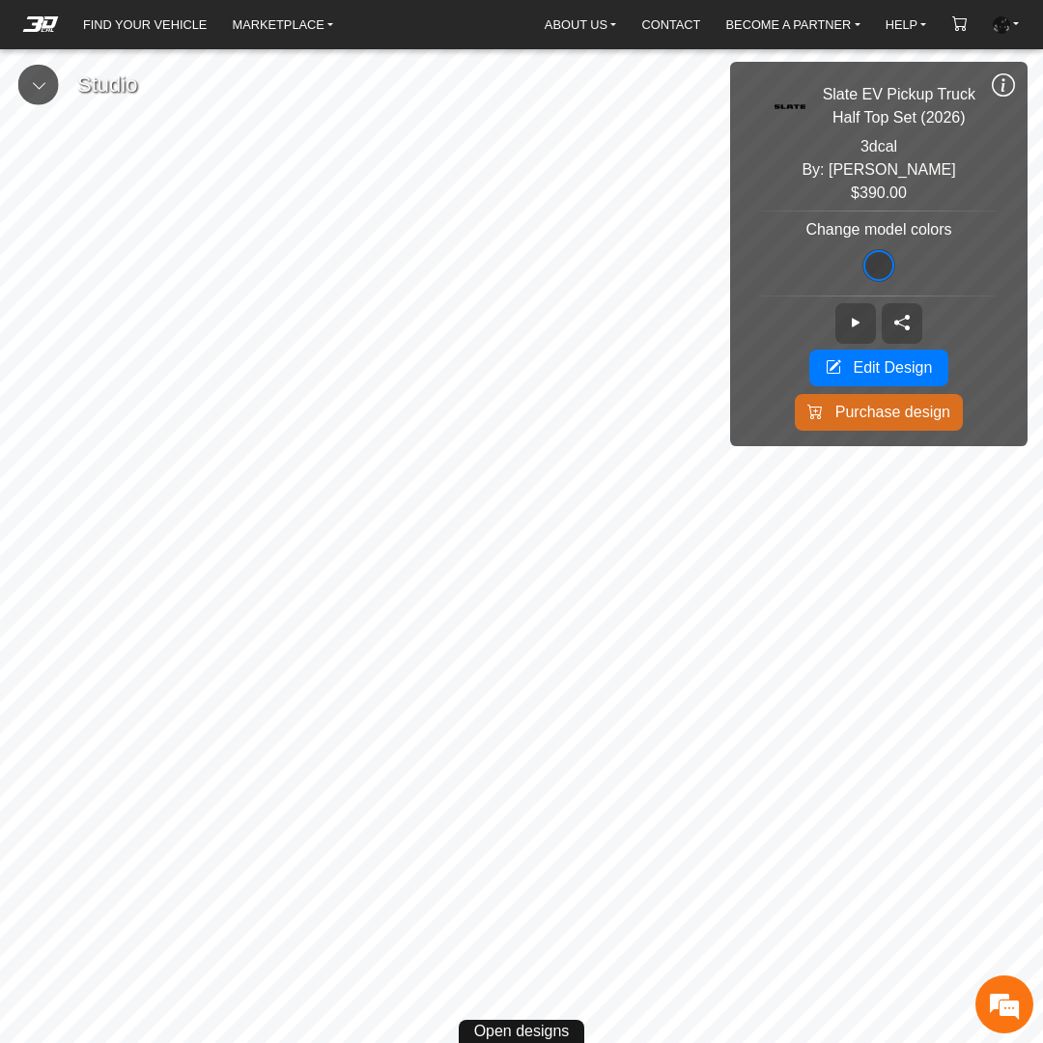
click at [1011, 87] on icon at bounding box center [1002, 85] width 23 height 26
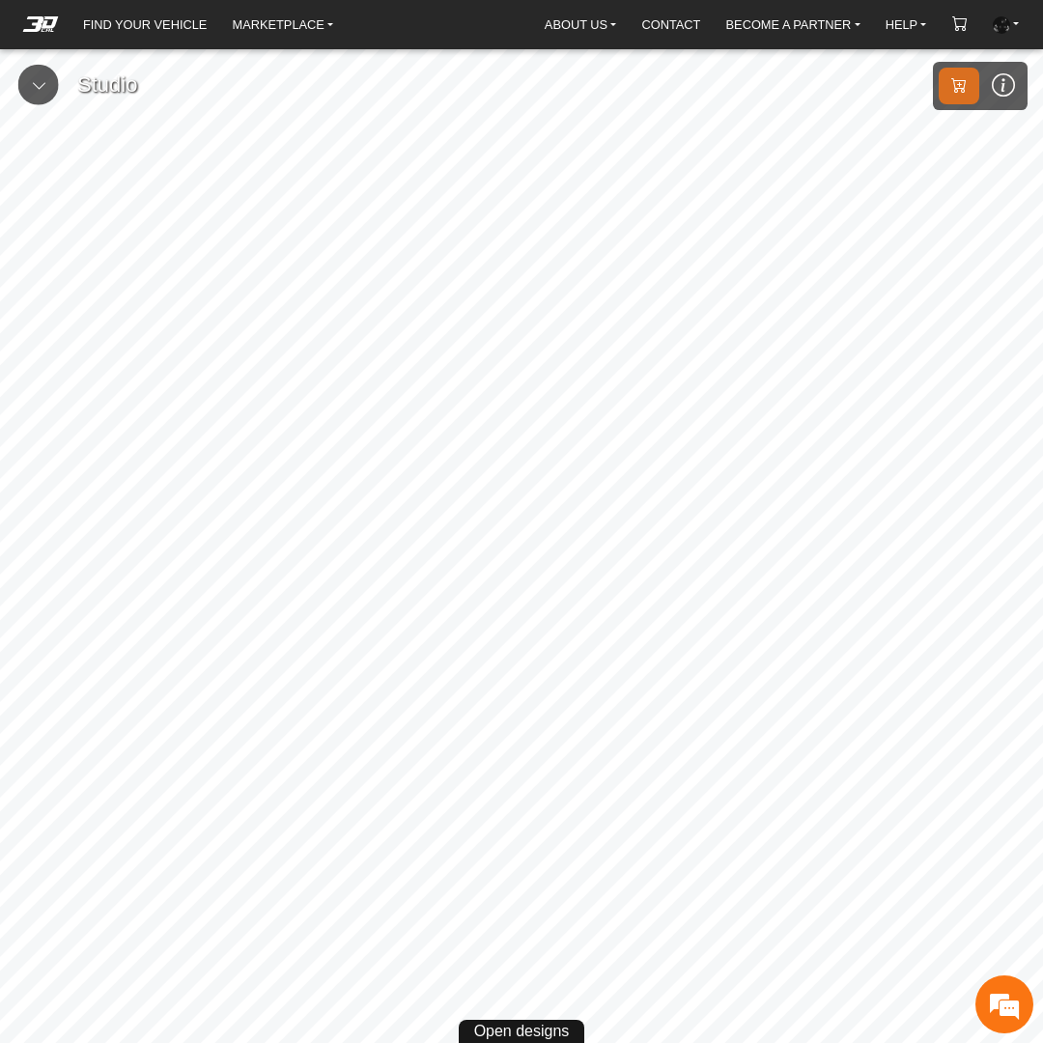
click at [42, 83] on icon at bounding box center [38, 85] width 15 height 16
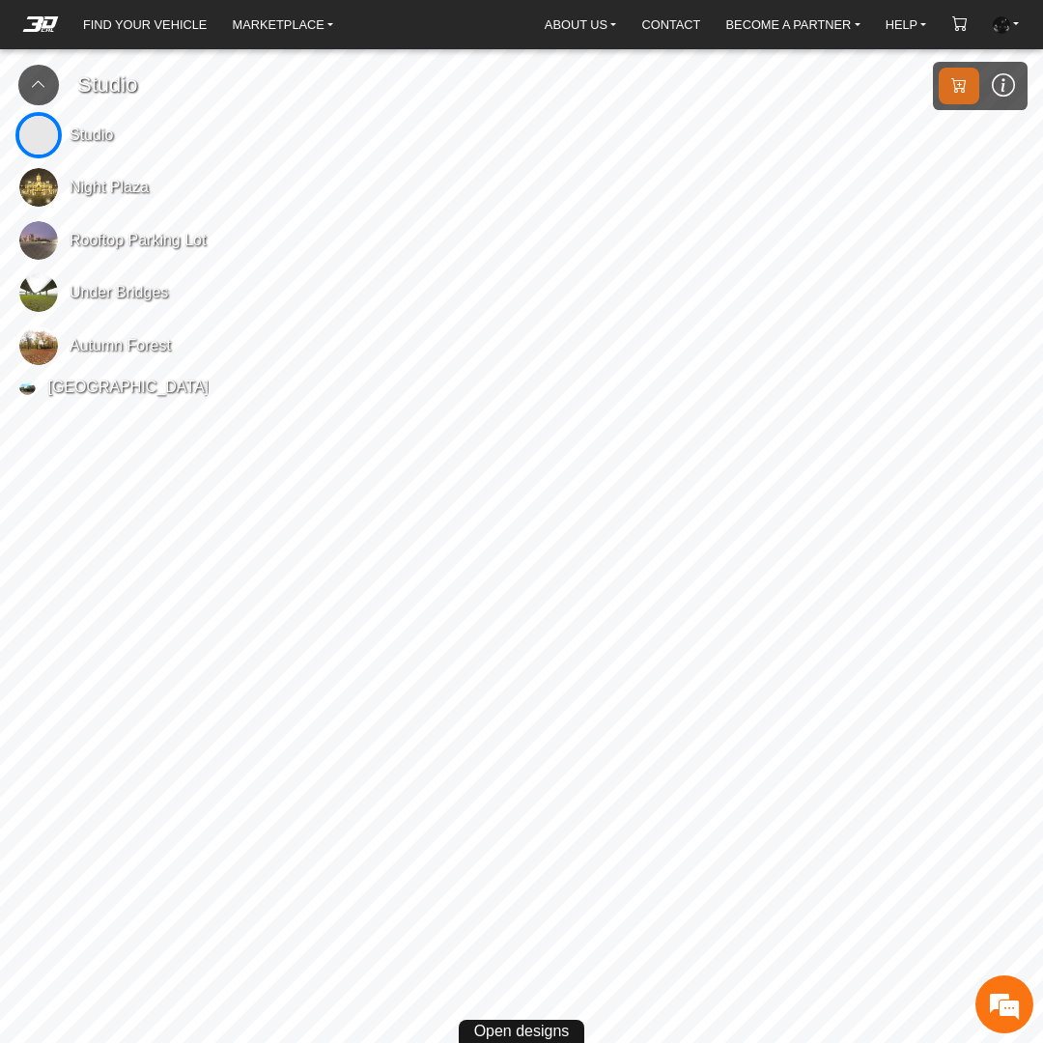
click at [998, 92] on icon at bounding box center [1002, 85] width 23 height 26
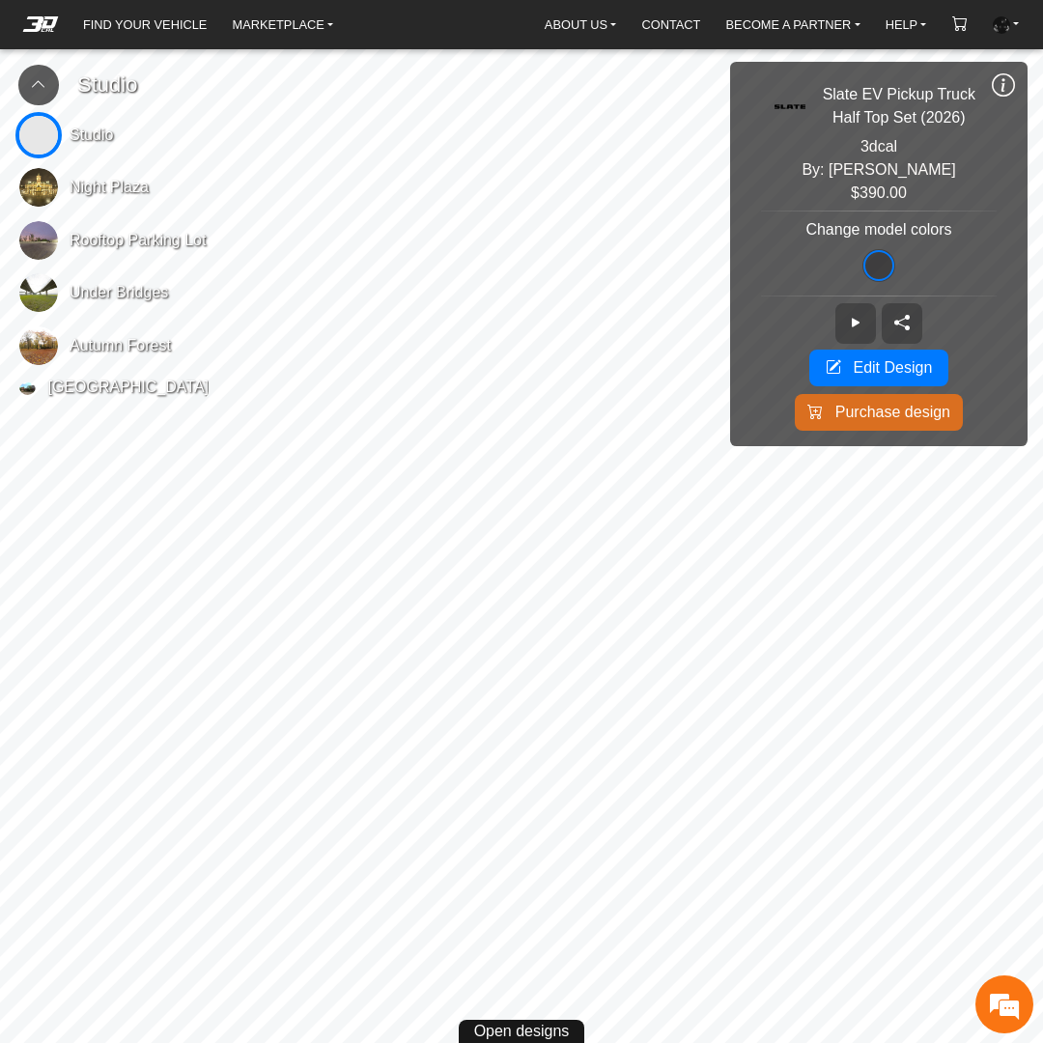
click at [912, 360] on span "Edit Design" at bounding box center [891, 367] width 79 height 23
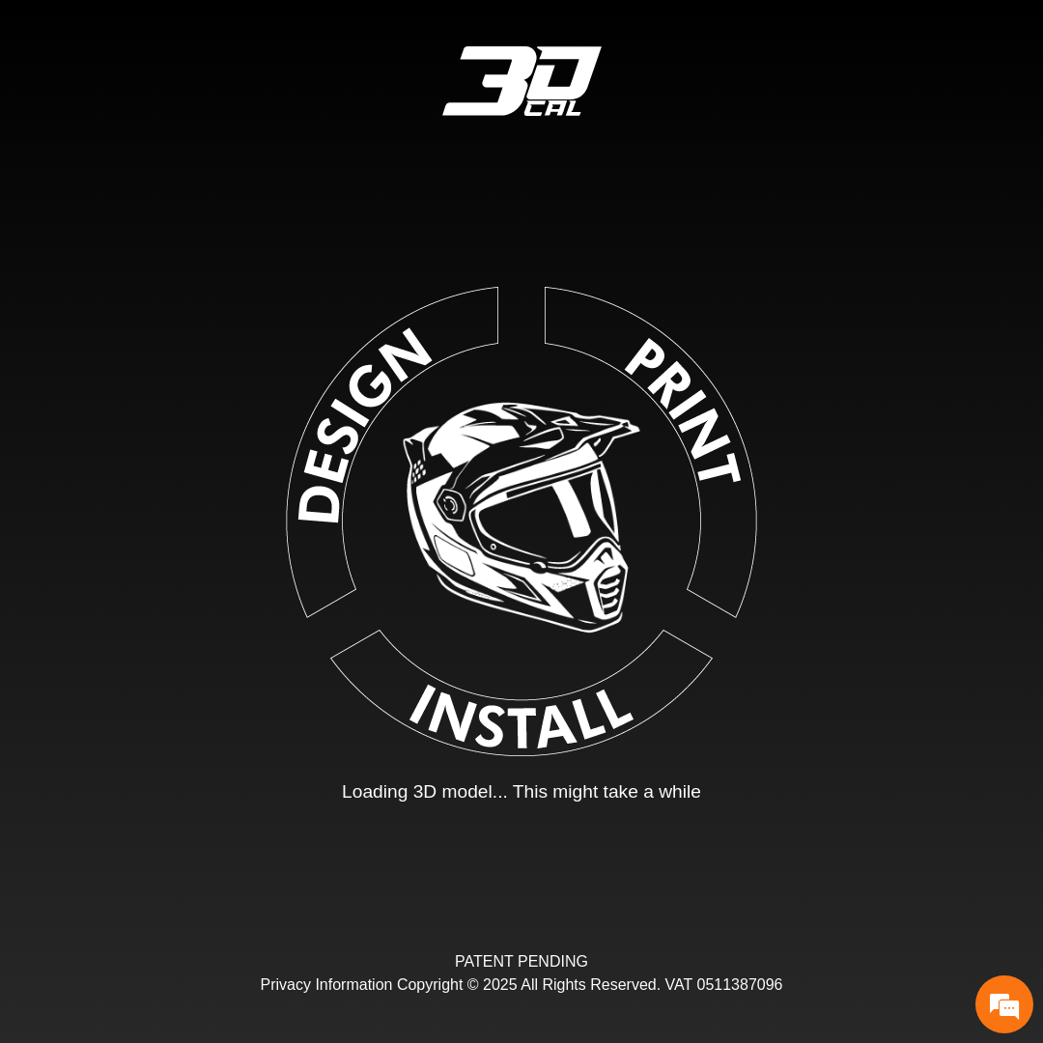
type input "*"
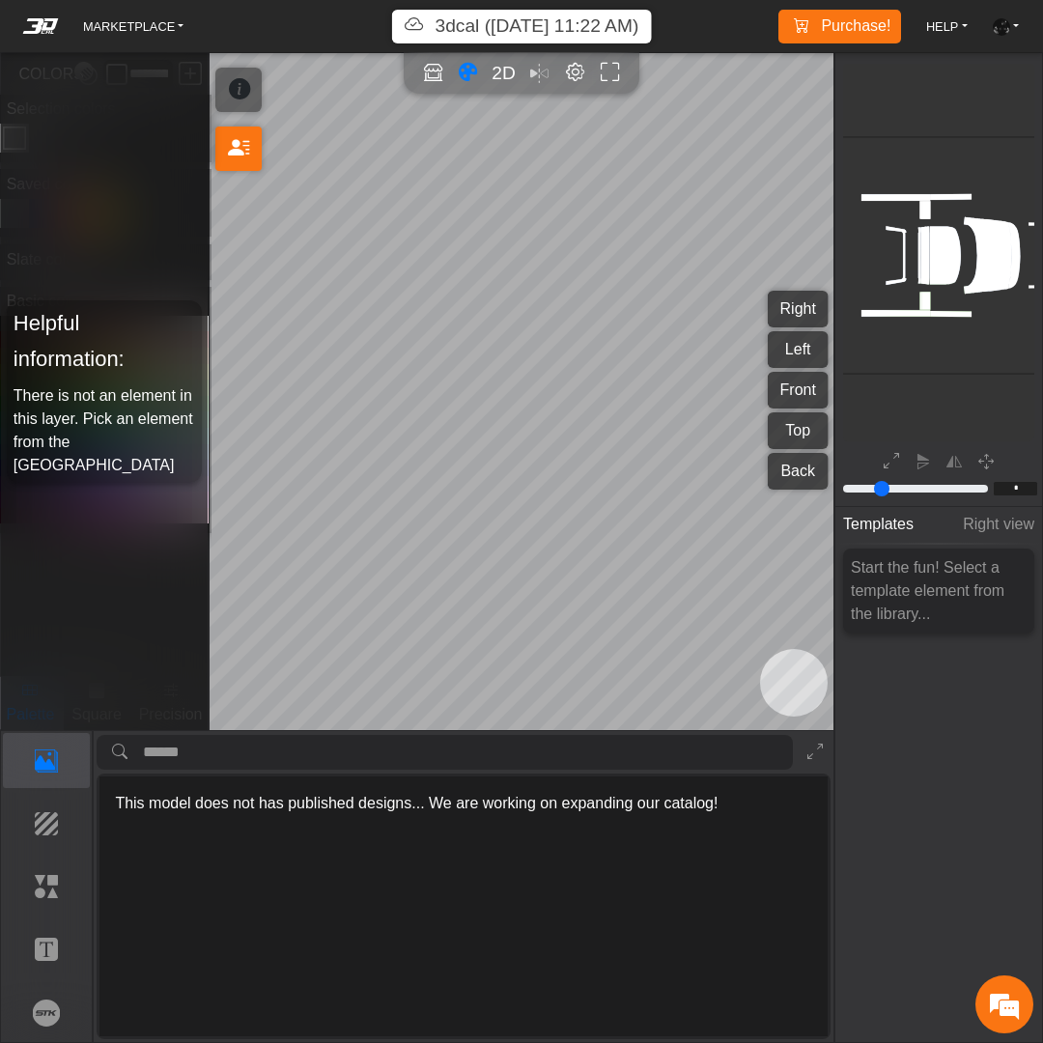
click at [540, 77] on div "2D" at bounding box center [521, 74] width 218 height 28
click at [0, 0] on p "Elements" at bounding box center [0, 0] width 0 height 0
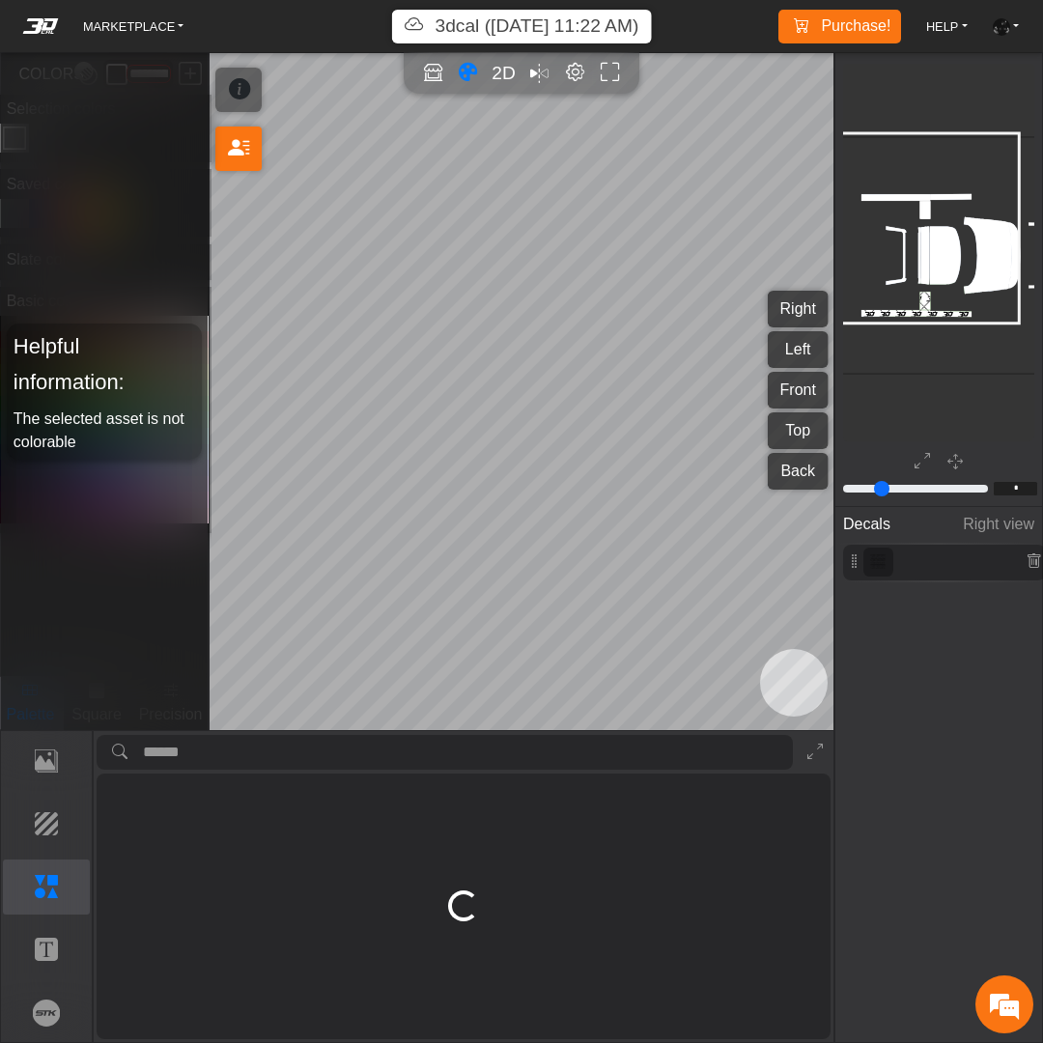
scroll to position [140, 237]
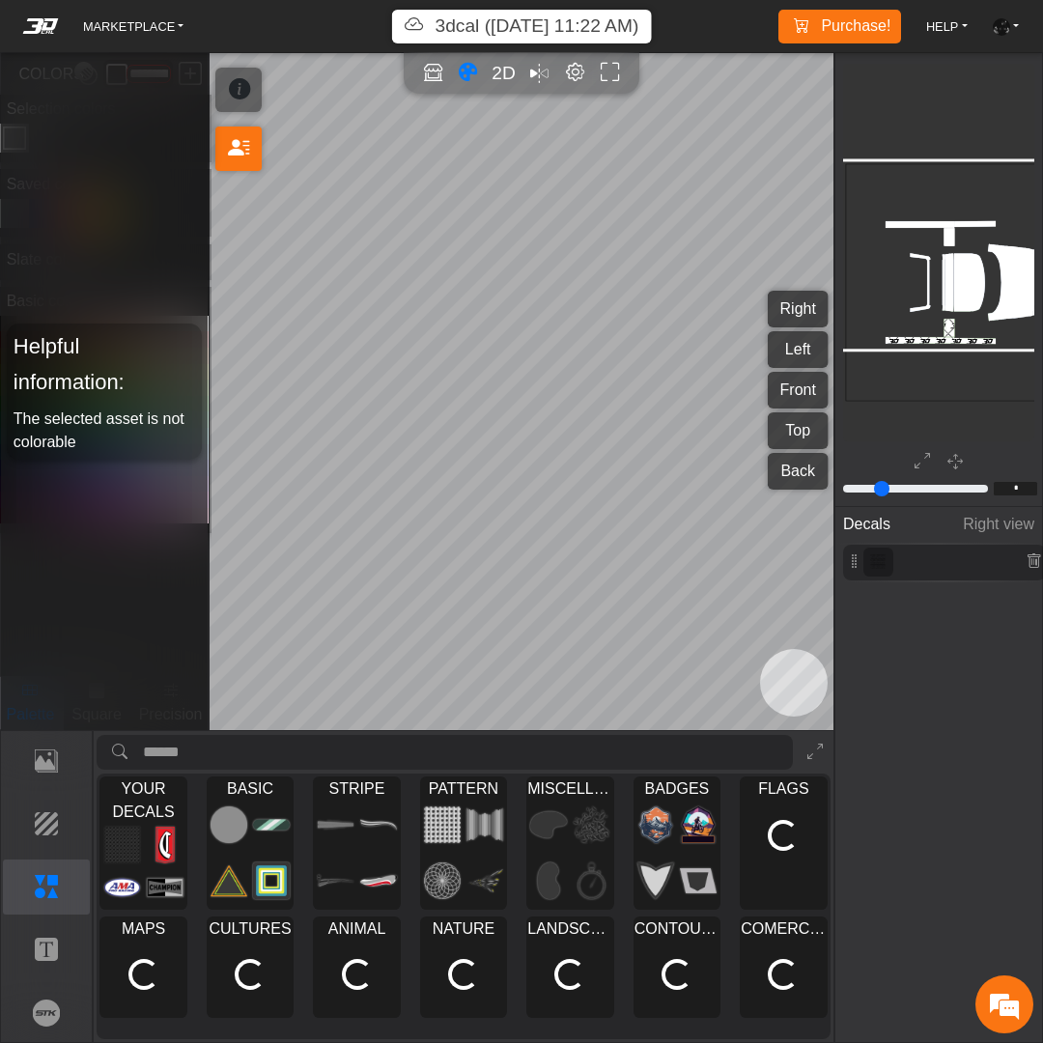
click at [530, 72] on em "Mirror all" at bounding box center [539, 74] width 18 height 28
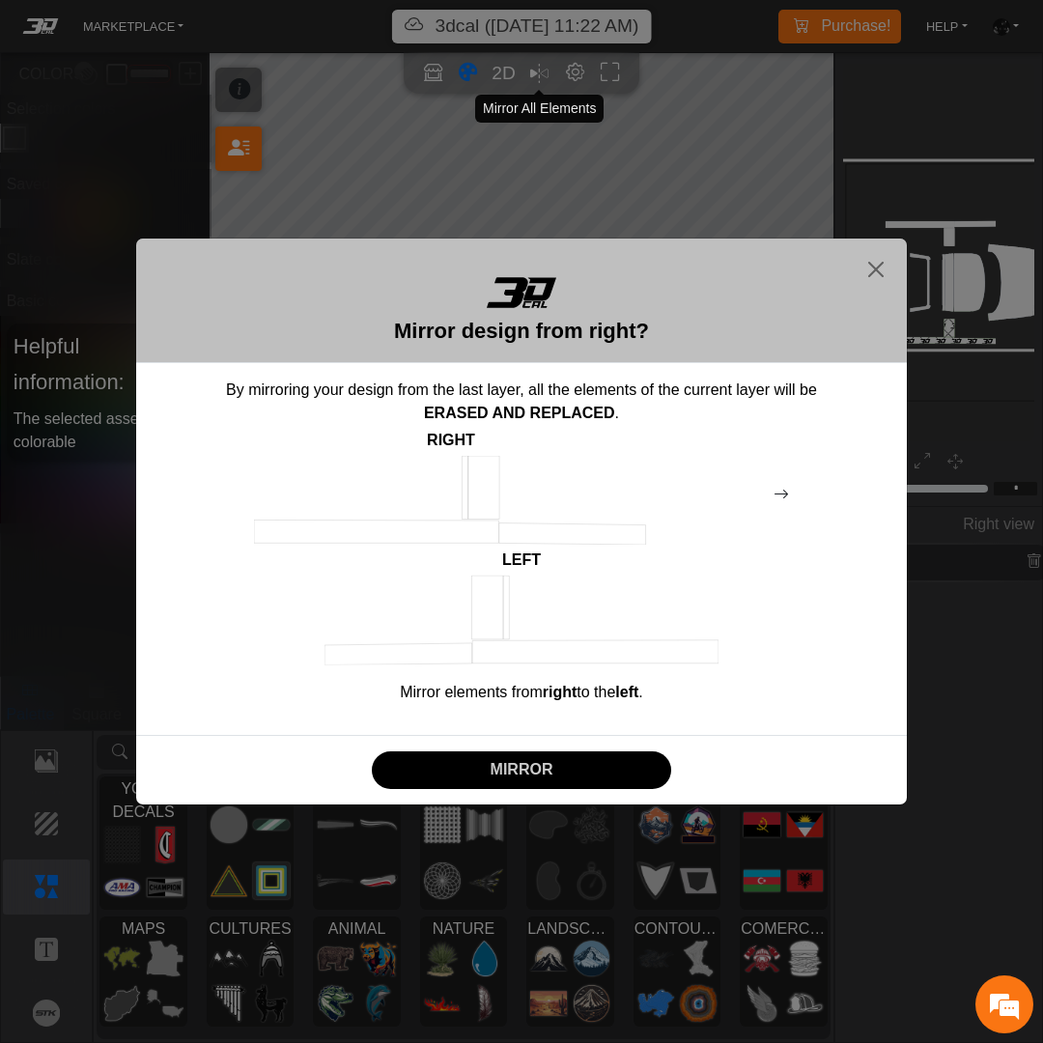
click at [556, 778] on p "MIRROR" at bounding box center [521, 769] width 285 height 23
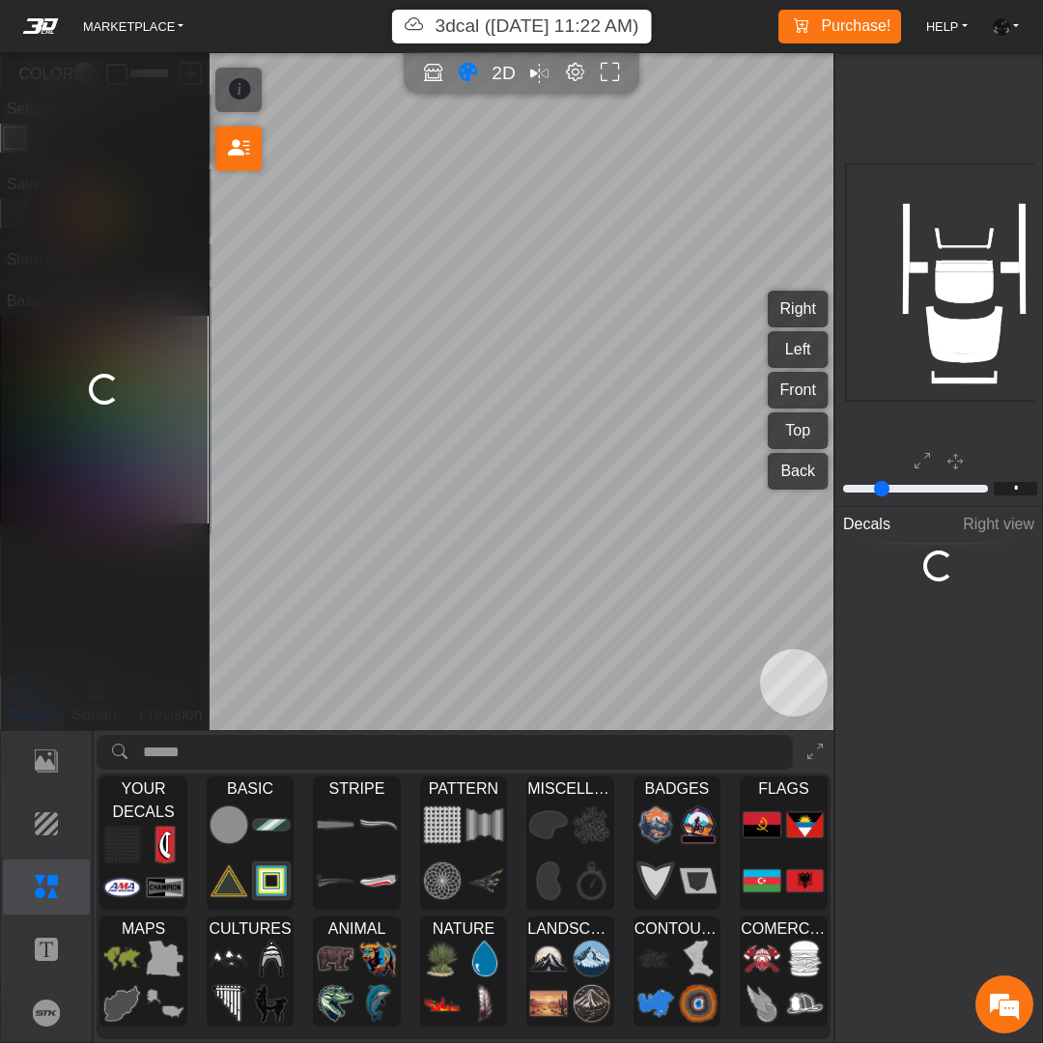
type input "****"
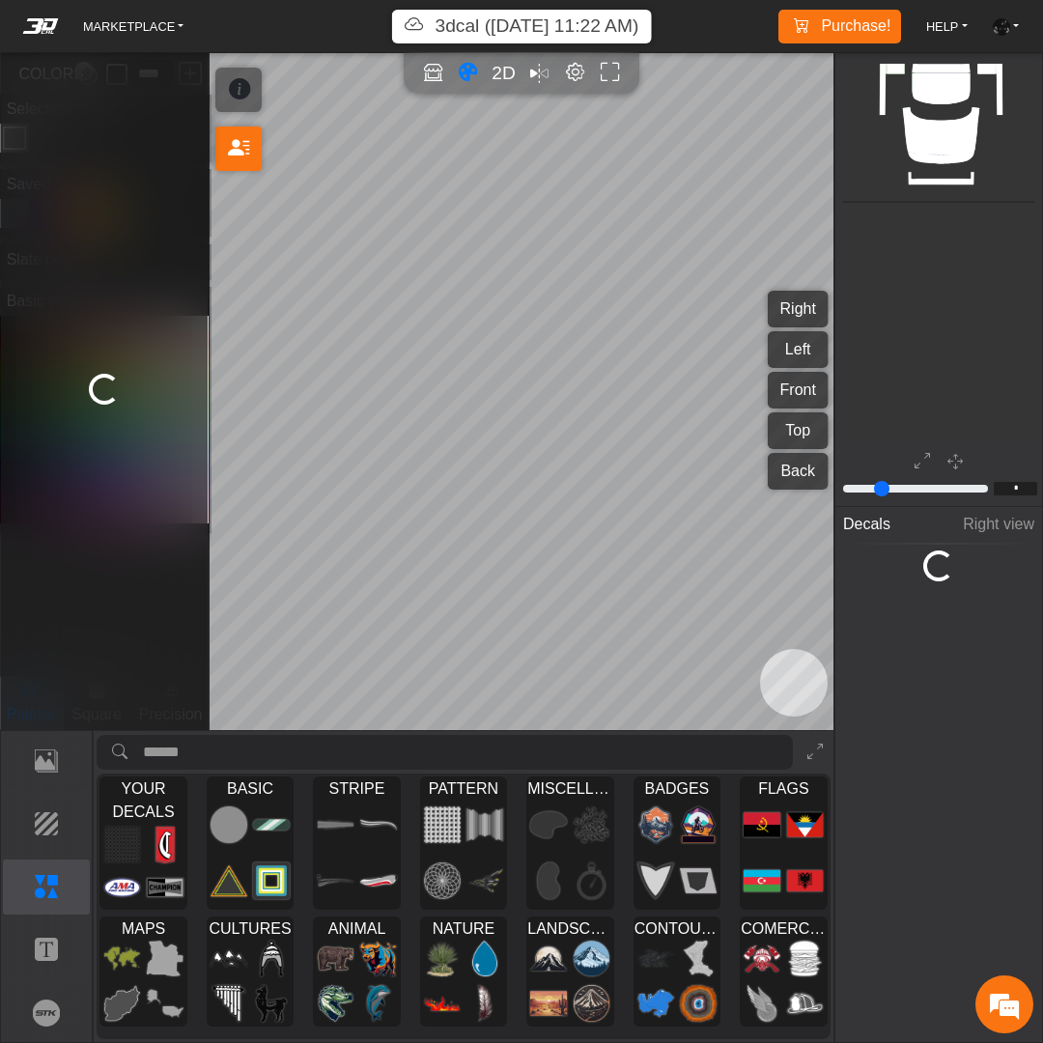
type input "***"
type input "*****"
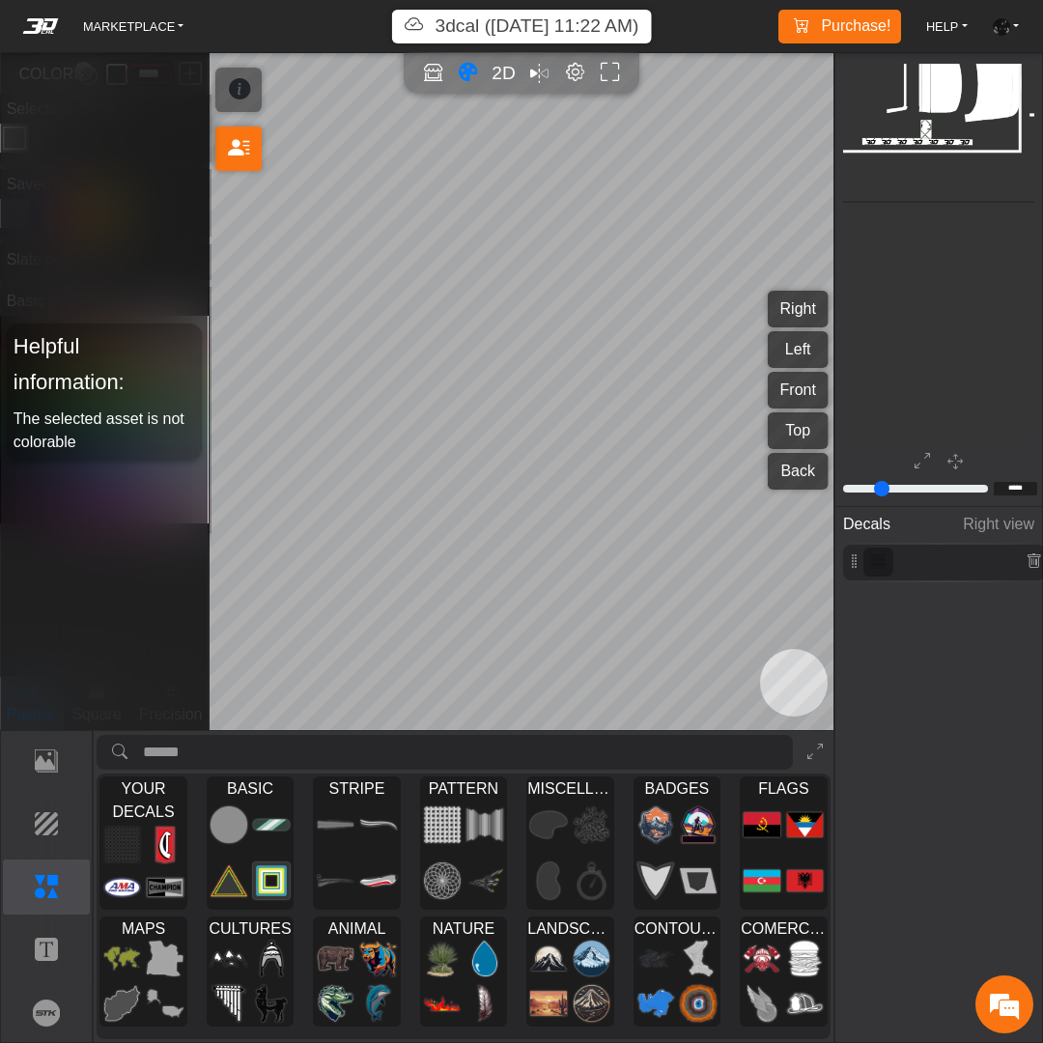
type input "*"
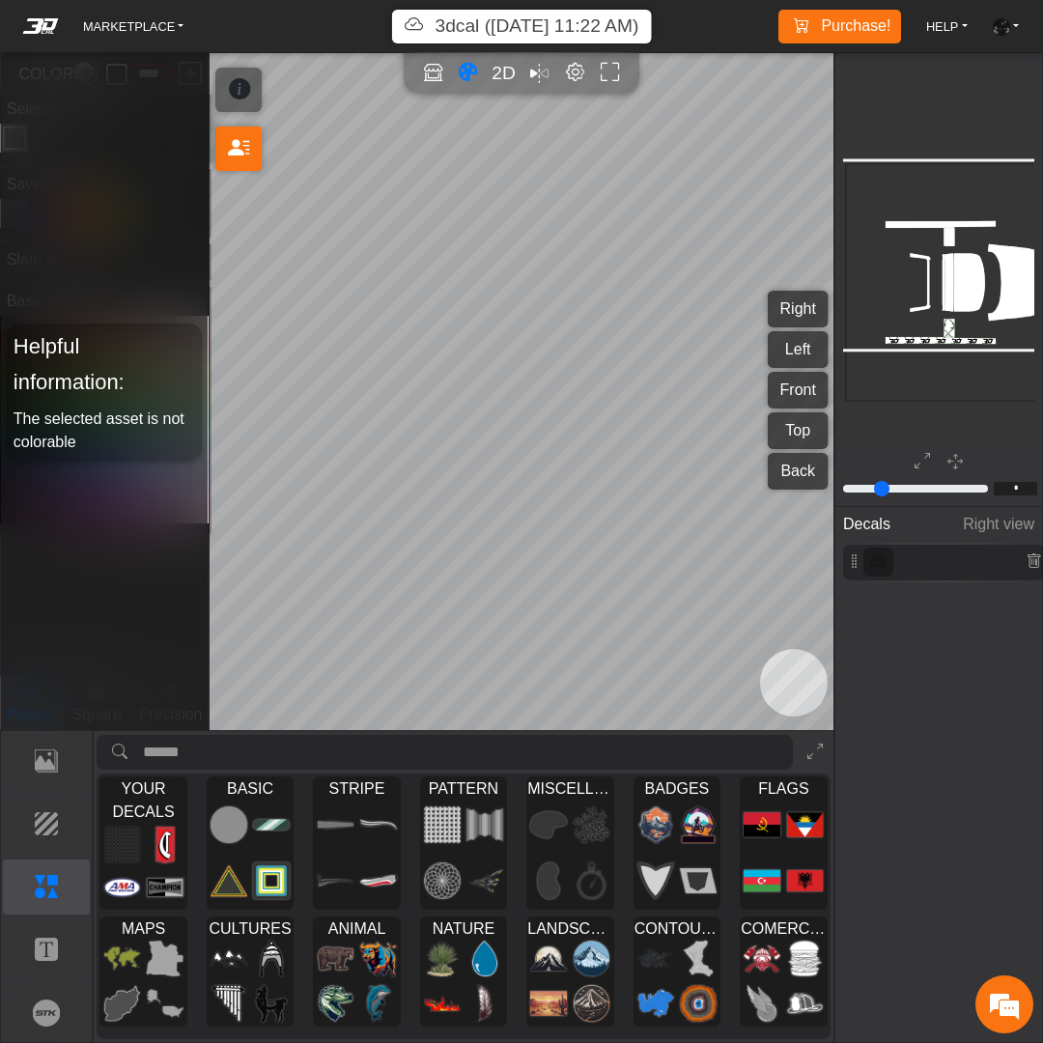
click at [934, 564] on div at bounding box center [944, 562] width 203 height 36
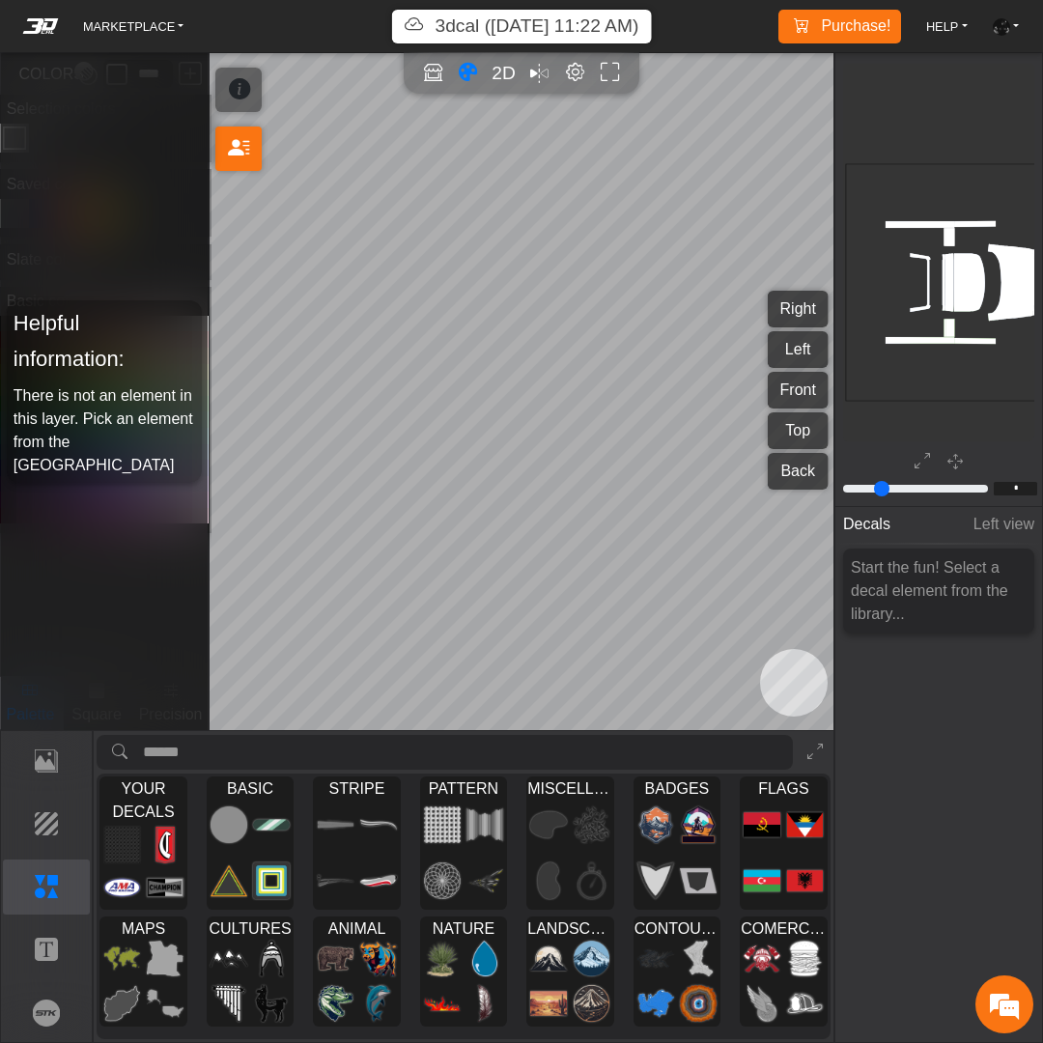
click at [150, 841] on img at bounding box center [165, 844] width 37 height 37
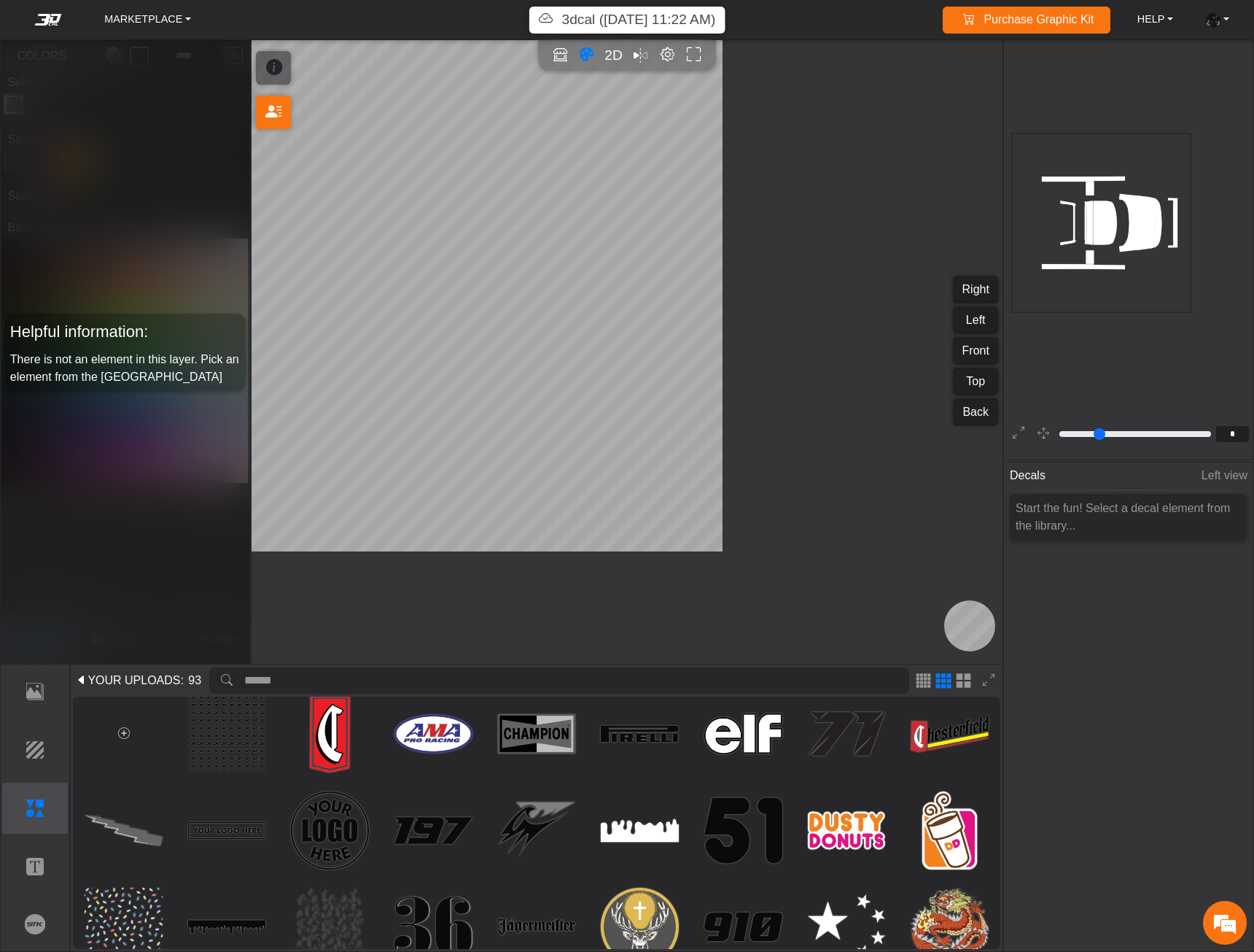
scroll to position [32, 0]
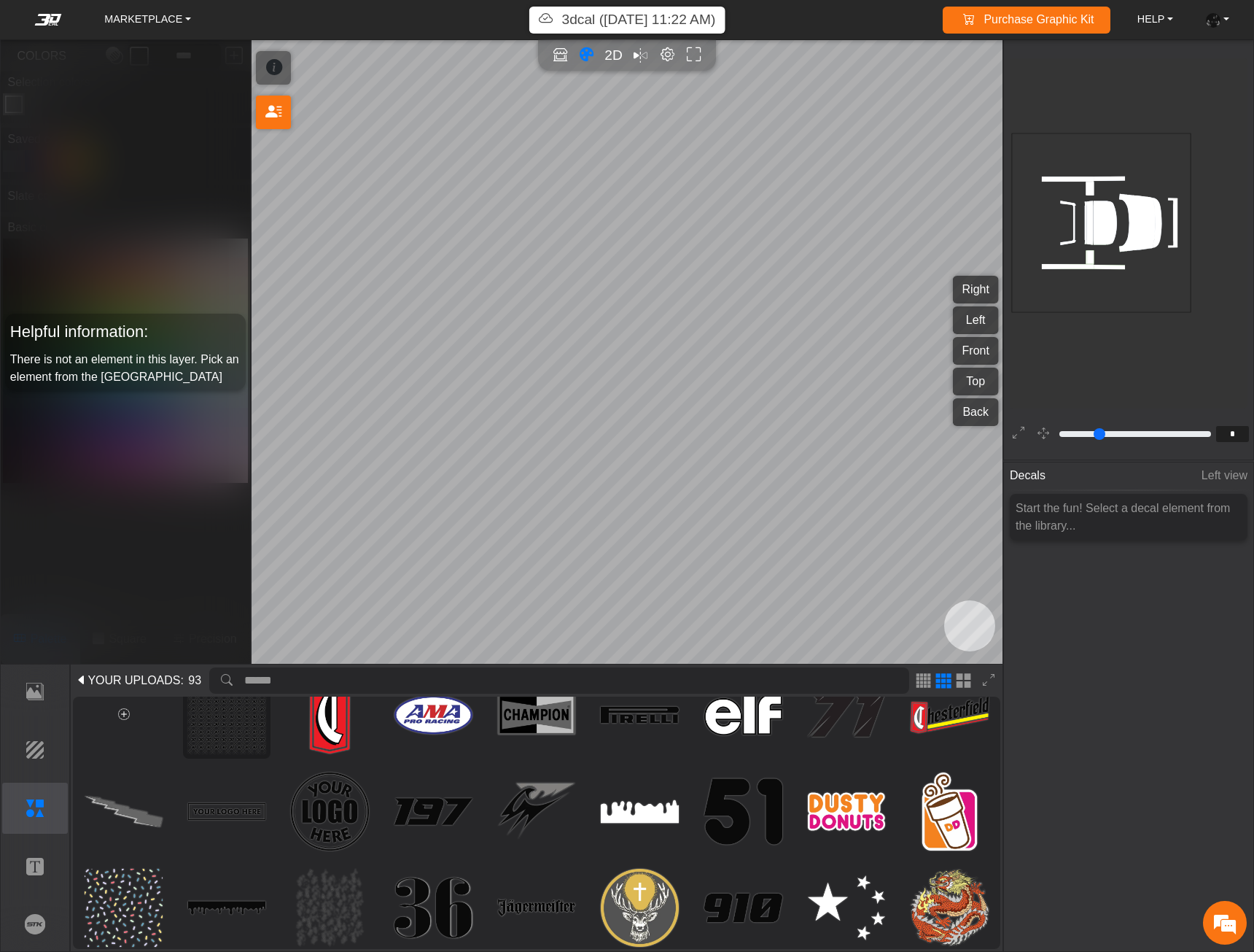
click at [237, 738] on img at bounding box center [227, 715] width 78 height 78
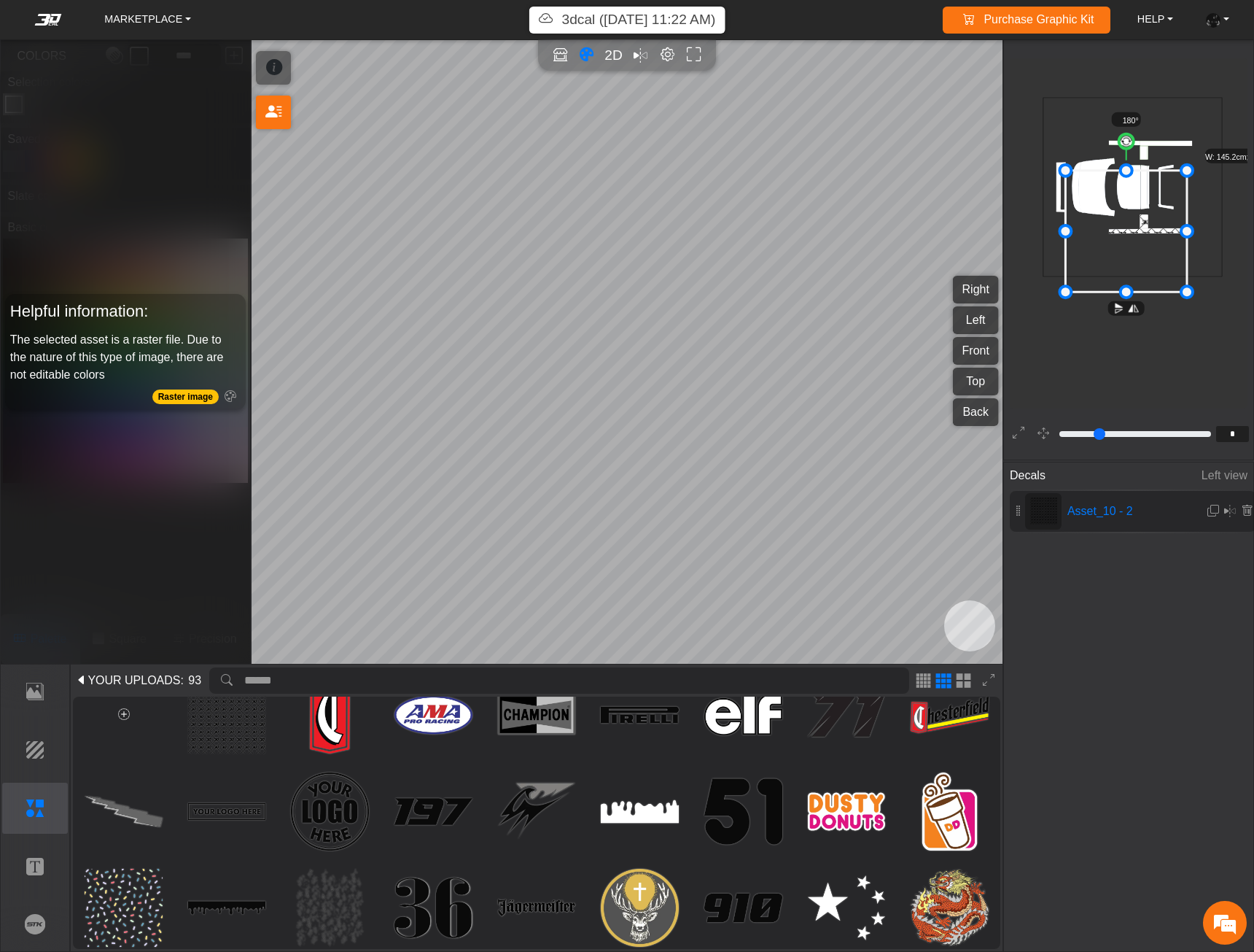
scroll to position [141, 147]
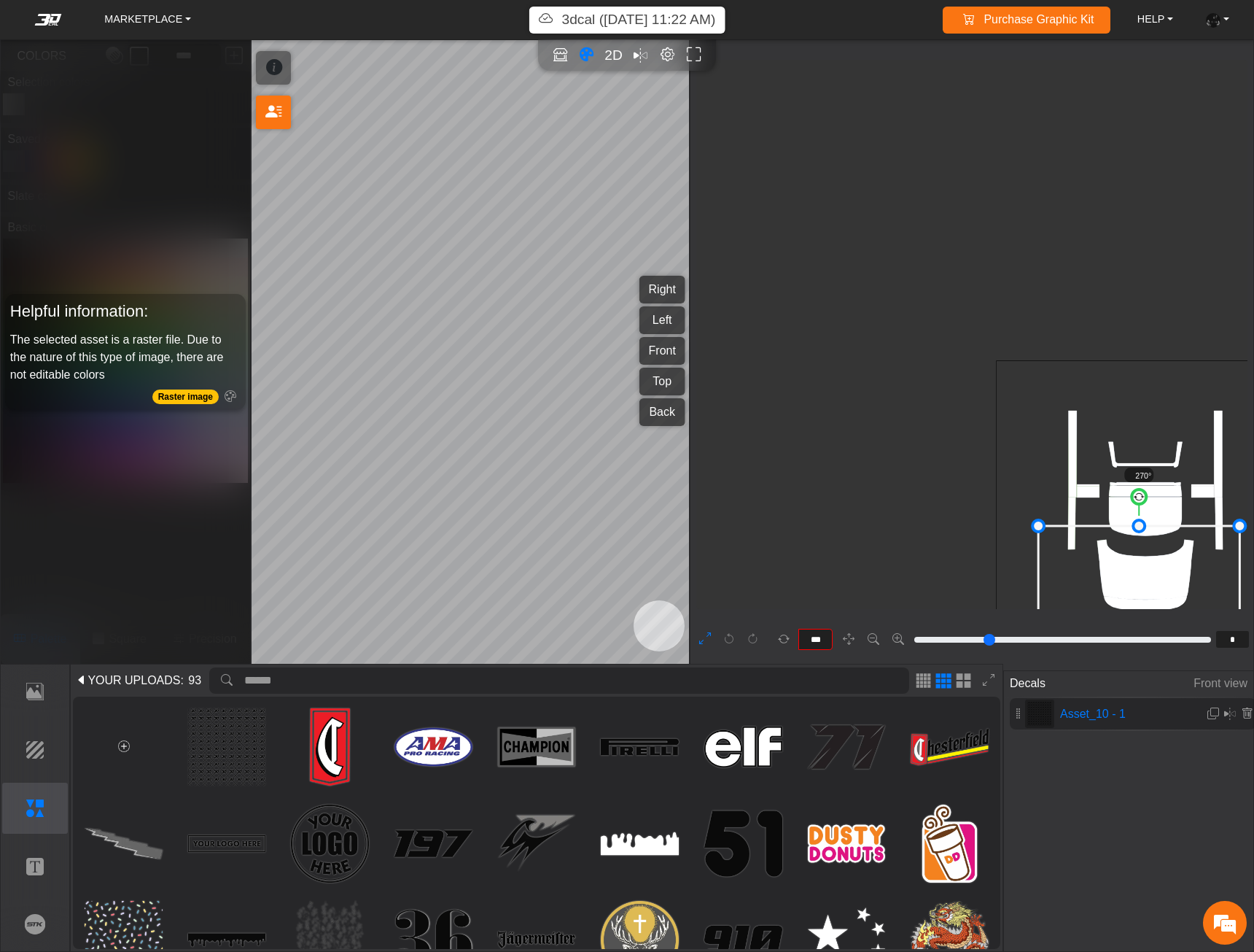
scroll to position [289, 169]
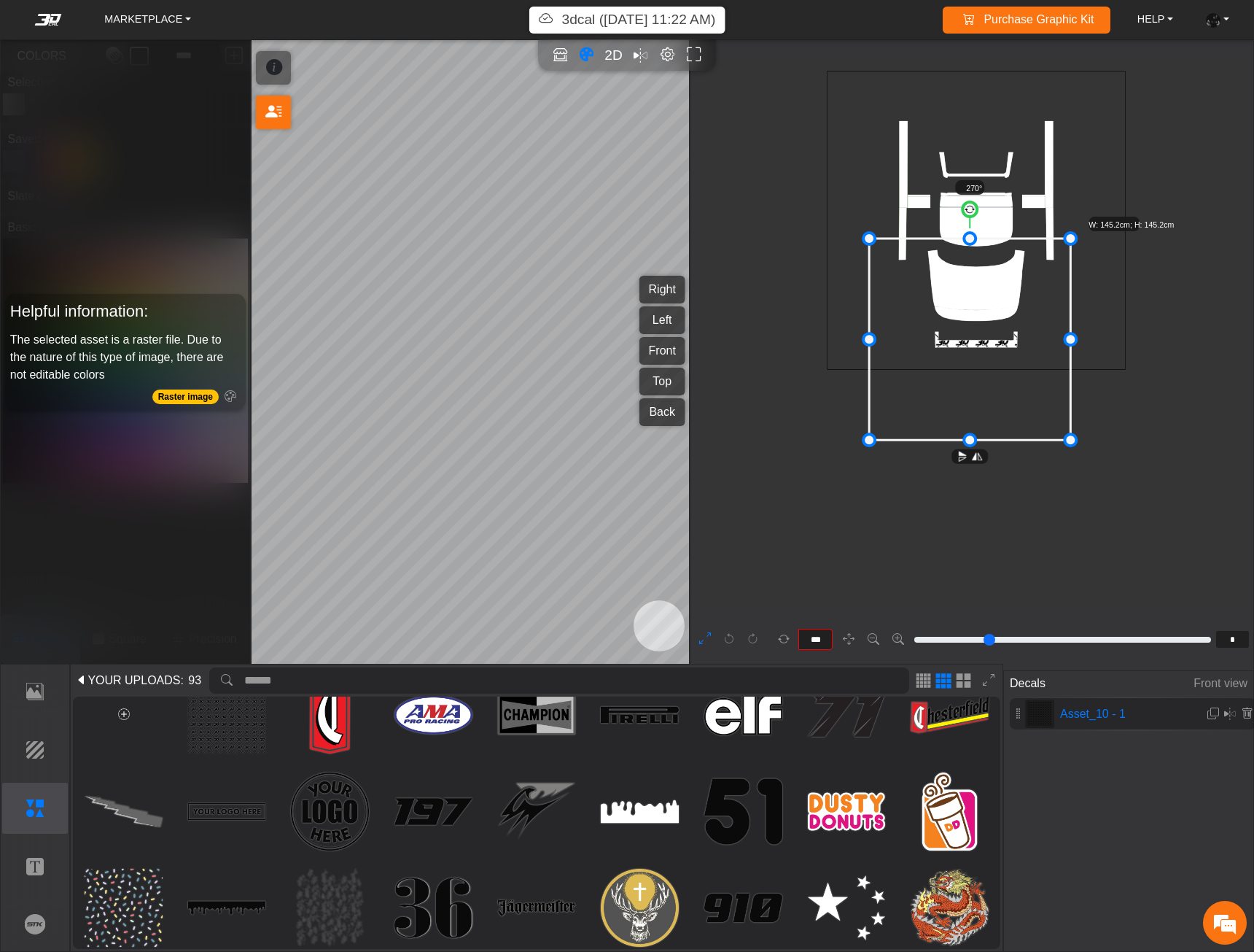
click at [958, 384] on icon at bounding box center [971, 339] width 201 height 201
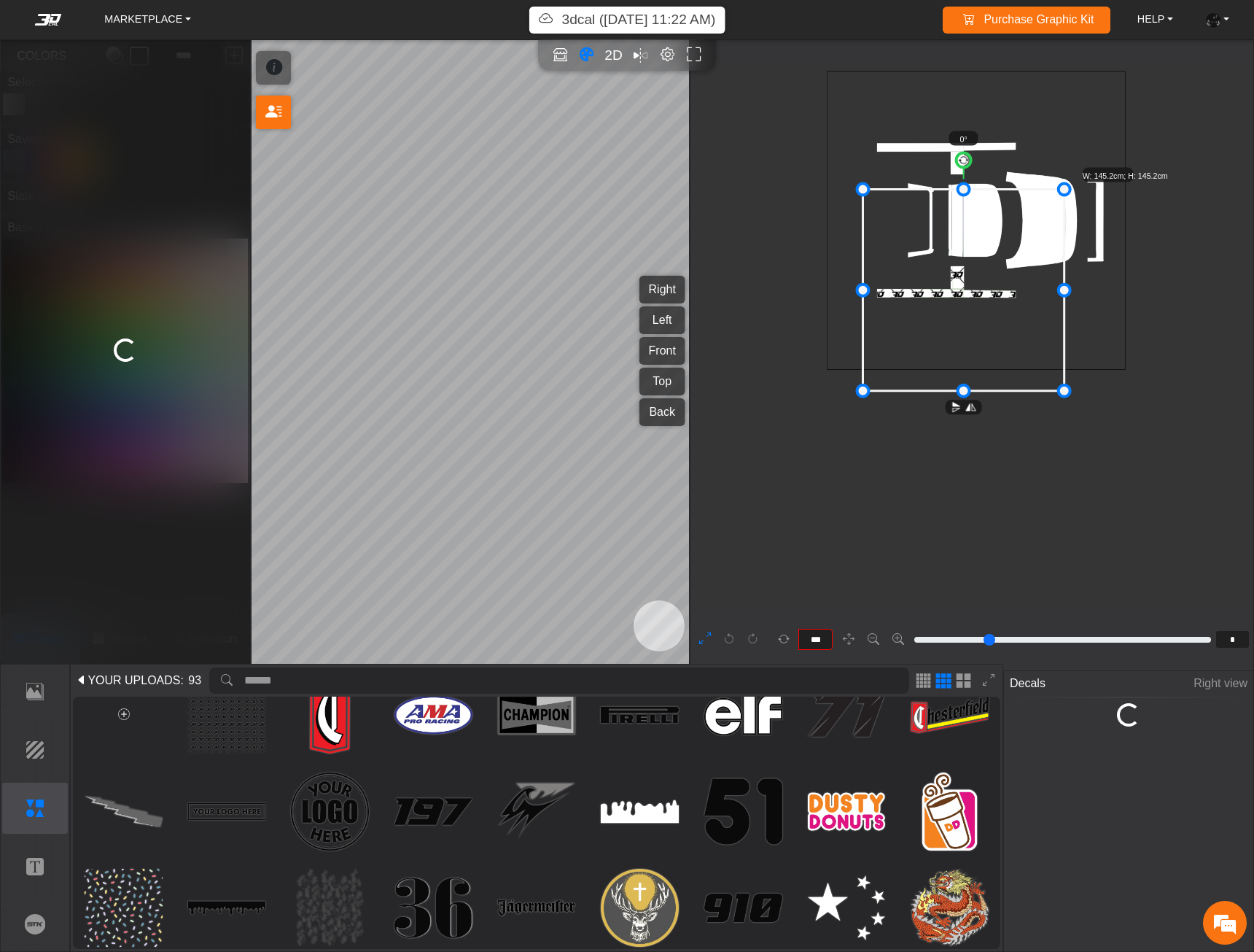
type input "*"
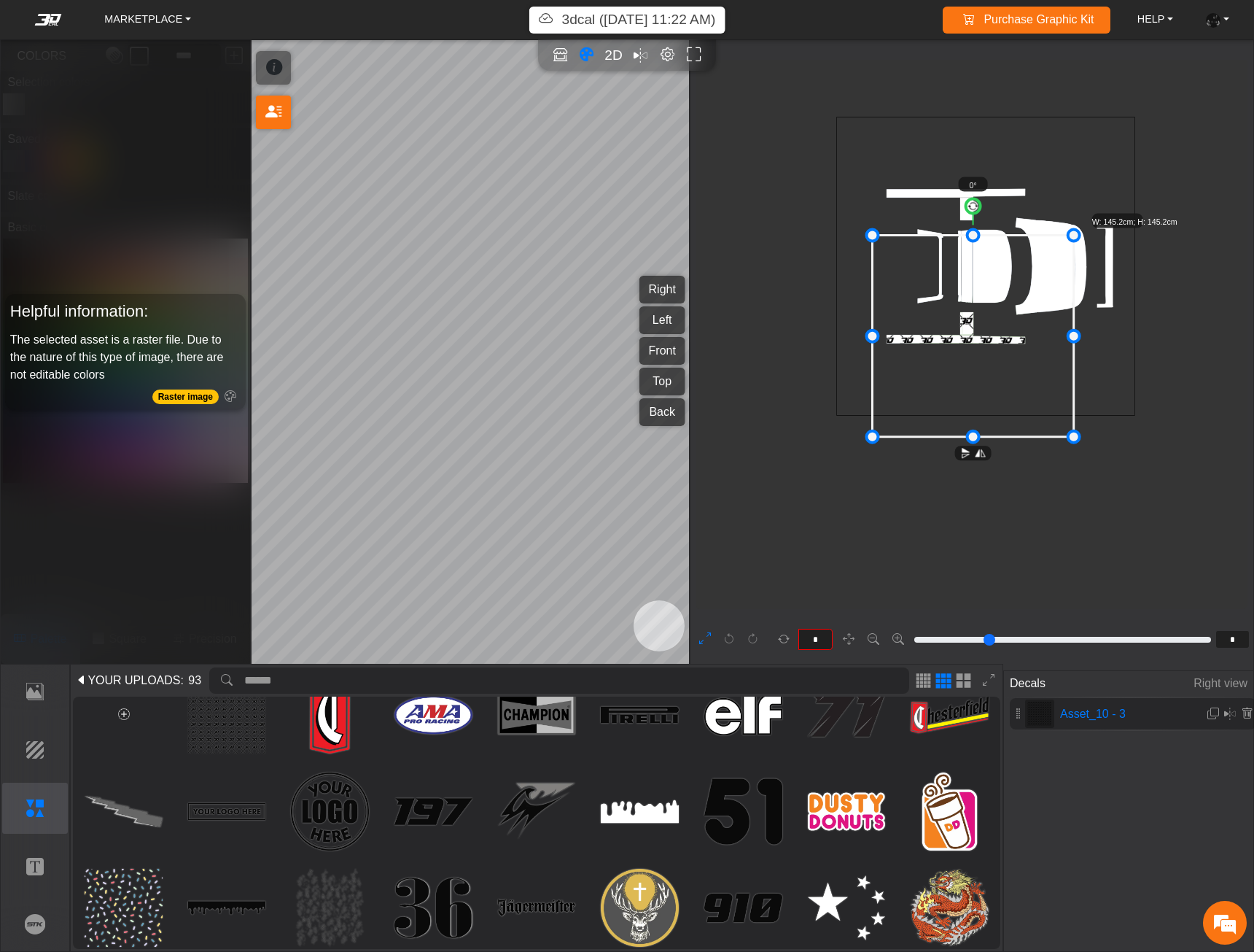
scroll to position [243, 159]
click at [586, 26] on p "3dcal ([DATE] 11:22 AM)" at bounding box center [639, 20] width 154 height 21
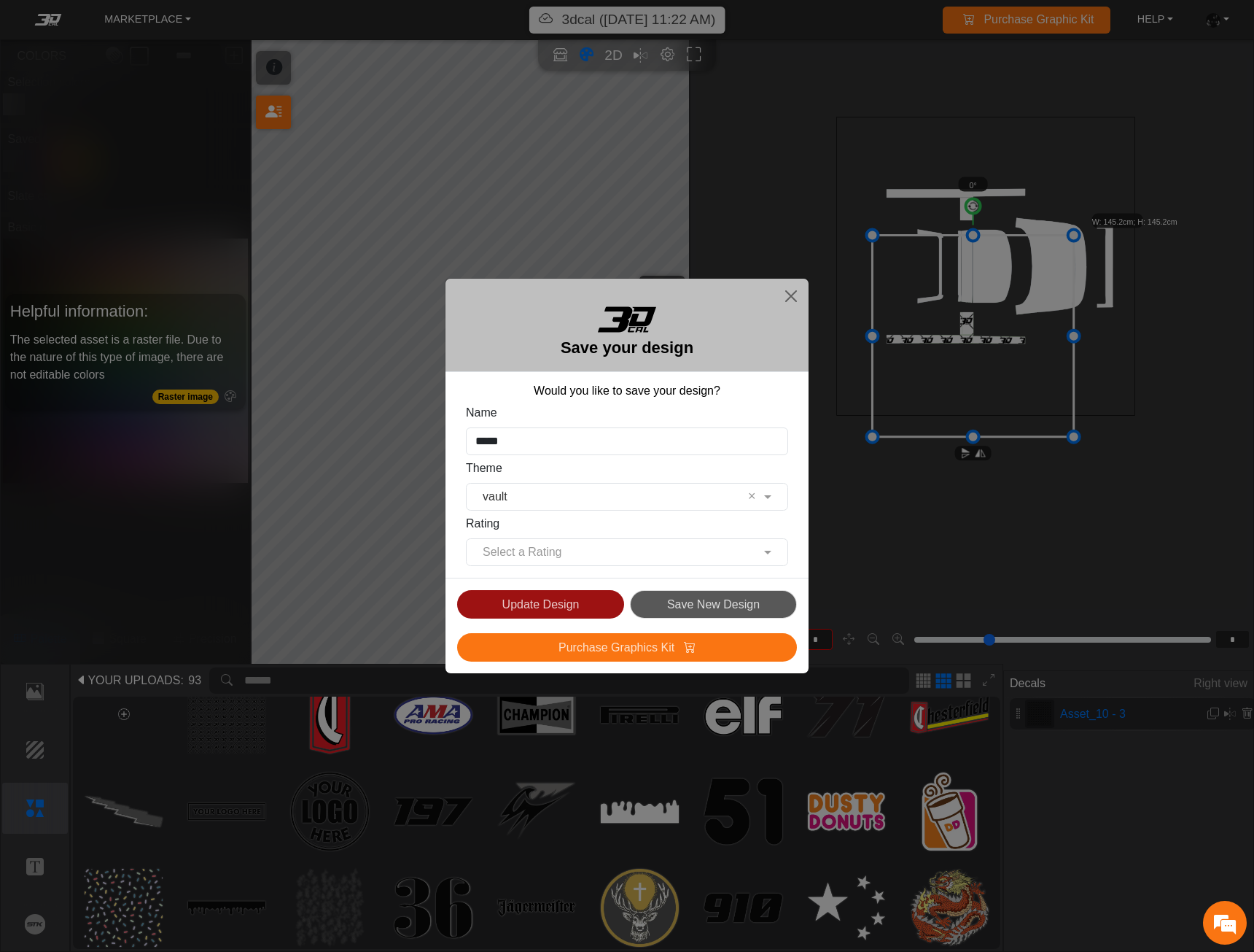
click at [583, 605] on button "Update Design" at bounding box center [540, 604] width 167 height 29
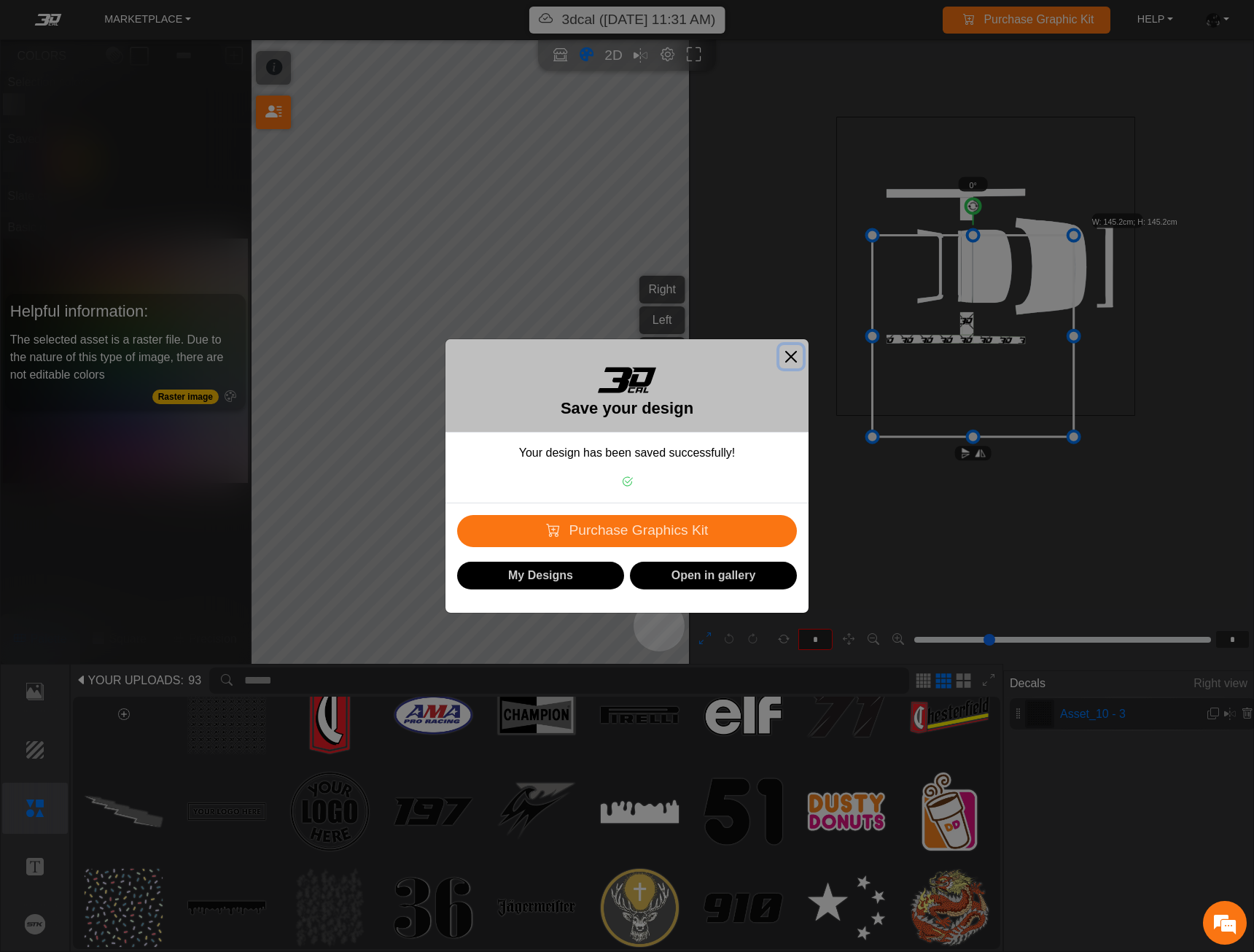
drag, startPoint x: 800, startPoint y: 354, endPoint x: 747, endPoint y: 311, distance: 68.2
click at [798, 355] on button "Close" at bounding box center [791, 357] width 23 height 23
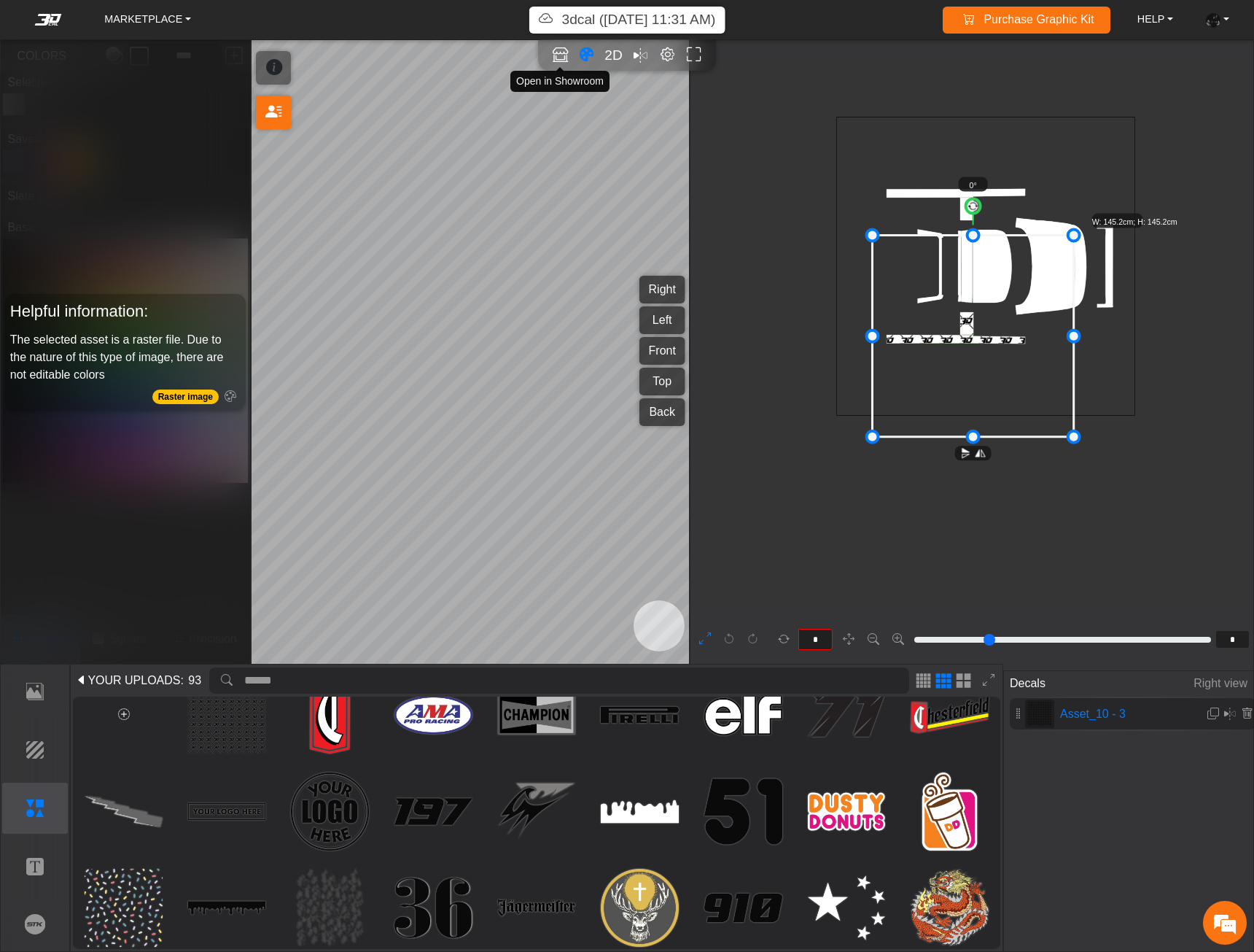
click at [569, 52] on button "Open in Showroom" at bounding box center [560, 55] width 23 height 23
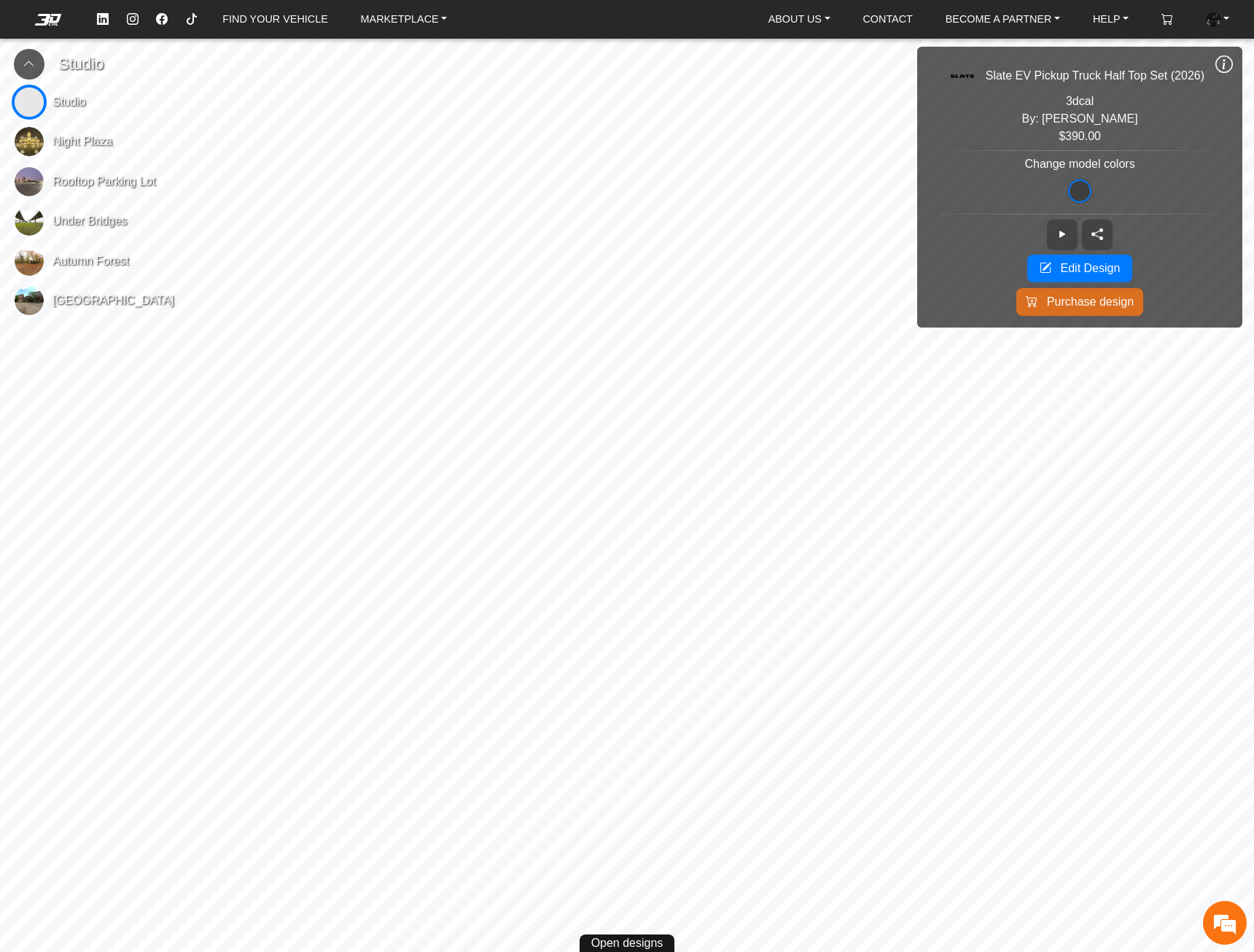
click at [20, 65] on button at bounding box center [29, 64] width 31 height 31
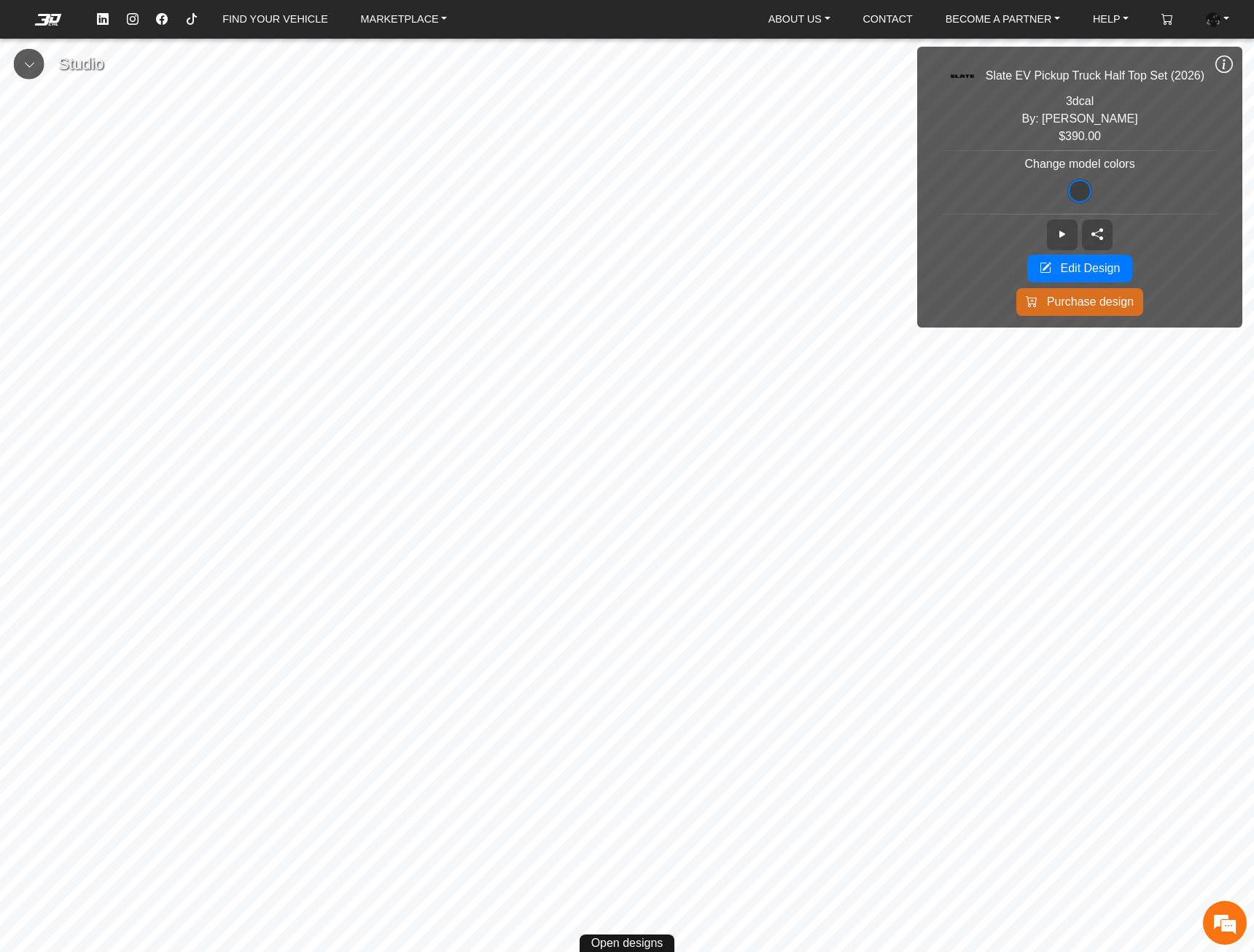
click at [1223, 66] on icon at bounding box center [1224, 64] width 17 height 20
